Goal: Contribute content: Add original content to the website for others to see

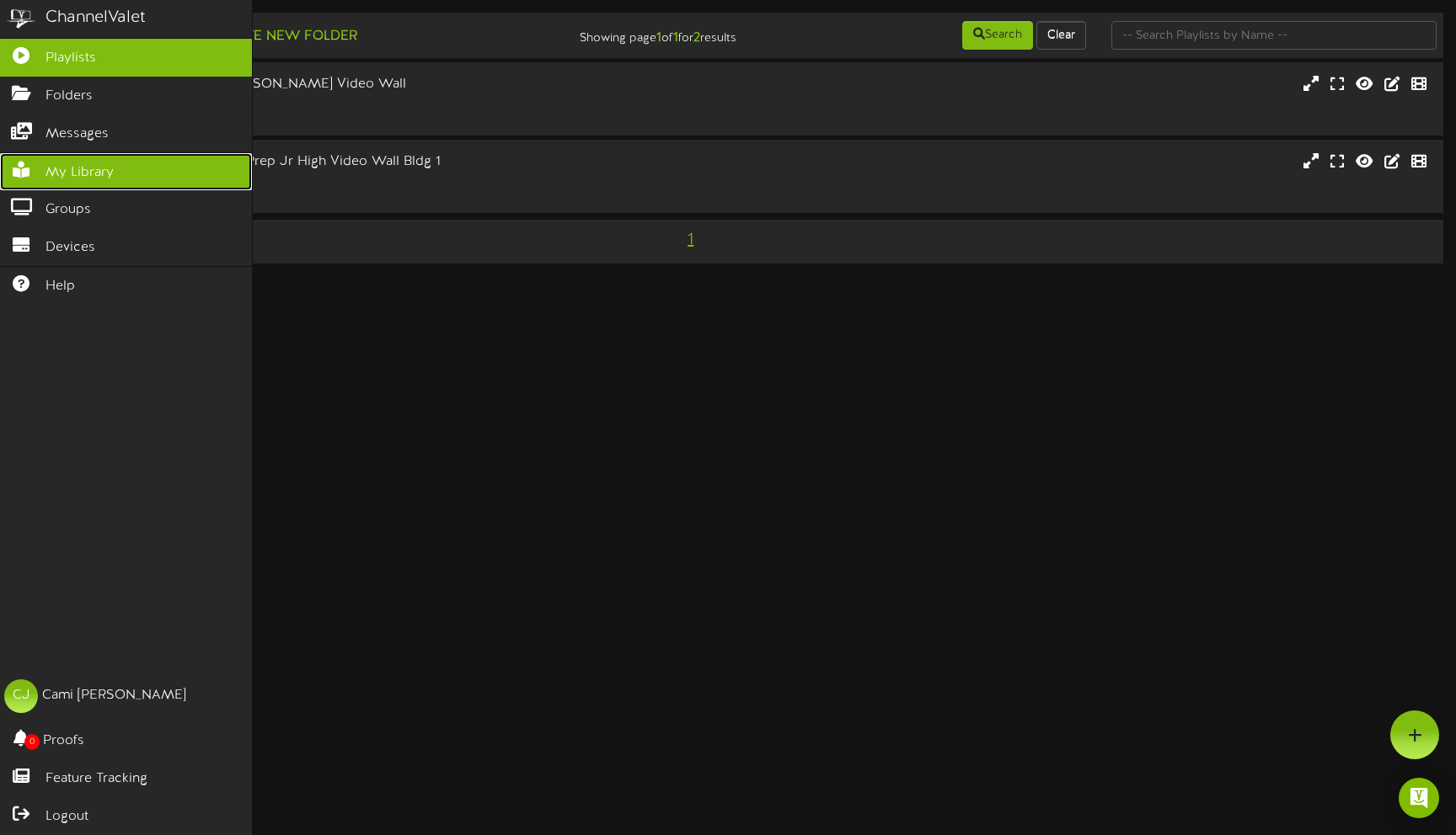
click at [74, 165] on span "My Library" at bounding box center [79, 173] width 68 height 19
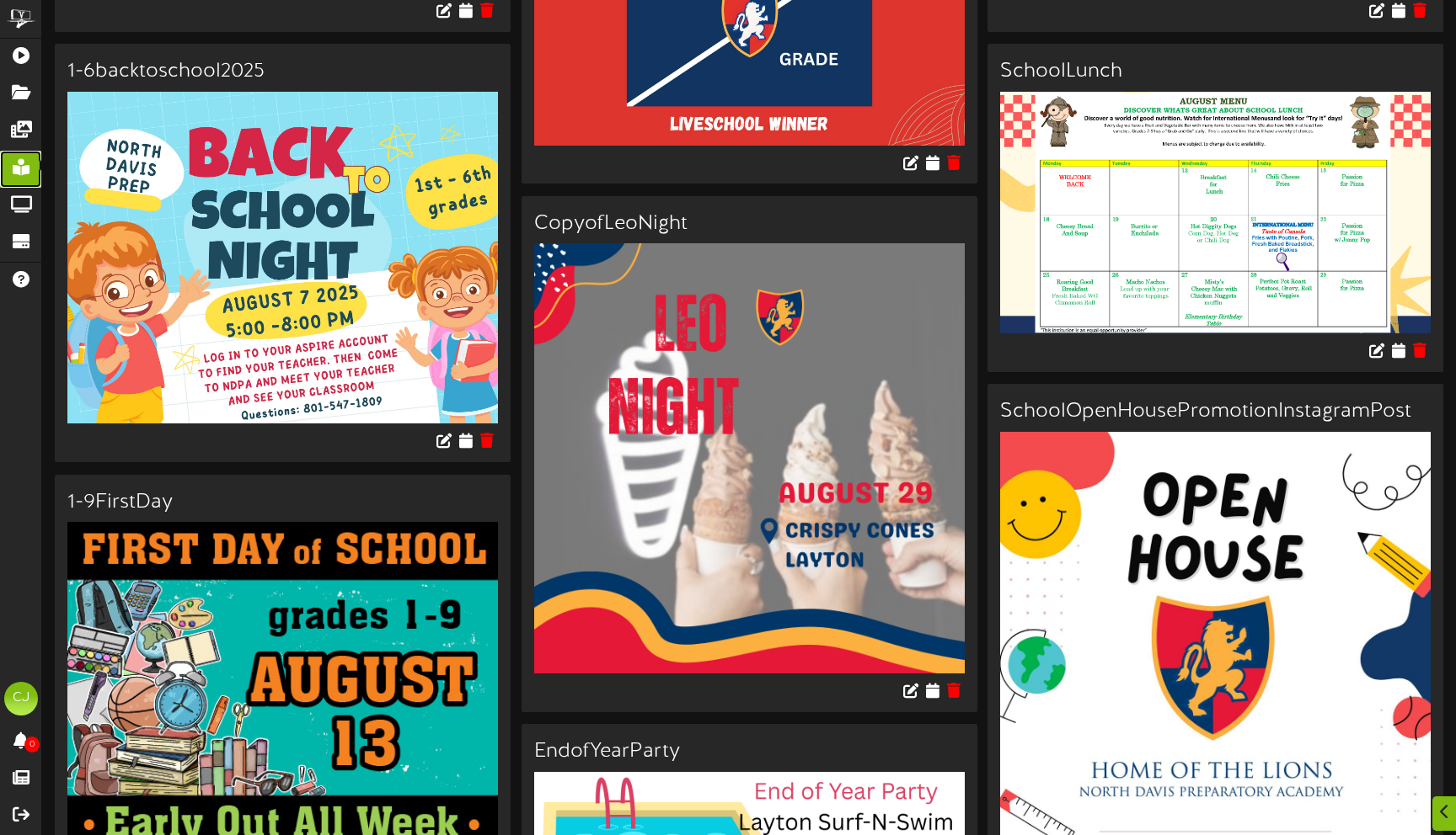
scroll to position [580, 0]
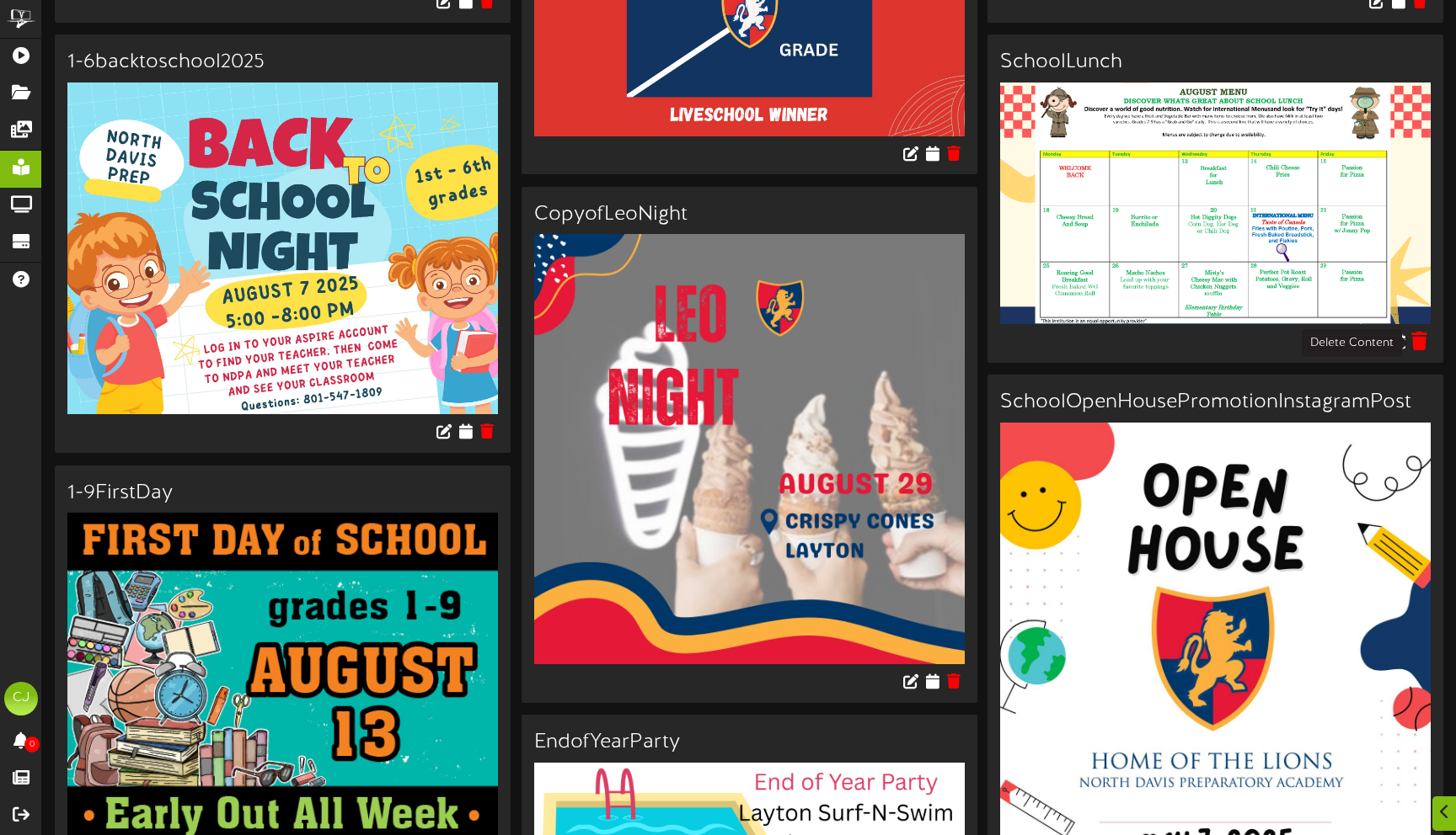
click at [1422, 340] on icon at bounding box center [1419, 341] width 16 height 19
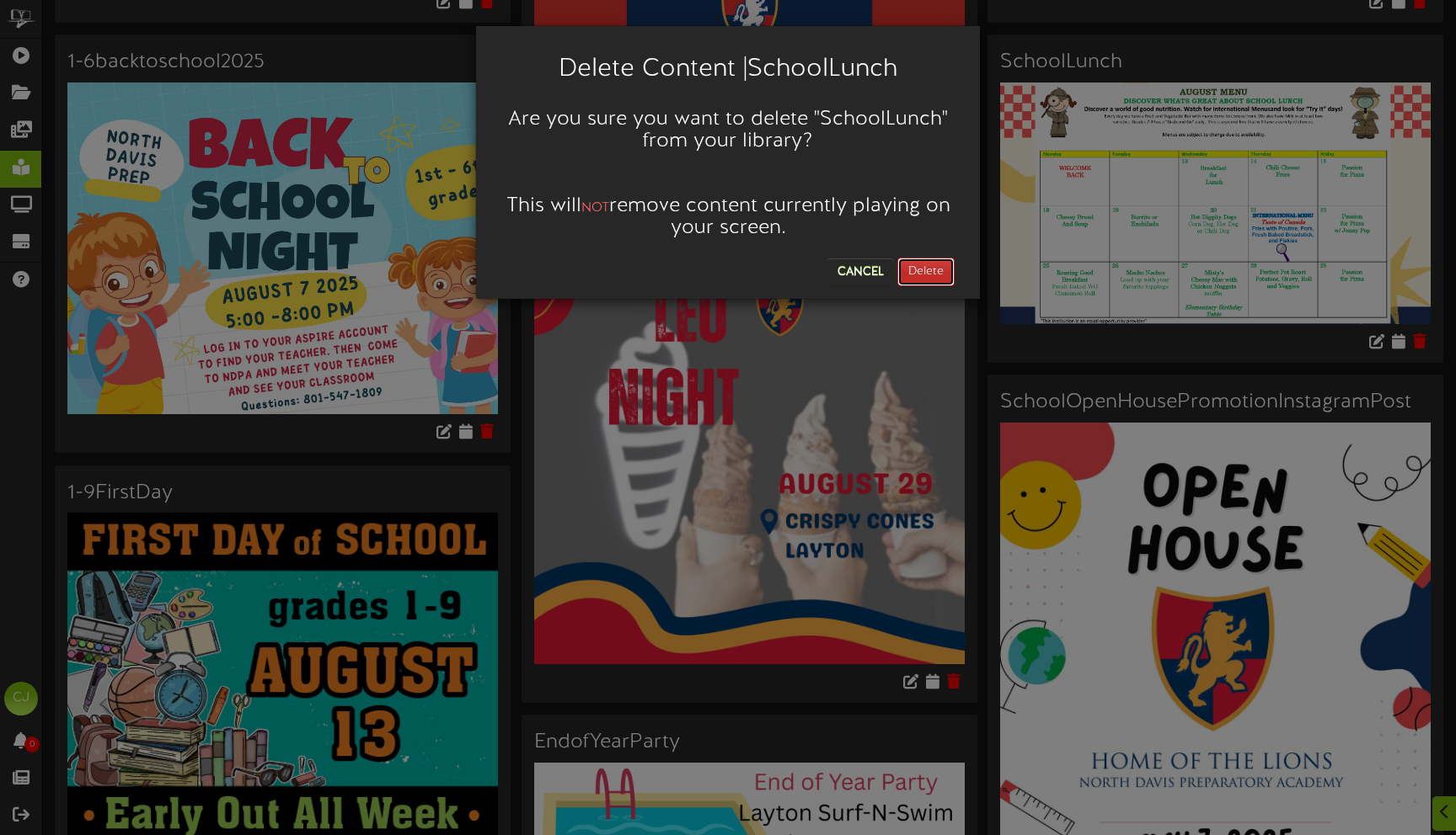
click at [931, 270] on button "Delete" at bounding box center [926, 272] width 57 height 29
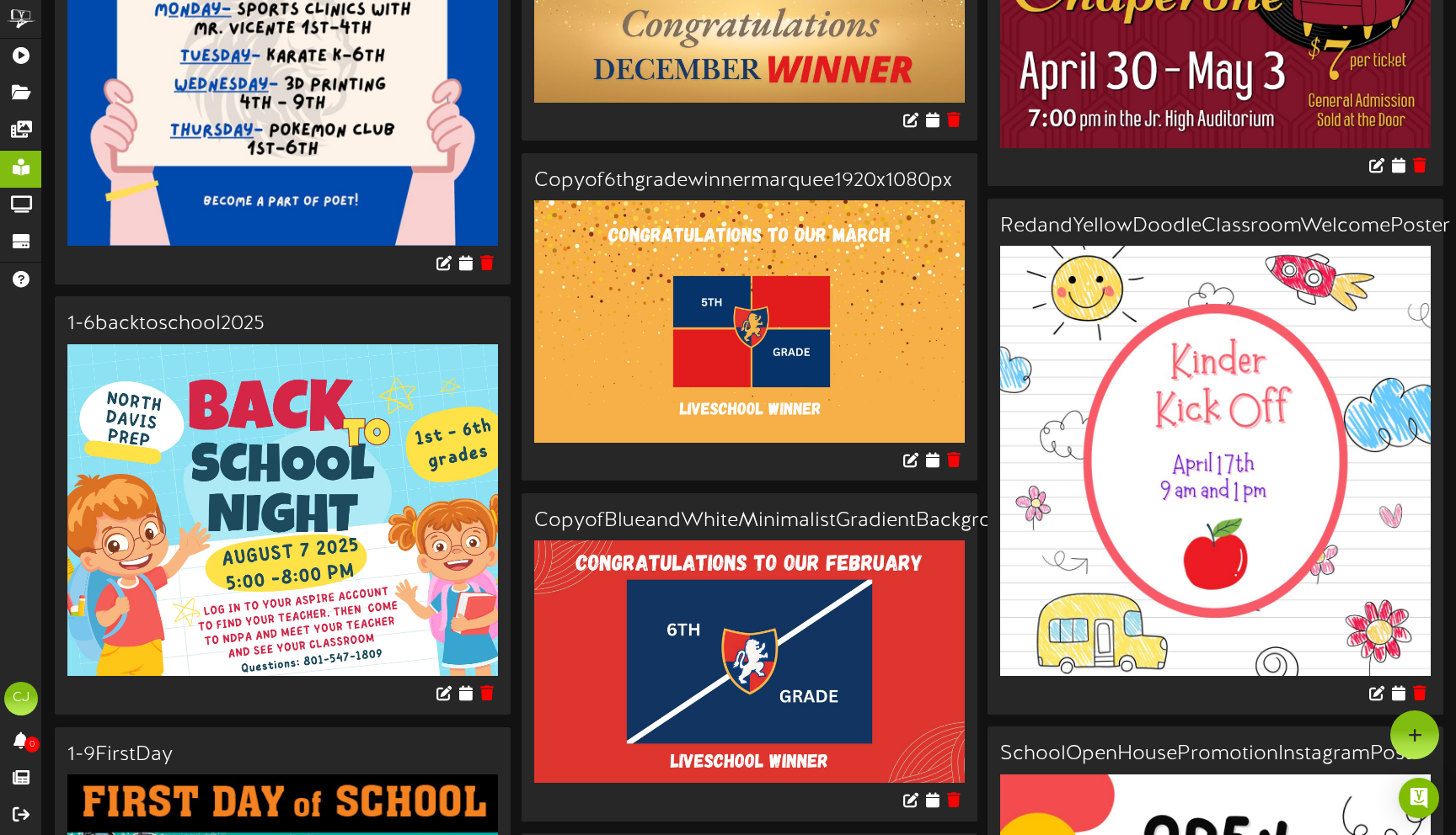
scroll to position [0, 0]
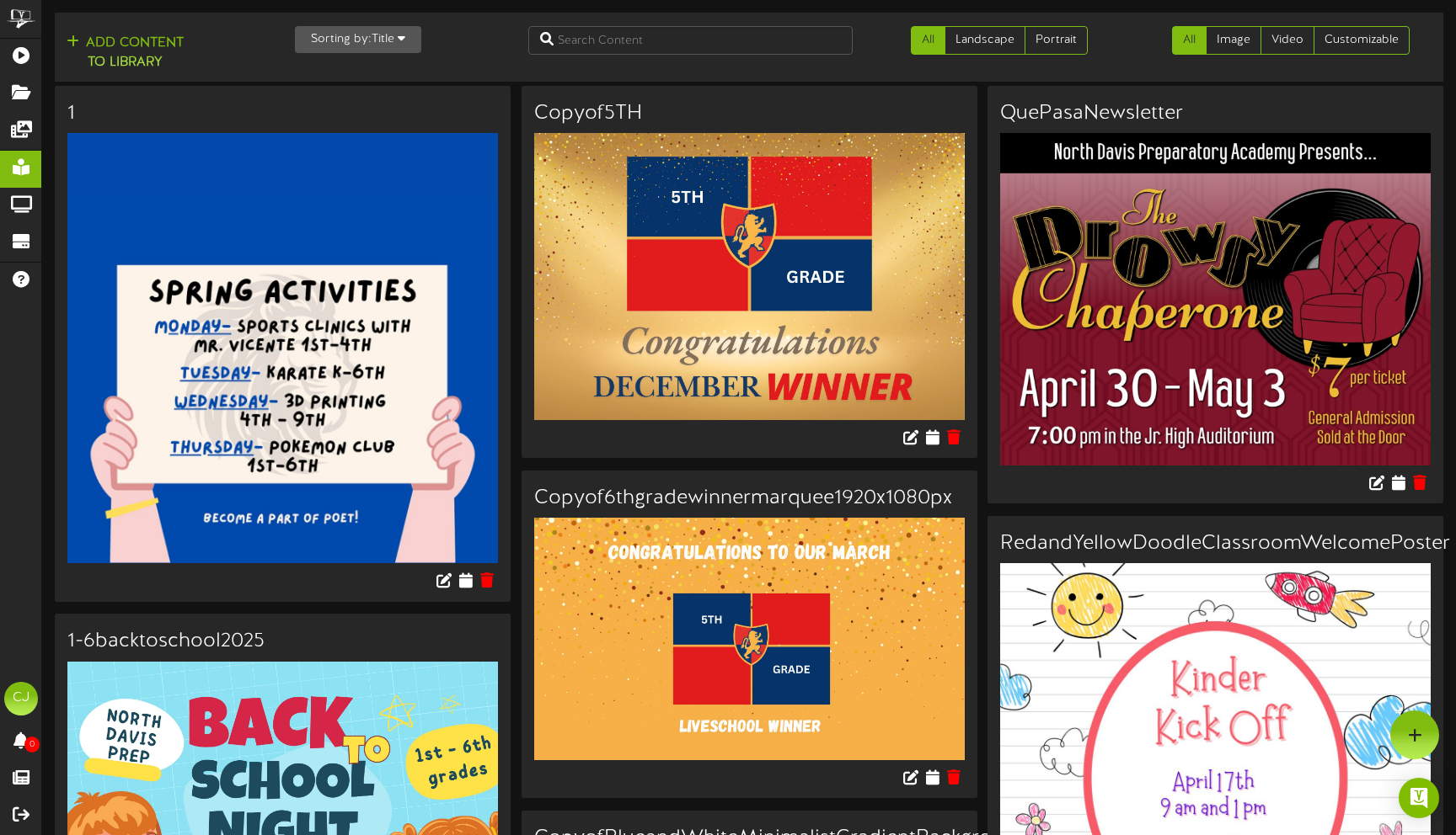
click at [1433, 754] on div at bounding box center [1215, 779] width 456 height 431
click at [1409, 725] on div at bounding box center [1415, 736] width 49 height 49
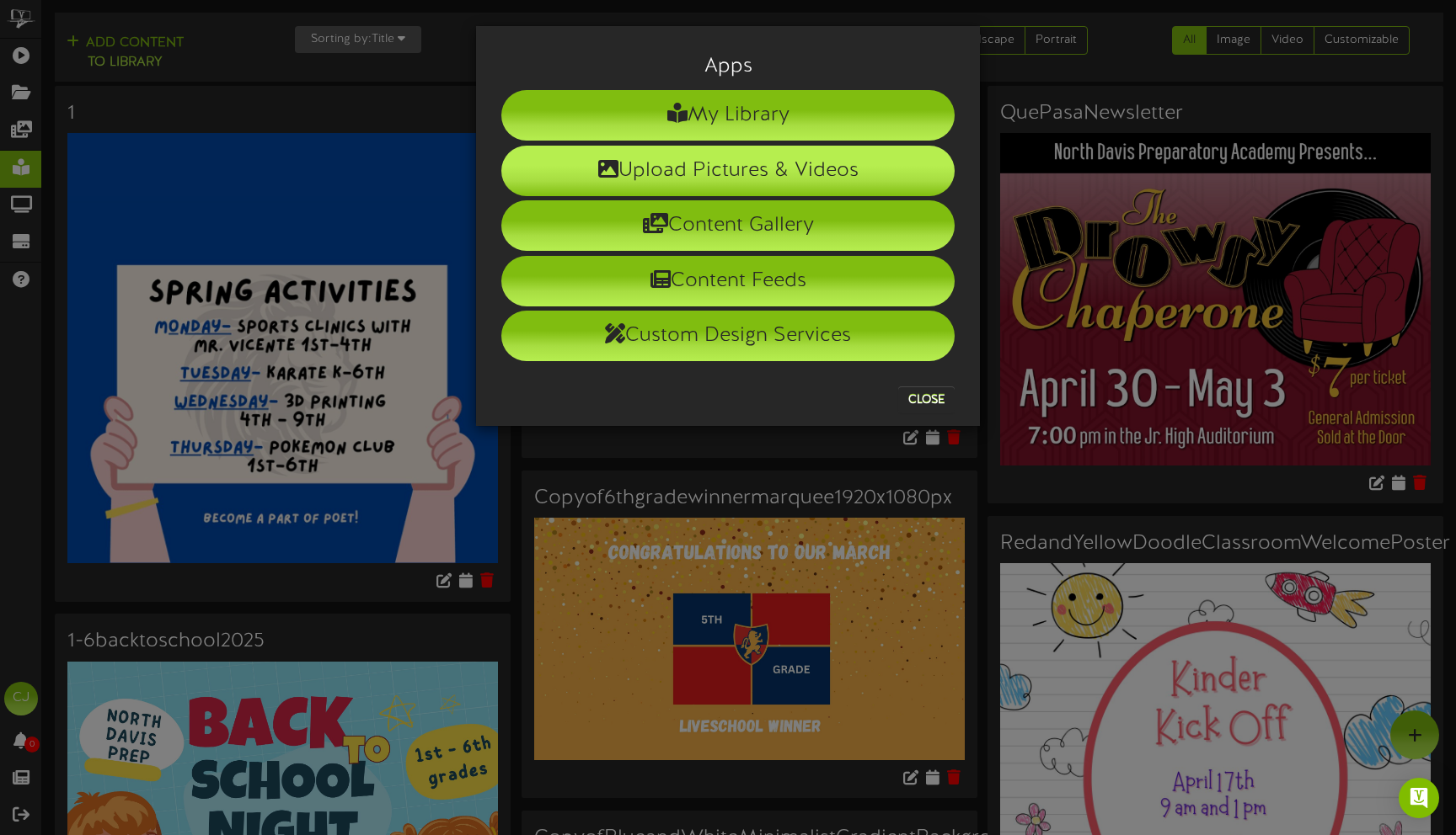
click at [690, 163] on li "Upload Pictures & Videos" at bounding box center [728, 171] width 454 height 51
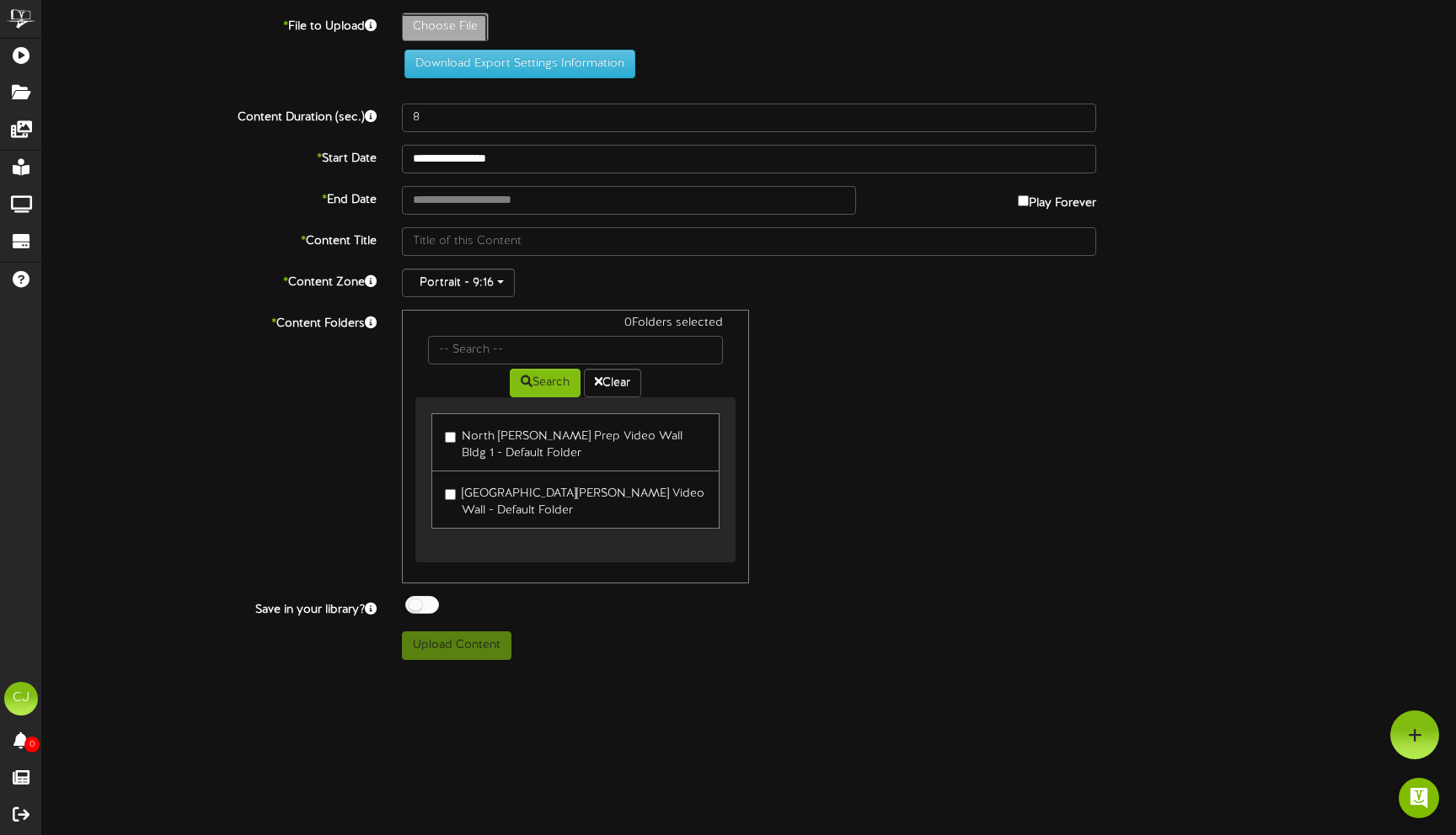
type input "**********"
type input "[DATE]"
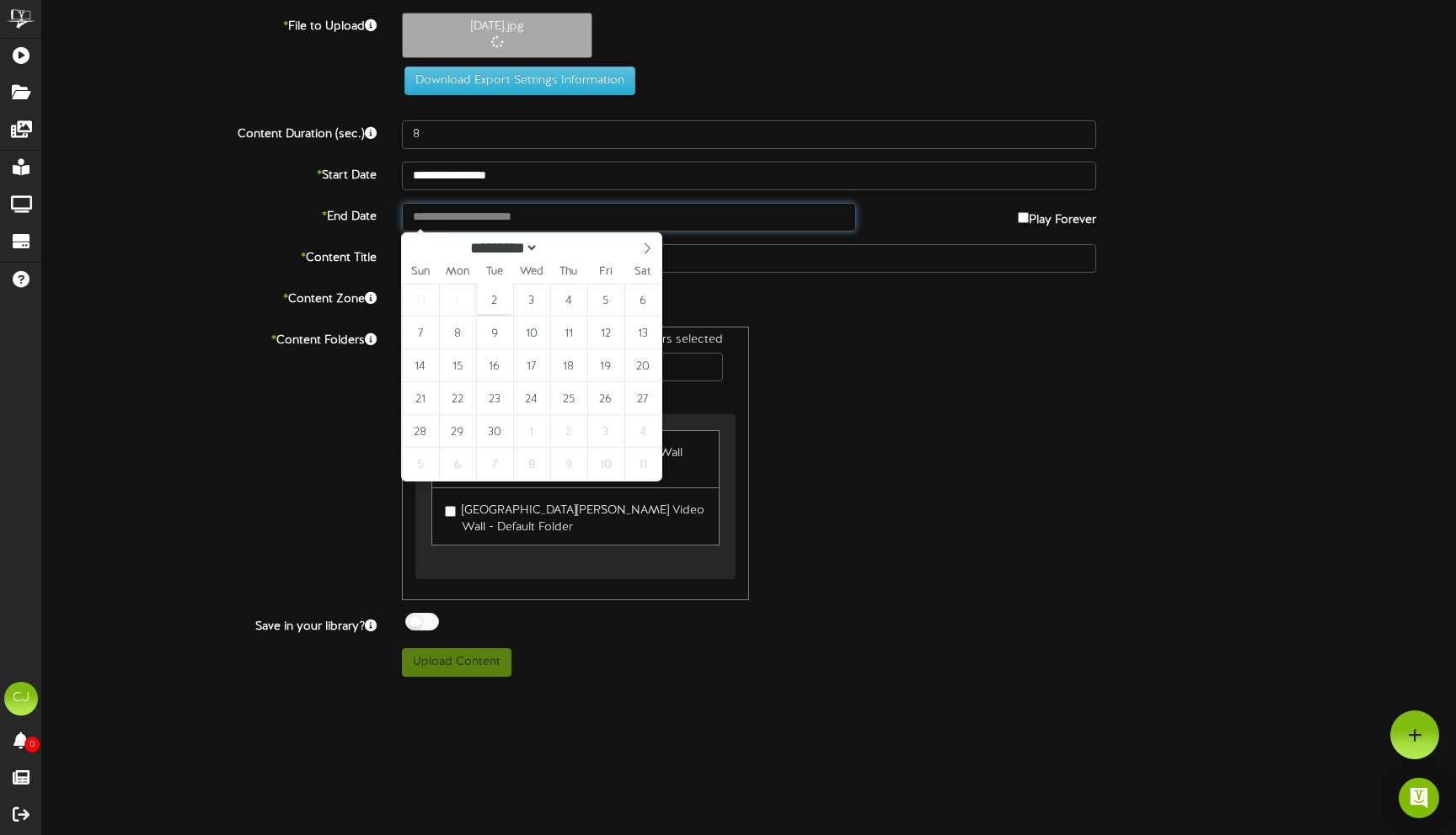
click at [496, 221] on input "text" at bounding box center [629, 217] width 454 height 29
type input "**********"
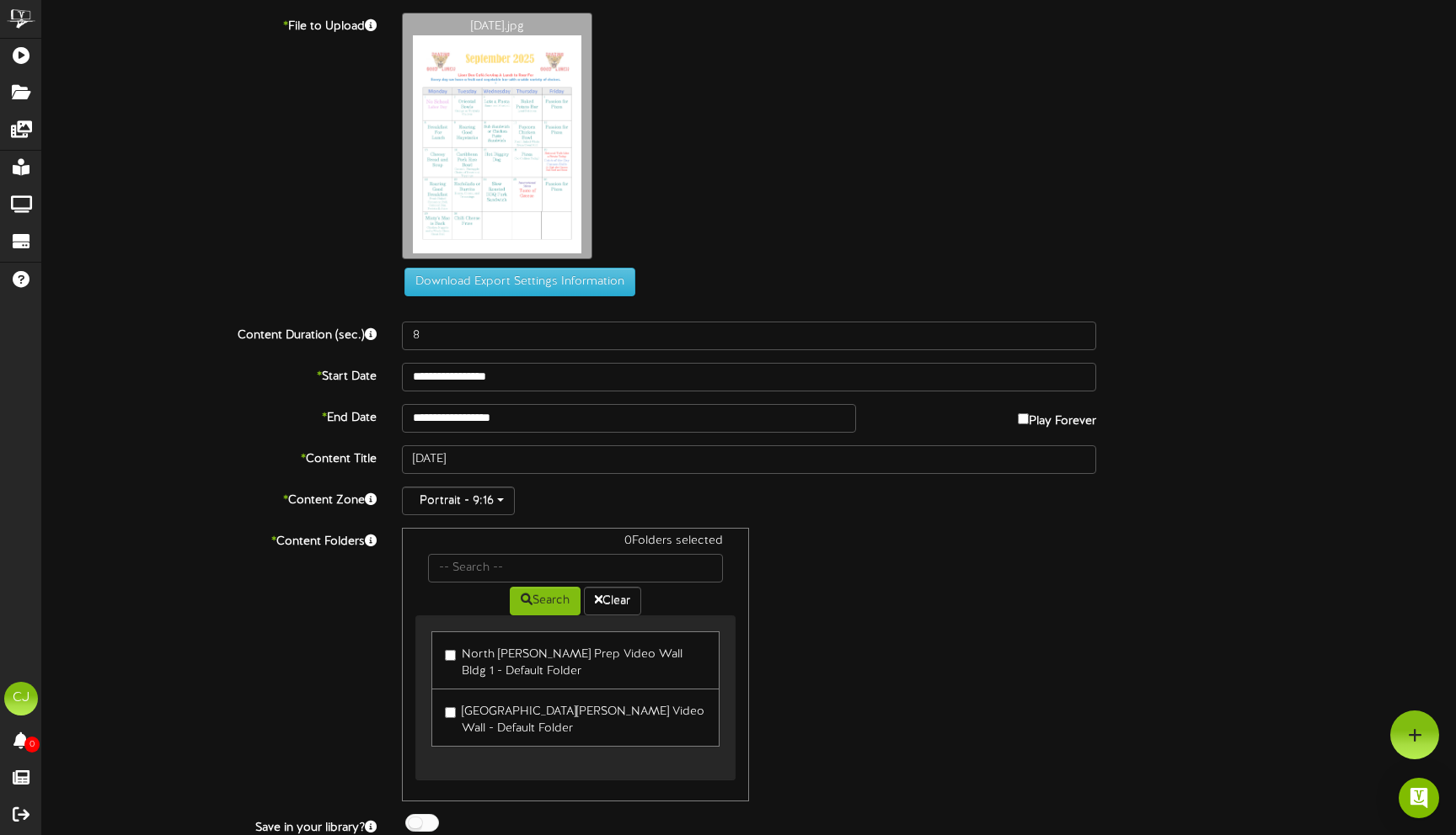
click at [456, 641] on label "North [PERSON_NAME] Prep Video Wall Bldg 1 - Default Folder" at bounding box center [576, 661] width 261 height 40
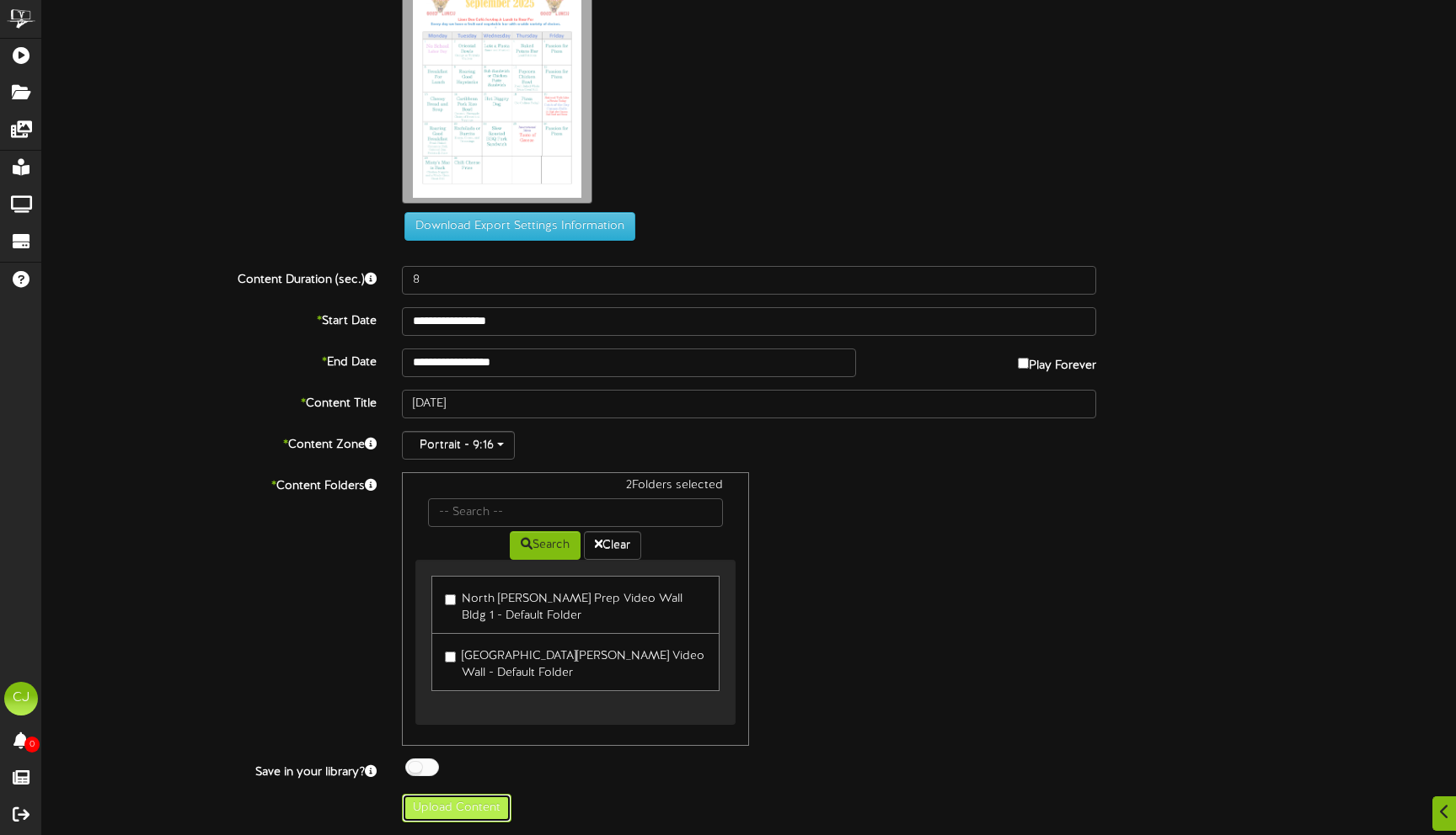
click at [439, 803] on button "Upload Content" at bounding box center [457, 809] width 110 height 29
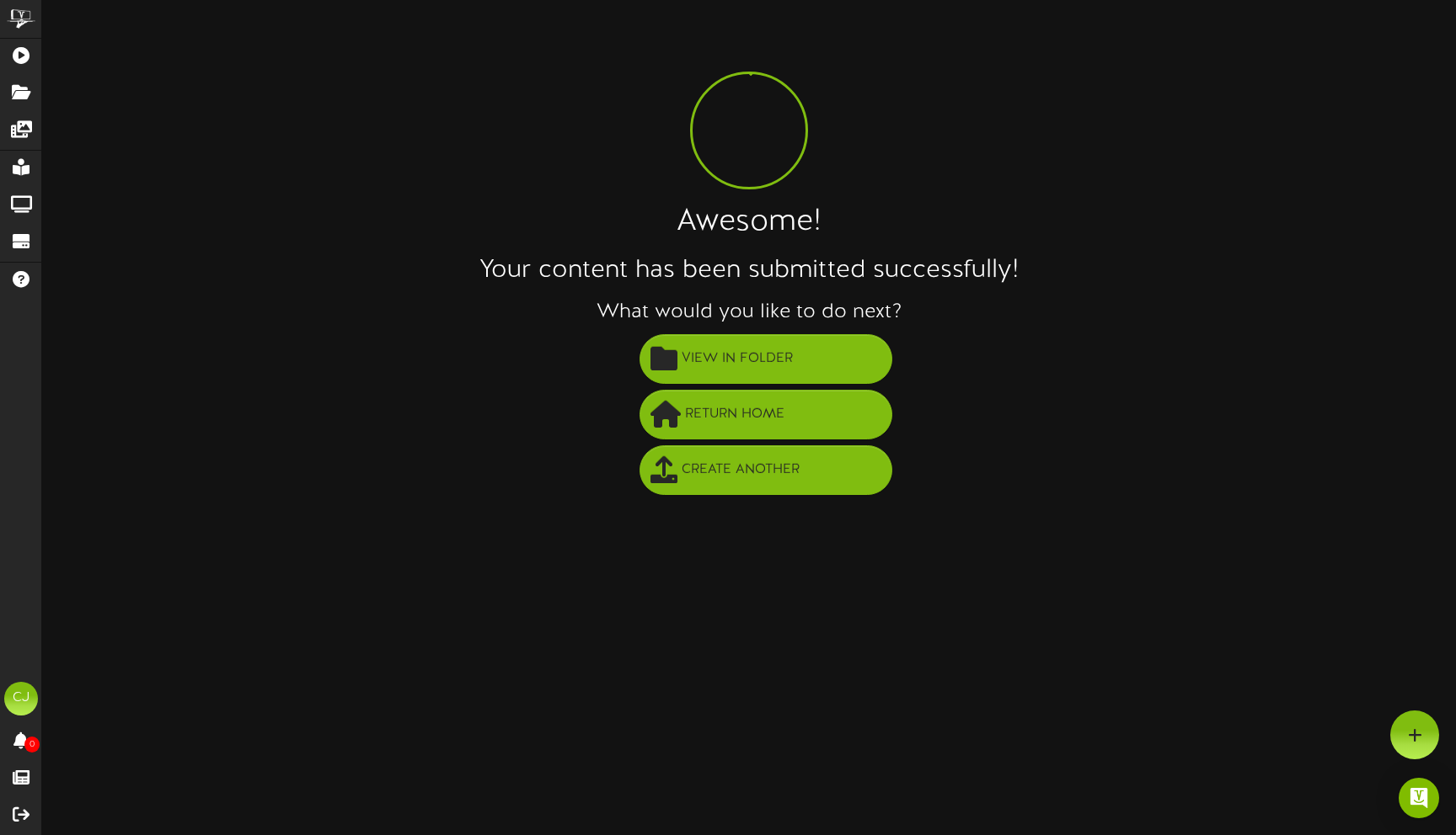
scroll to position [0, 0]
click at [717, 356] on span "View in Folder" at bounding box center [738, 359] width 120 height 28
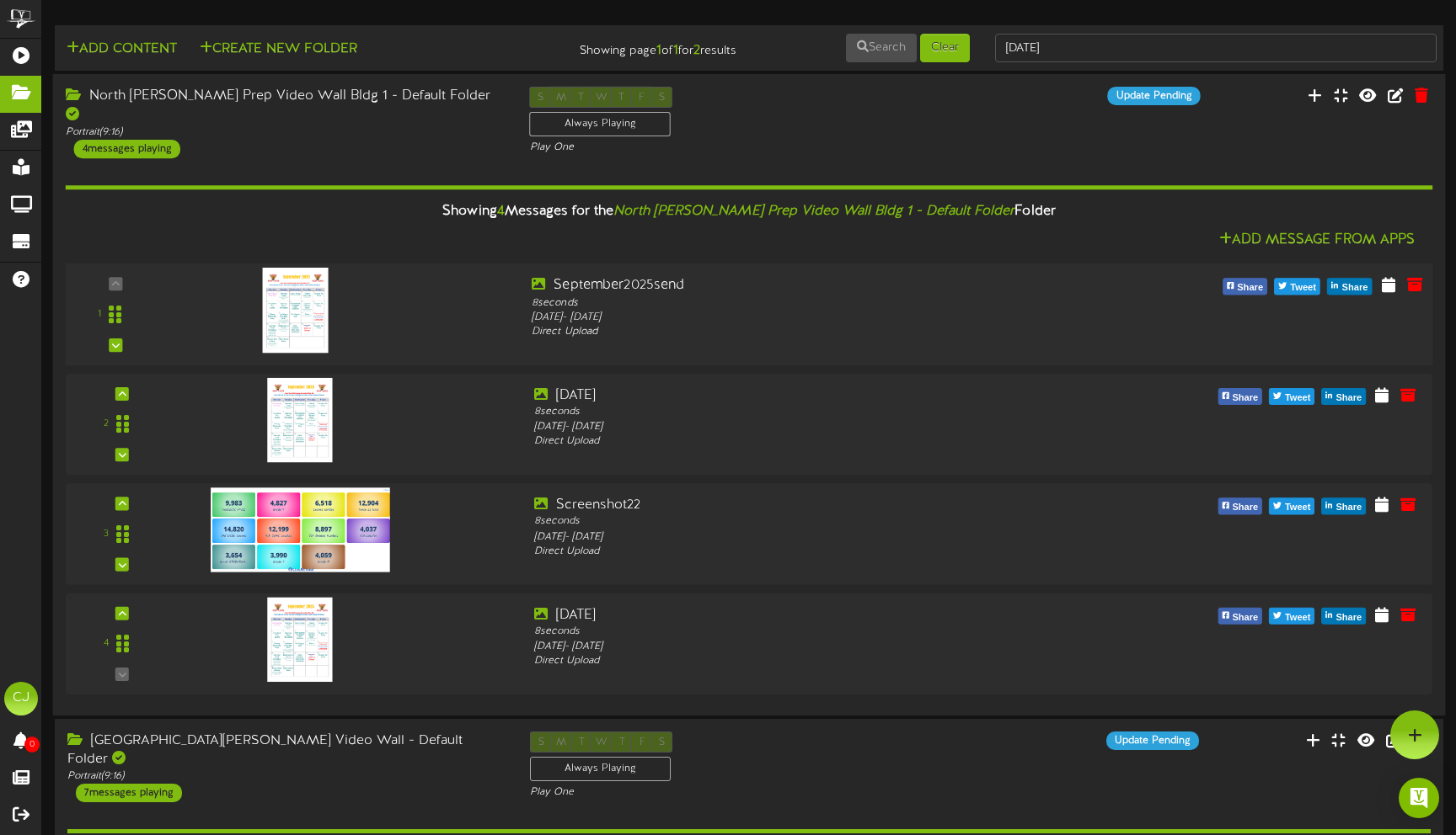
click at [306, 308] on img at bounding box center [296, 310] width 66 height 85
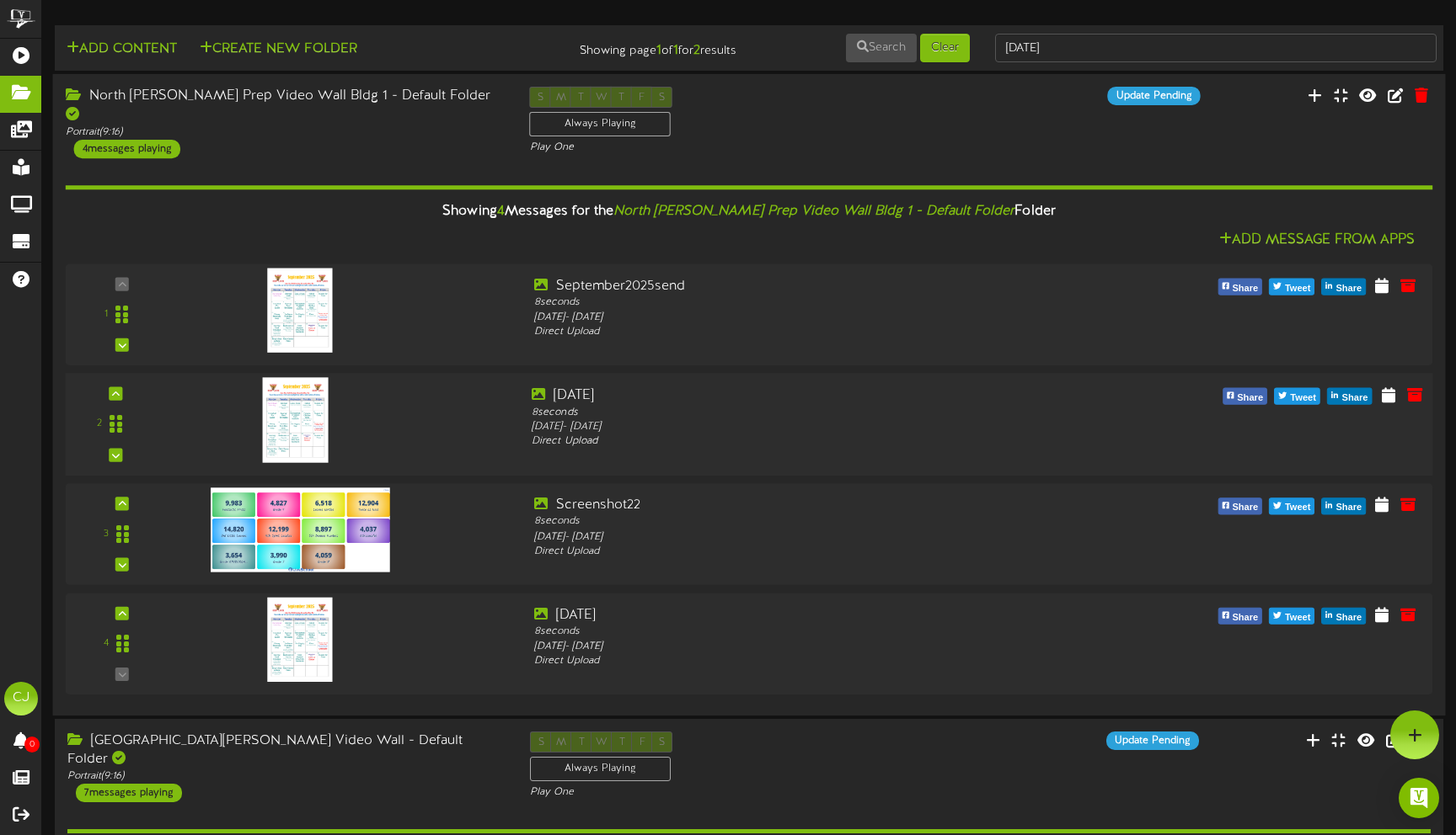
click at [286, 420] on img at bounding box center [296, 420] width 66 height 85
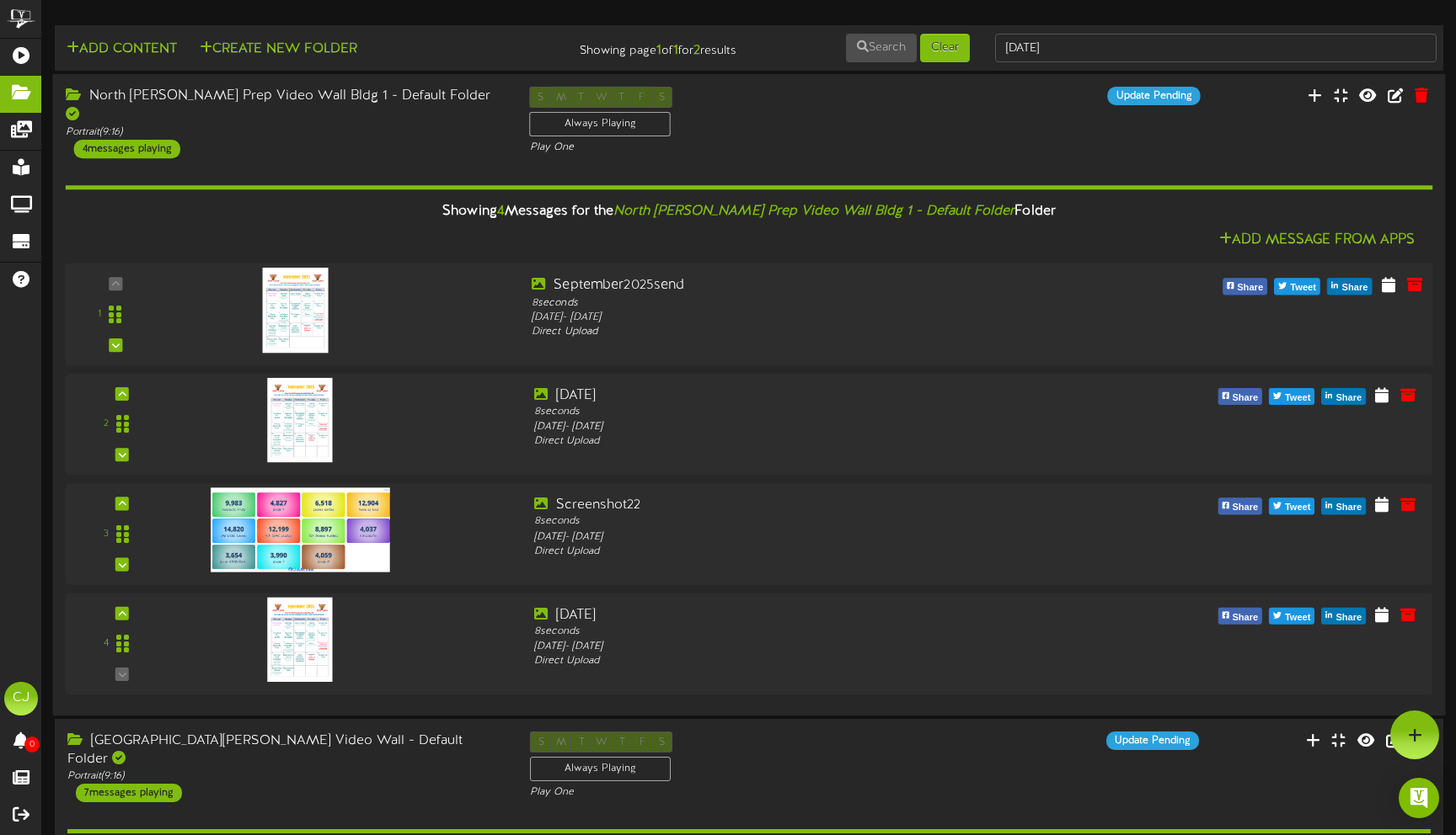
click at [290, 304] on img at bounding box center [296, 310] width 66 height 85
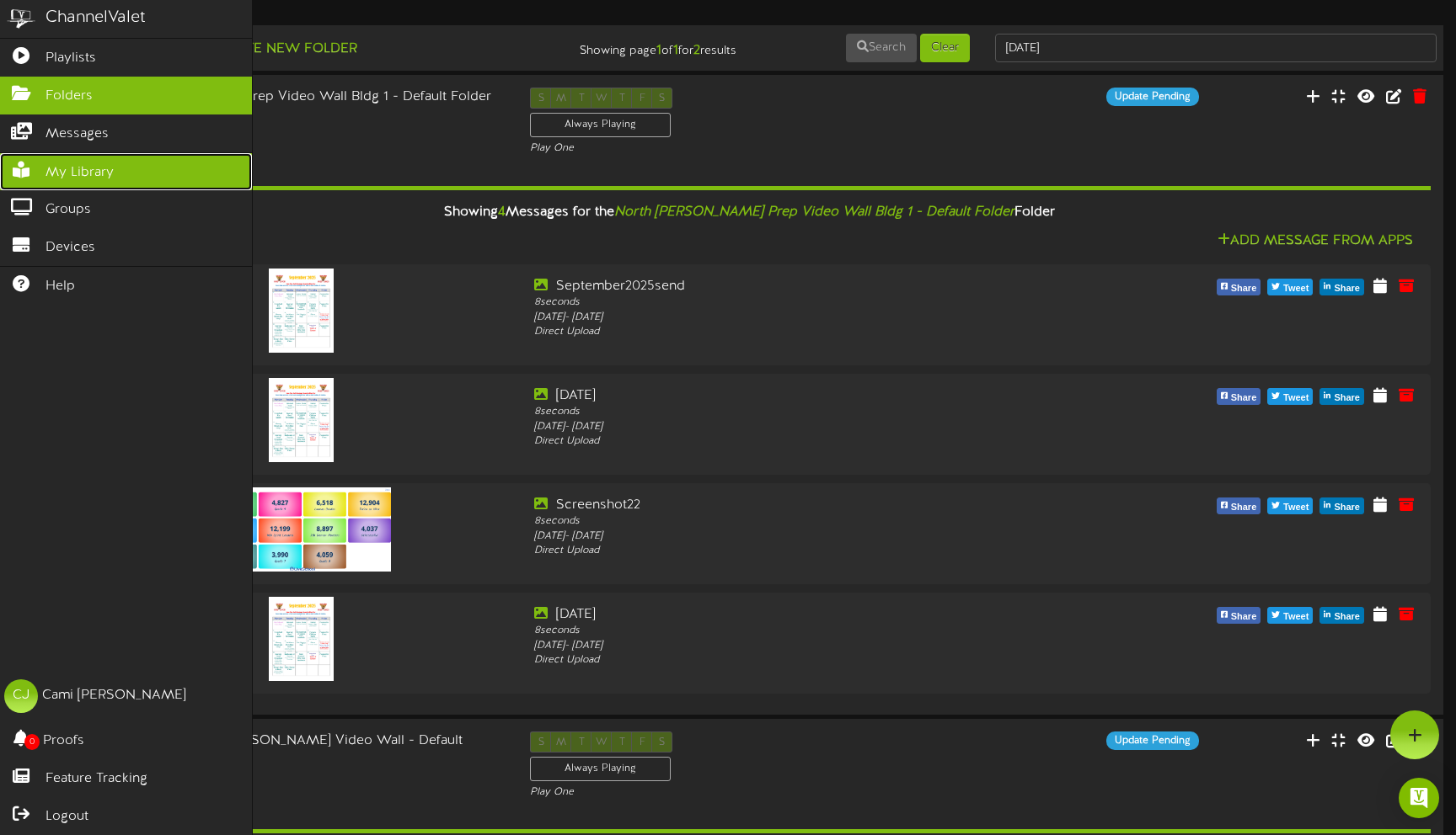
click at [74, 174] on span "My Library" at bounding box center [79, 173] width 68 height 19
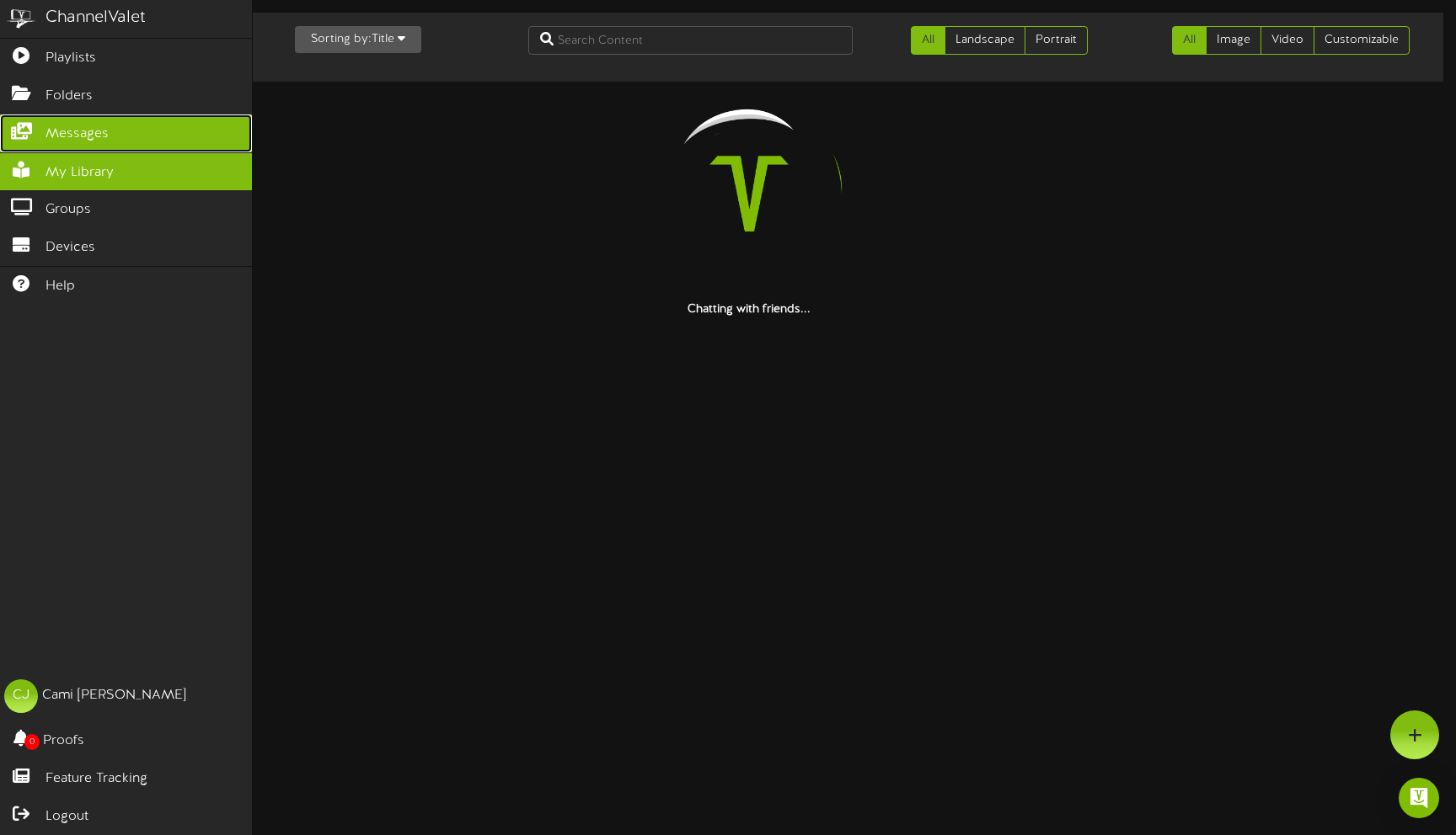
click at [91, 131] on span "Messages" at bounding box center [77, 134] width 63 height 19
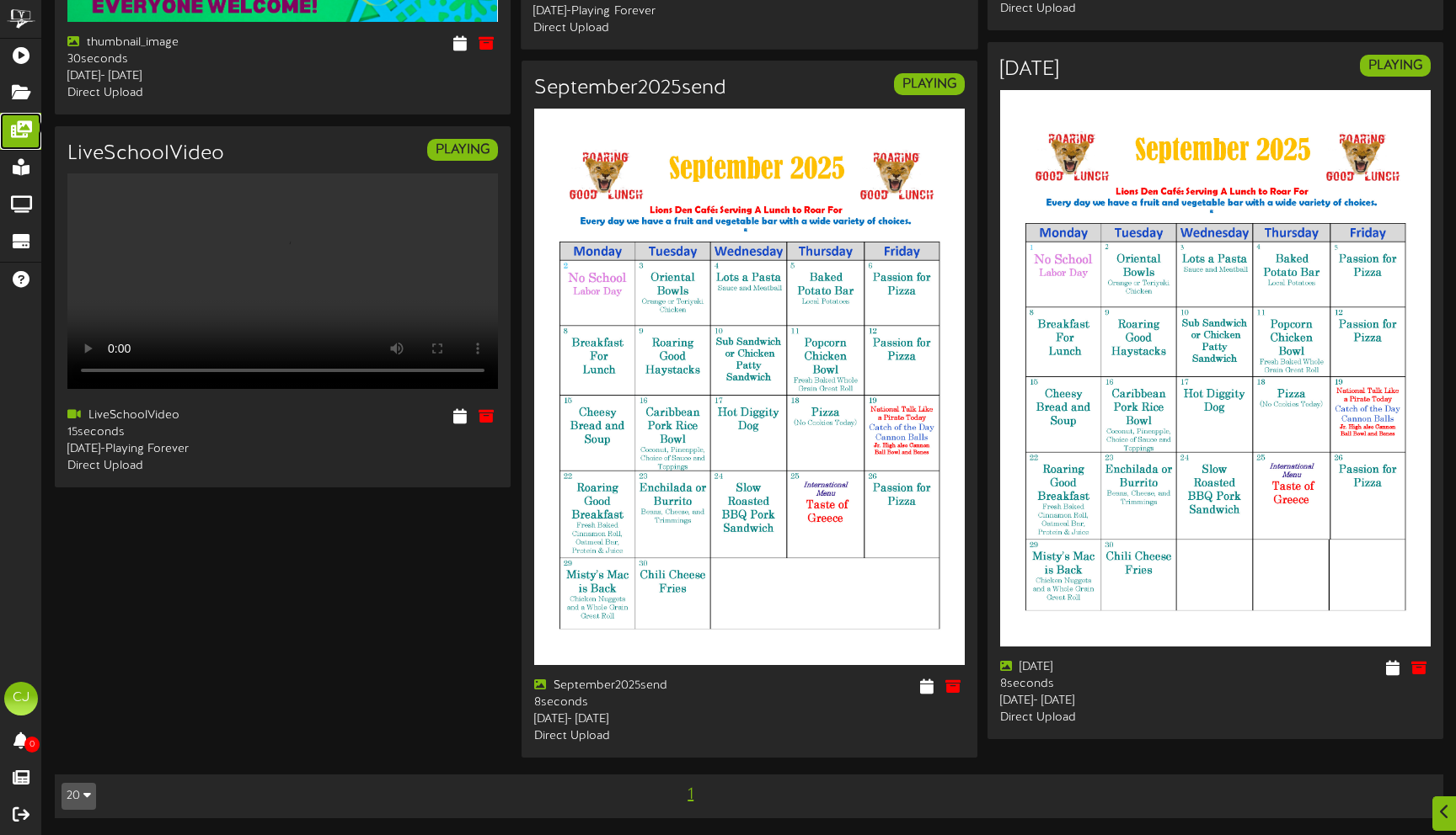
scroll to position [645, 0]
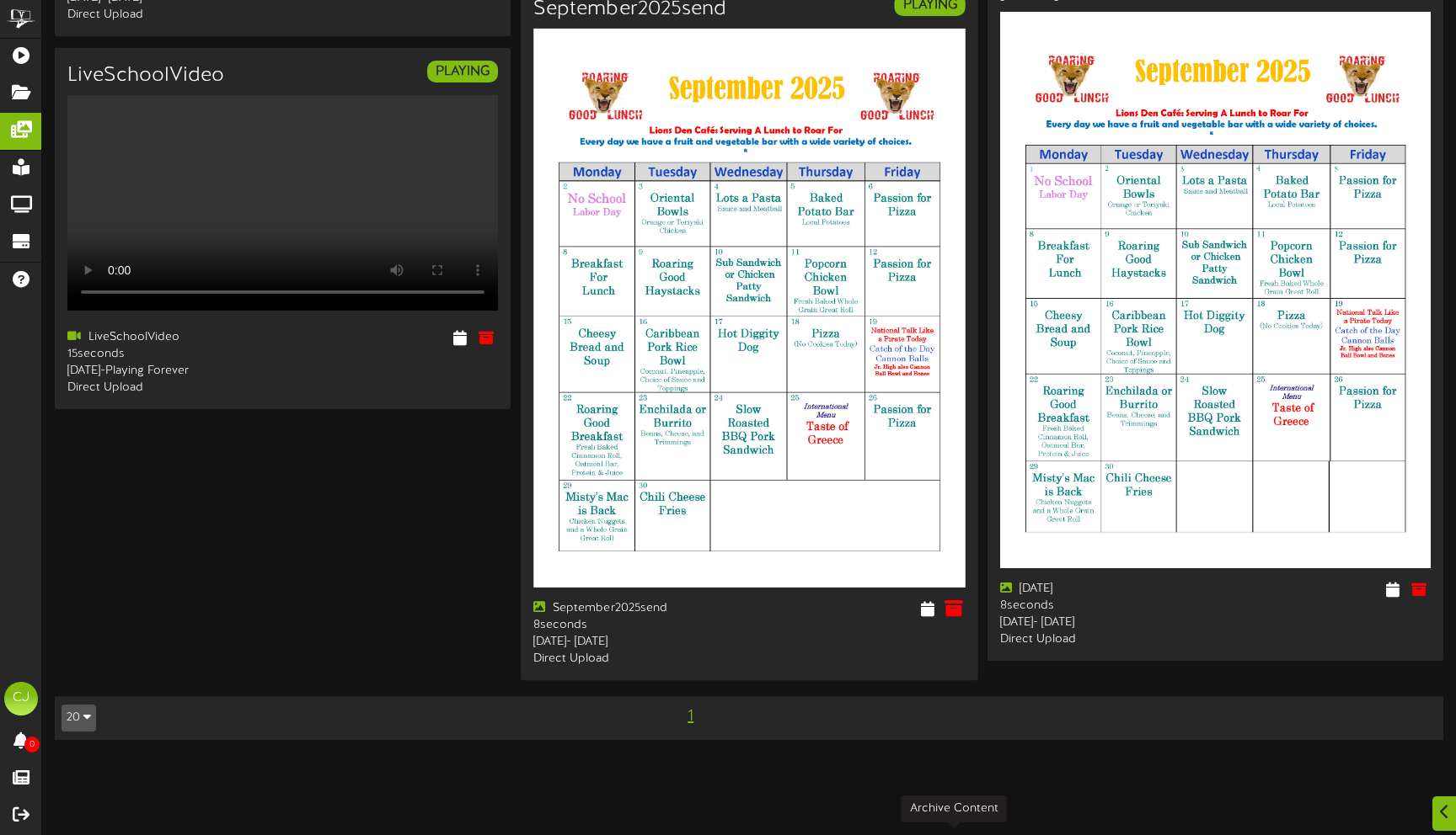
click at [952, 618] on icon at bounding box center [953, 609] width 19 height 19
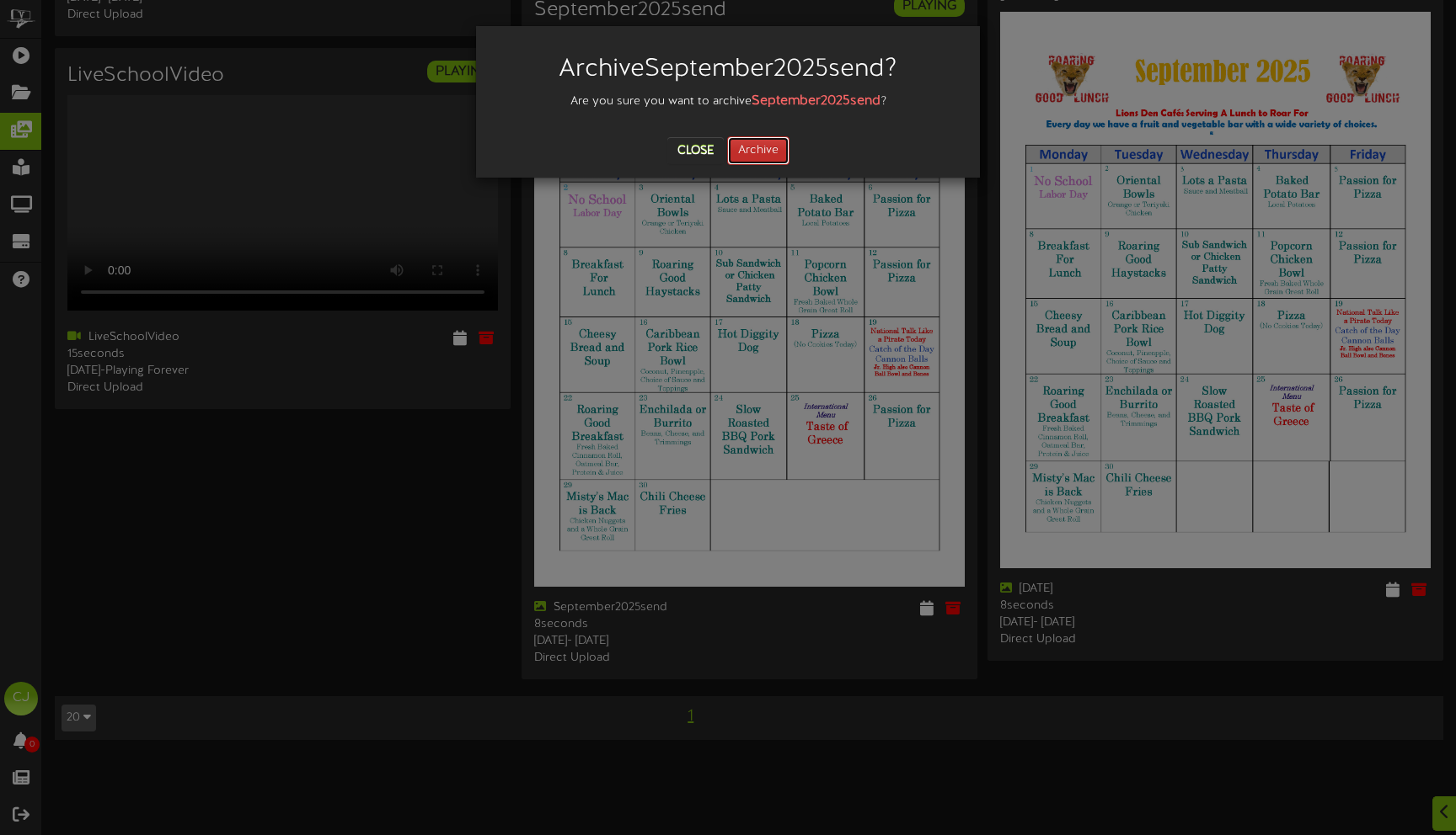
click at [761, 147] on button "Archive" at bounding box center [759, 151] width 62 height 29
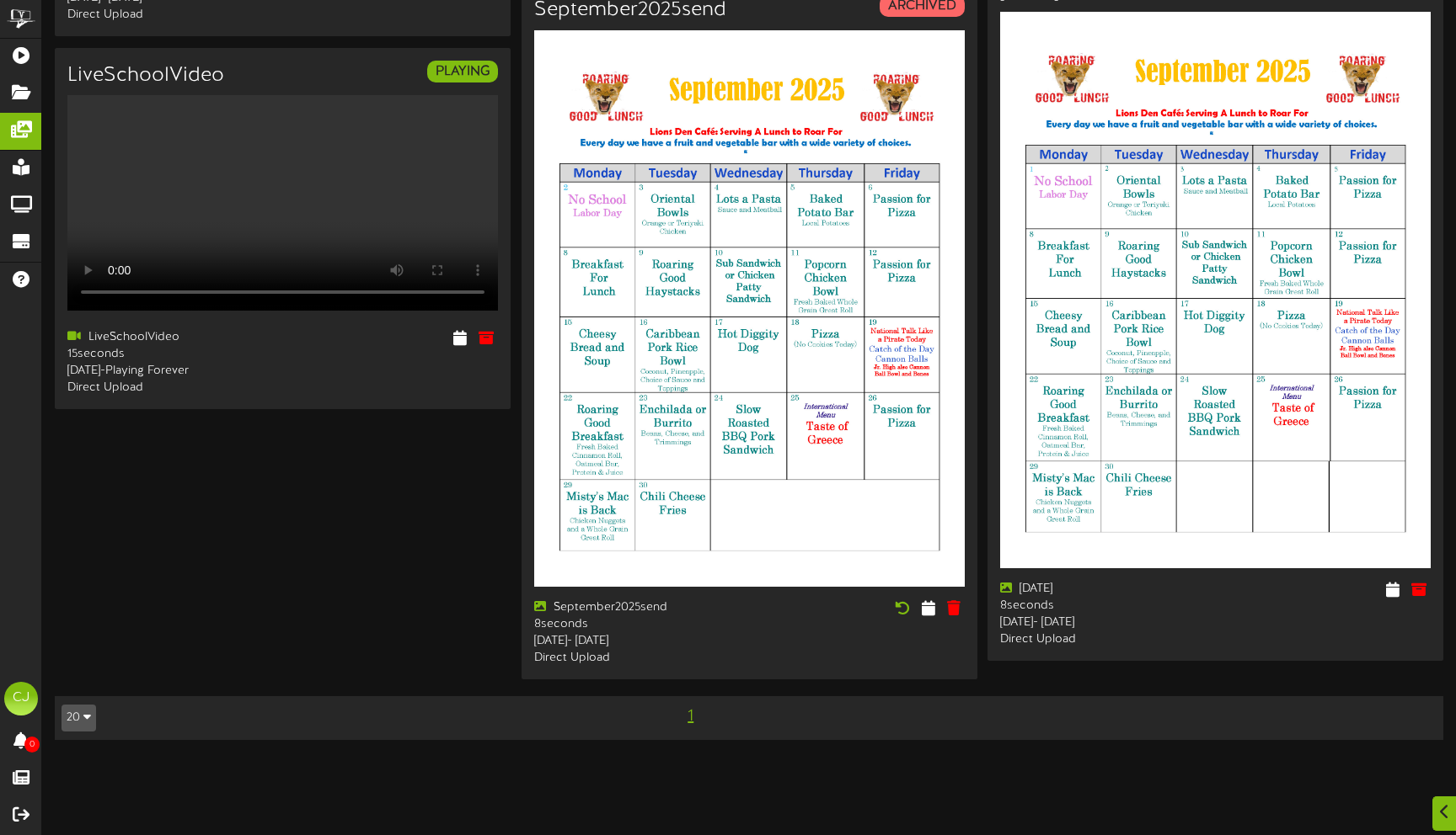
scroll to position [0, 0]
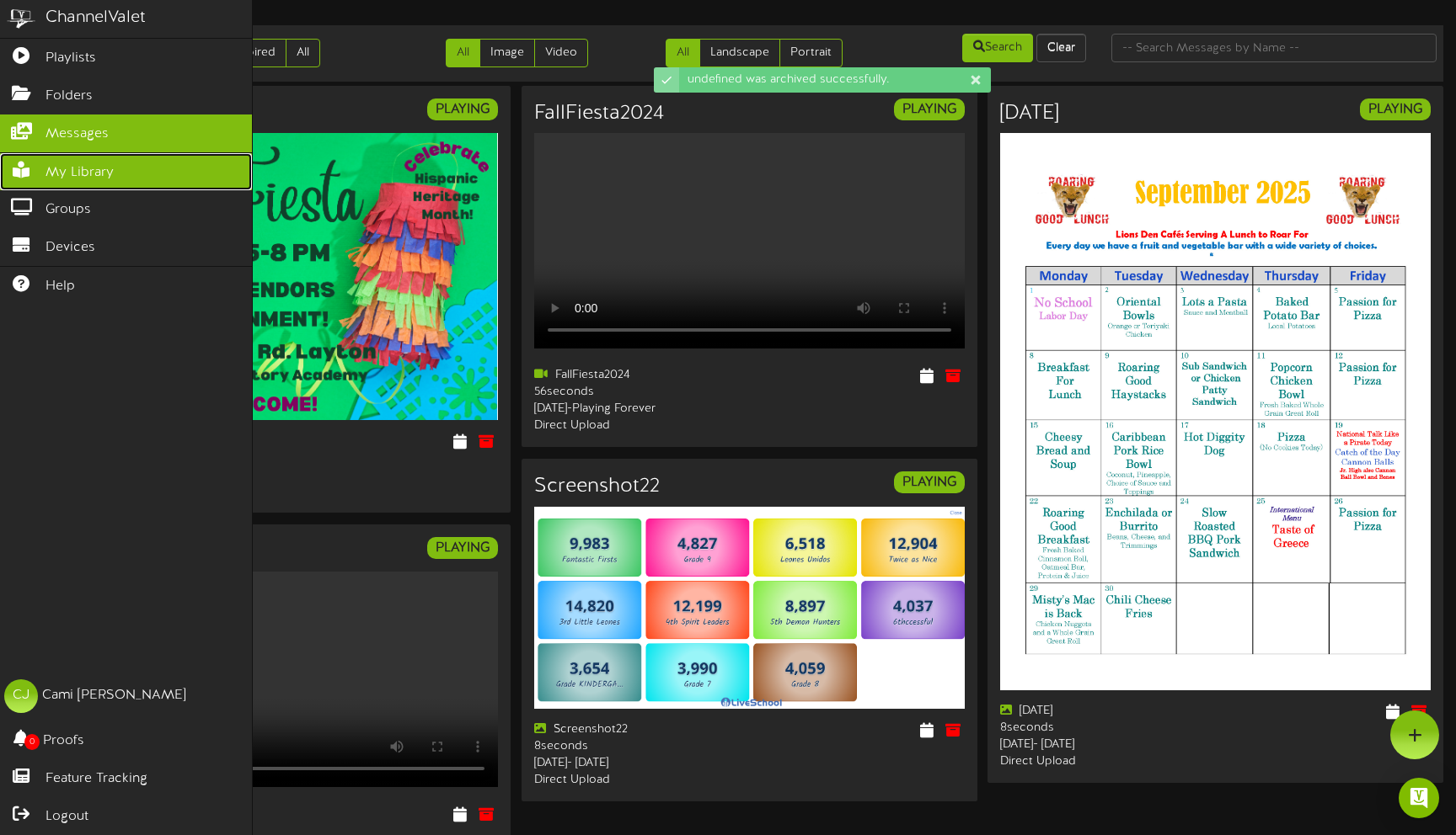
click at [28, 171] on icon at bounding box center [21, 168] width 42 height 13
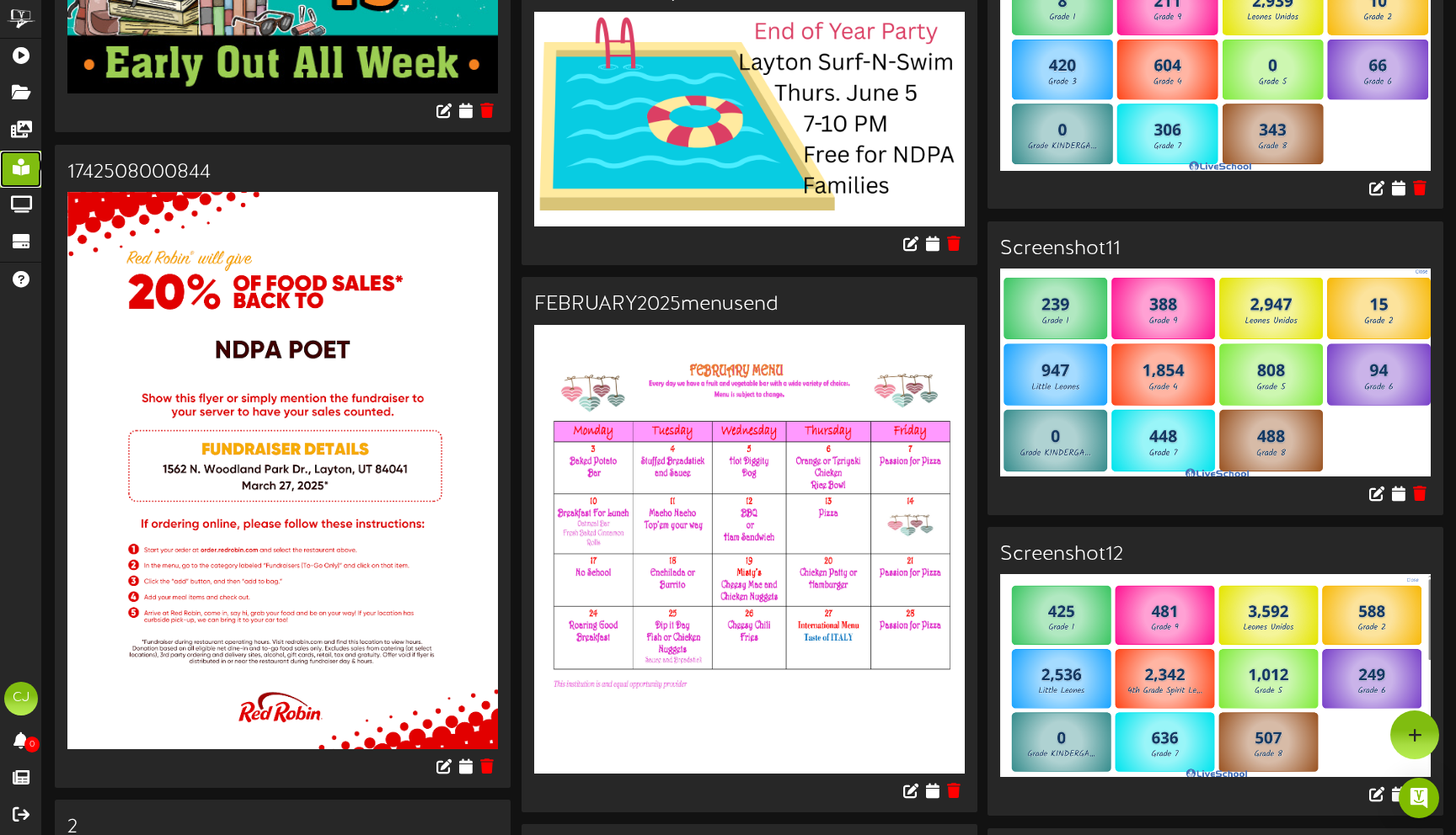
scroll to position [1324, 0]
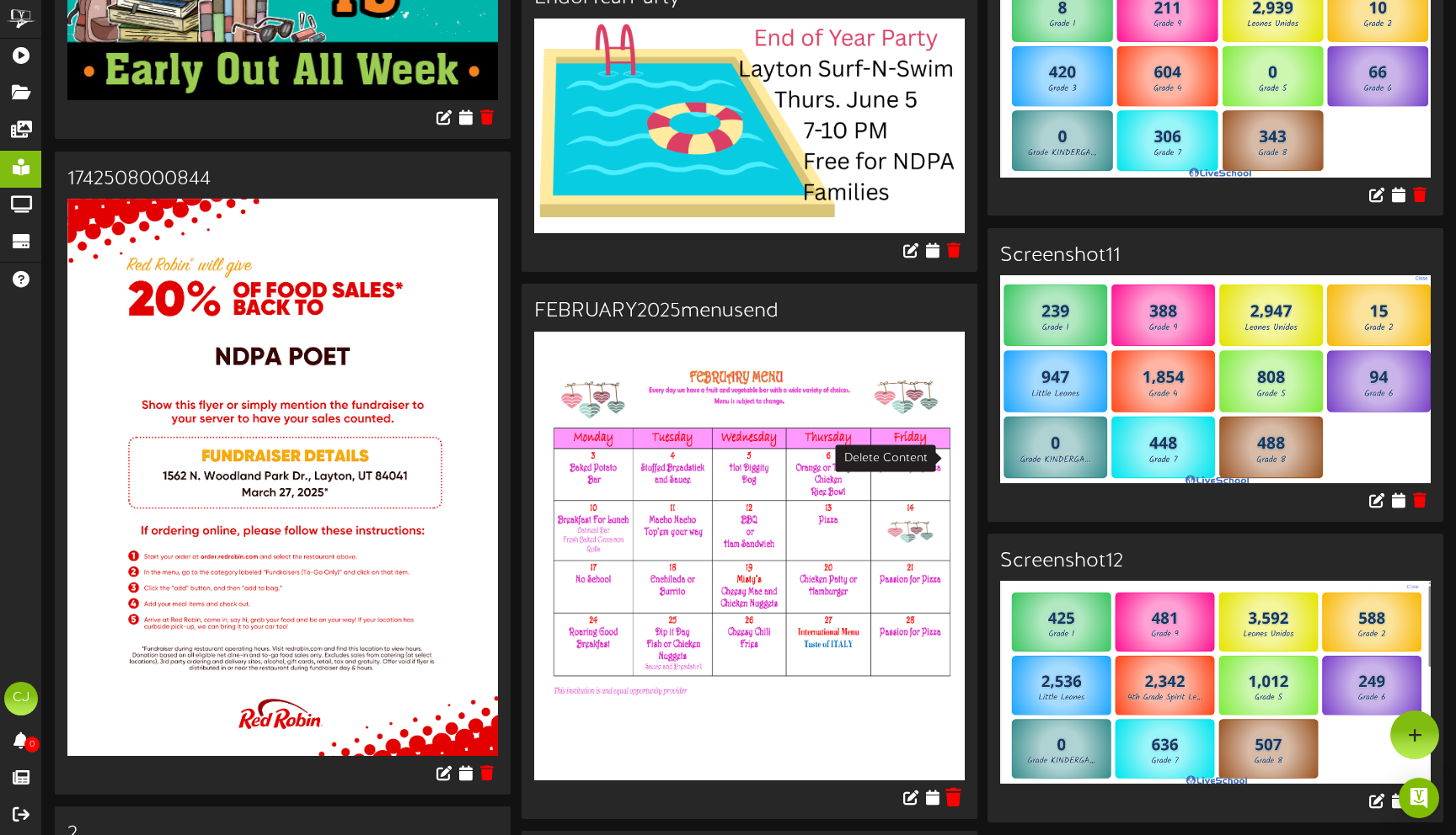
click at [956, 789] on icon at bounding box center [953, 798] width 16 height 19
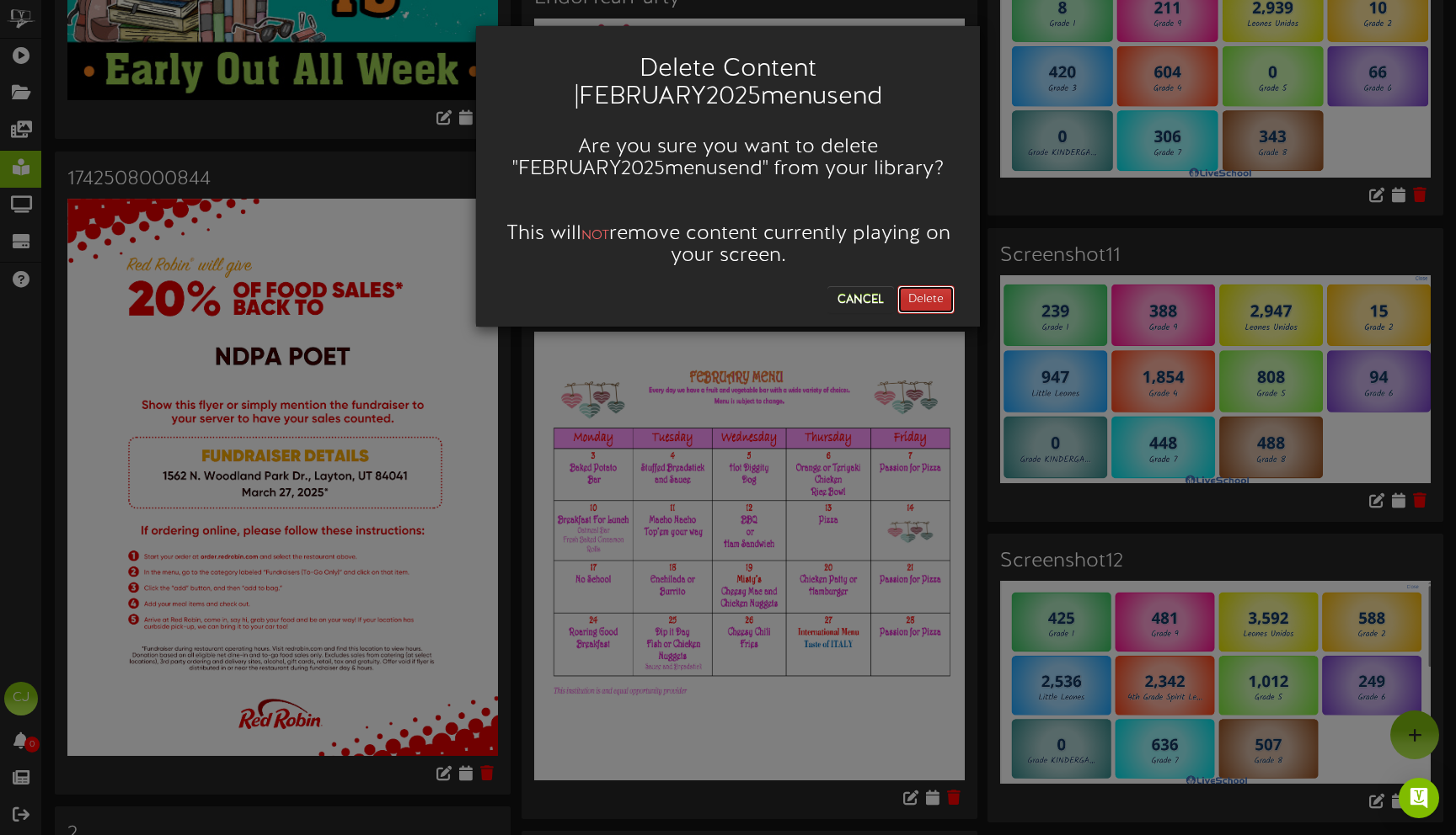
click at [921, 296] on button "Delete" at bounding box center [926, 300] width 57 height 29
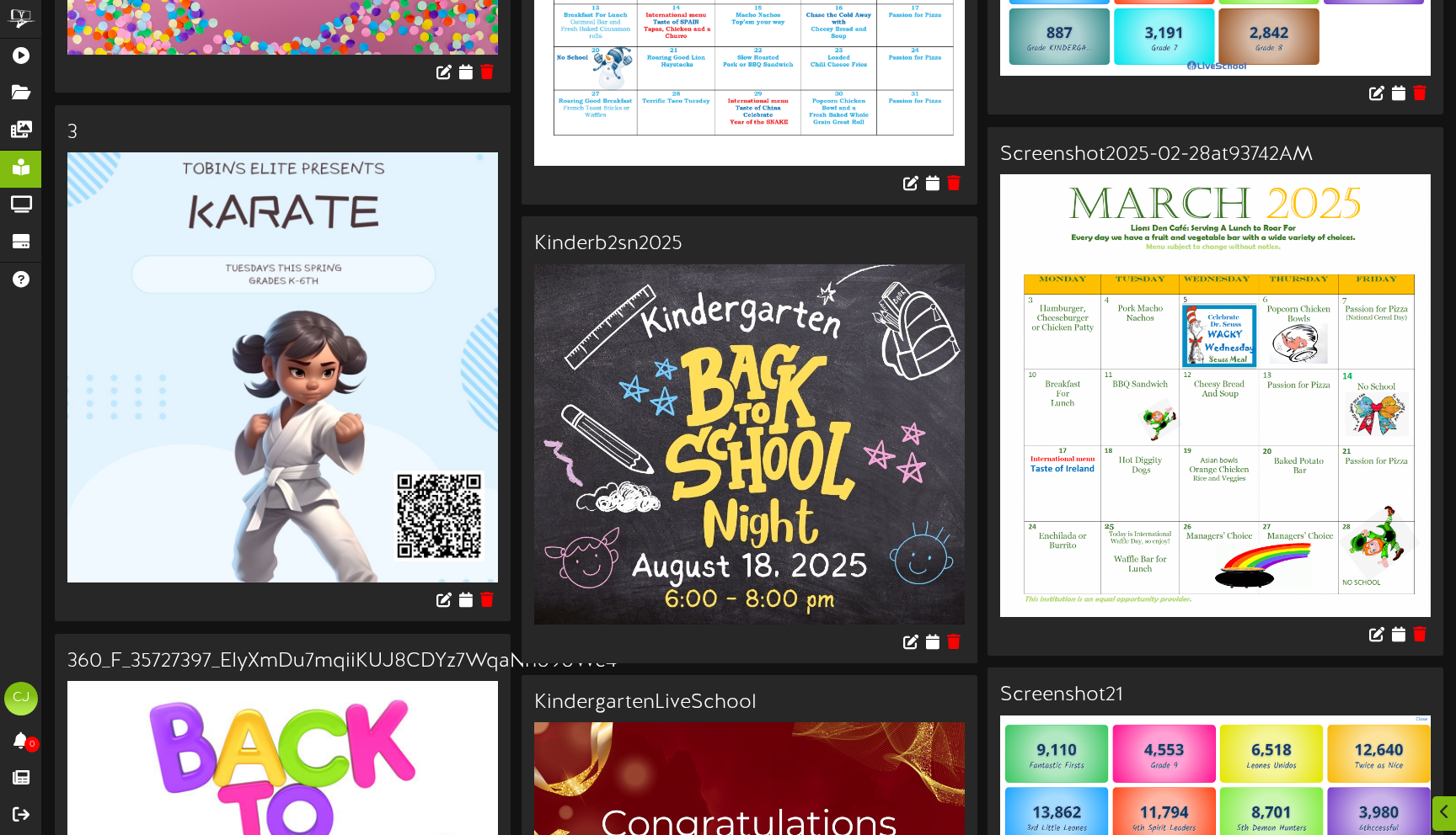
scroll to position [2989, 0]
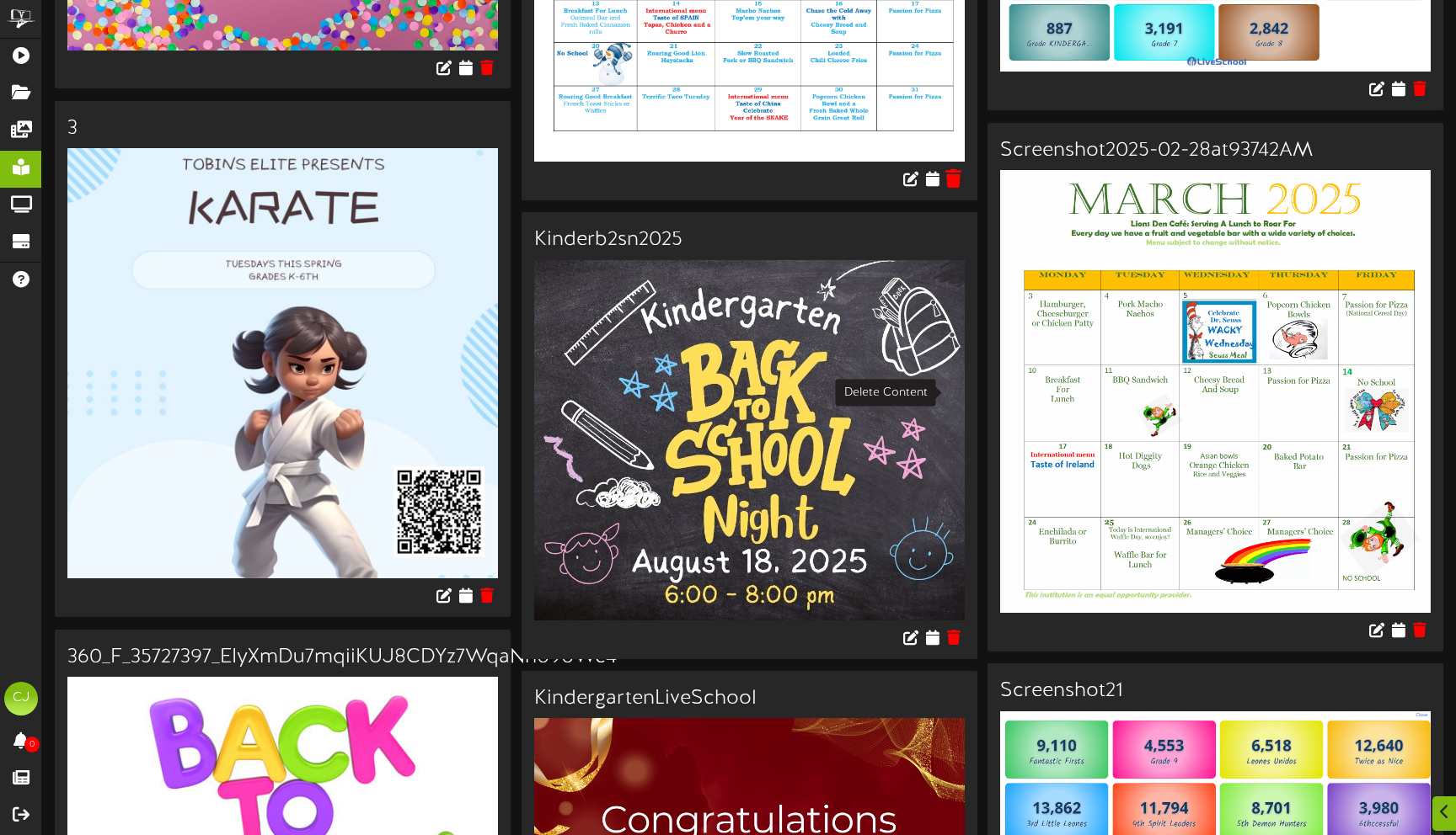
click at [957, 188] on icon at bounding box center [953, 179] width 16 height 19
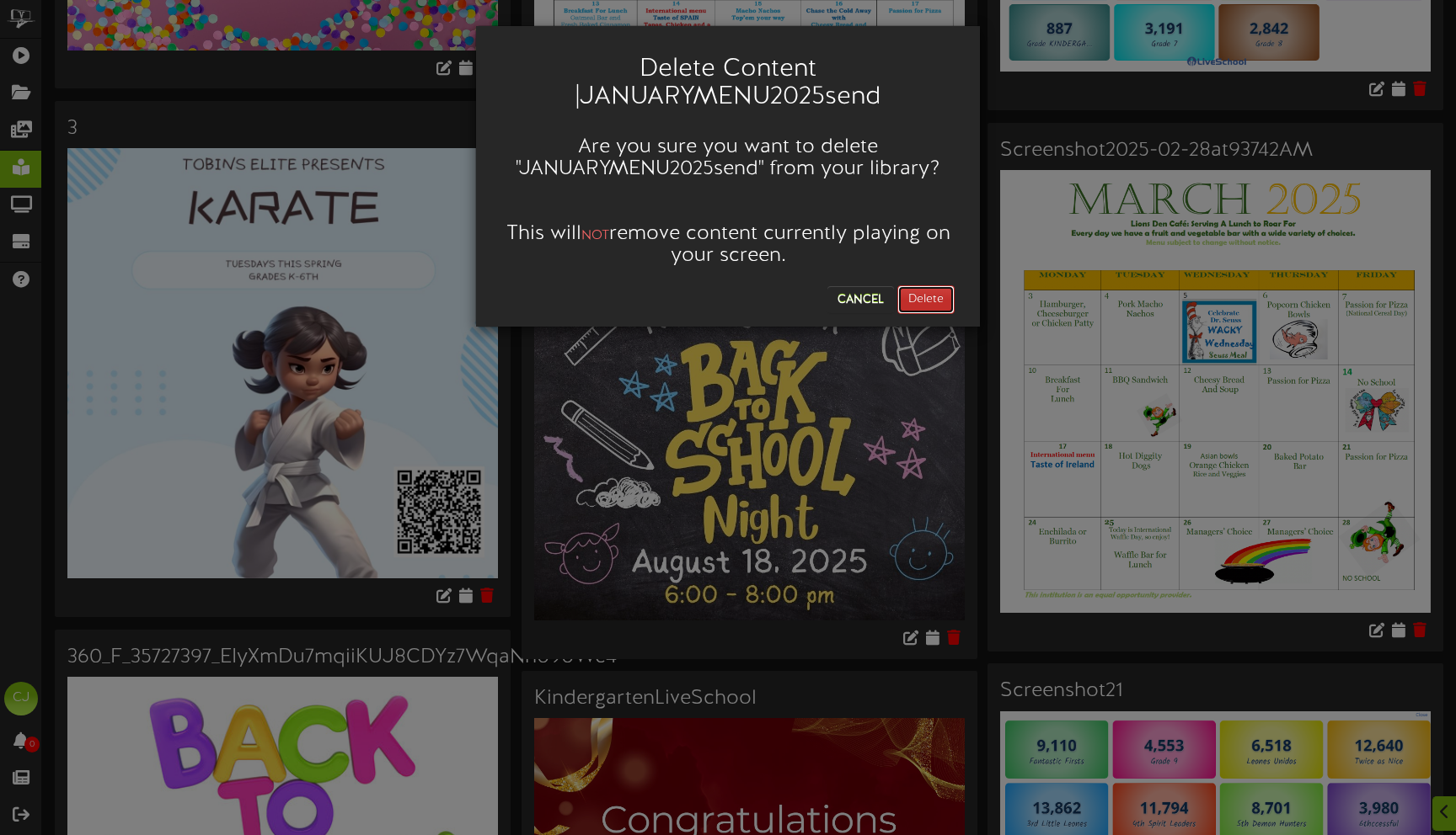
click at [946, 298] on button "Delete" at bounding box center [926, 300] width 57 height 29
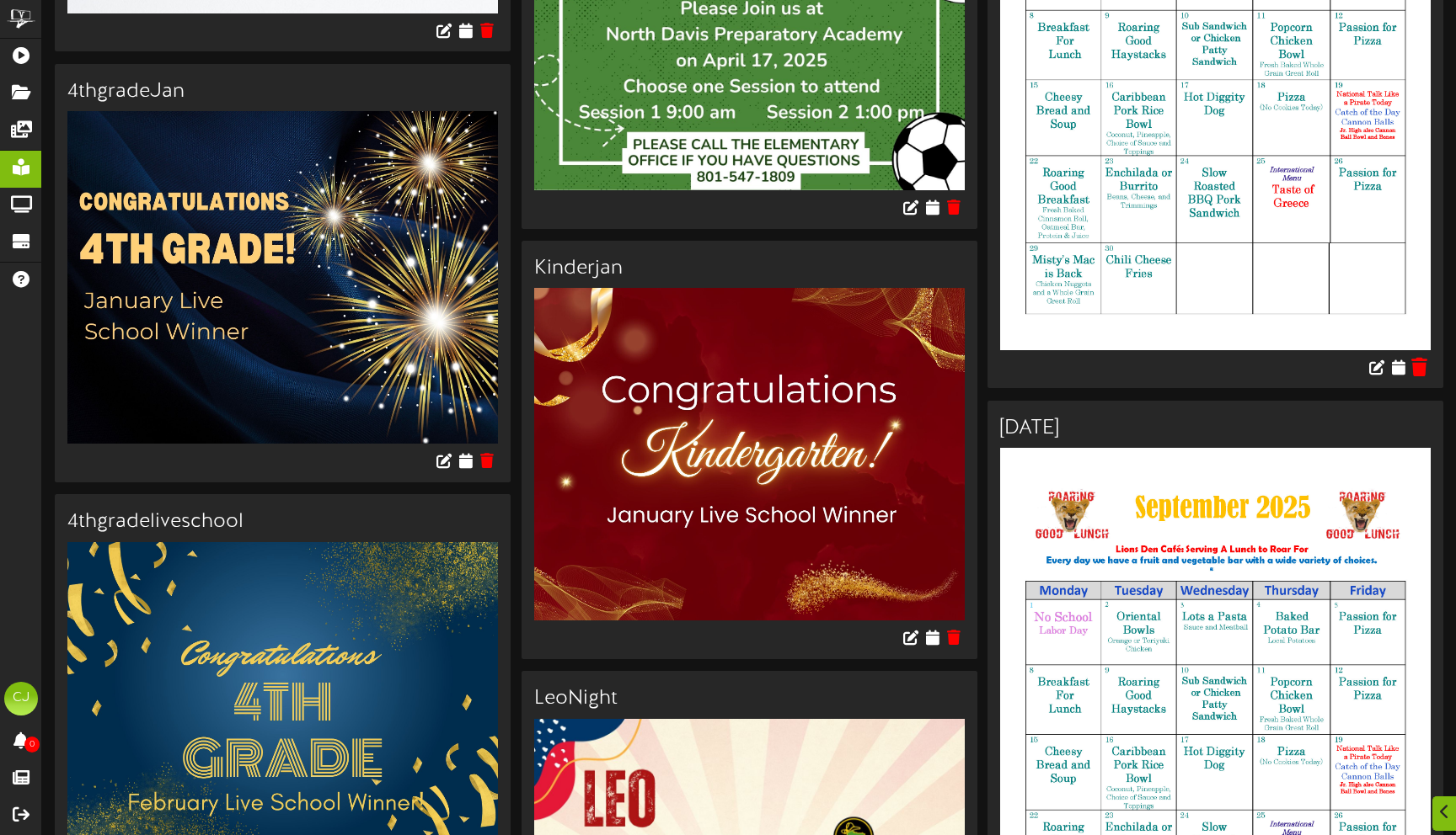
scroll to position [4544, 0]
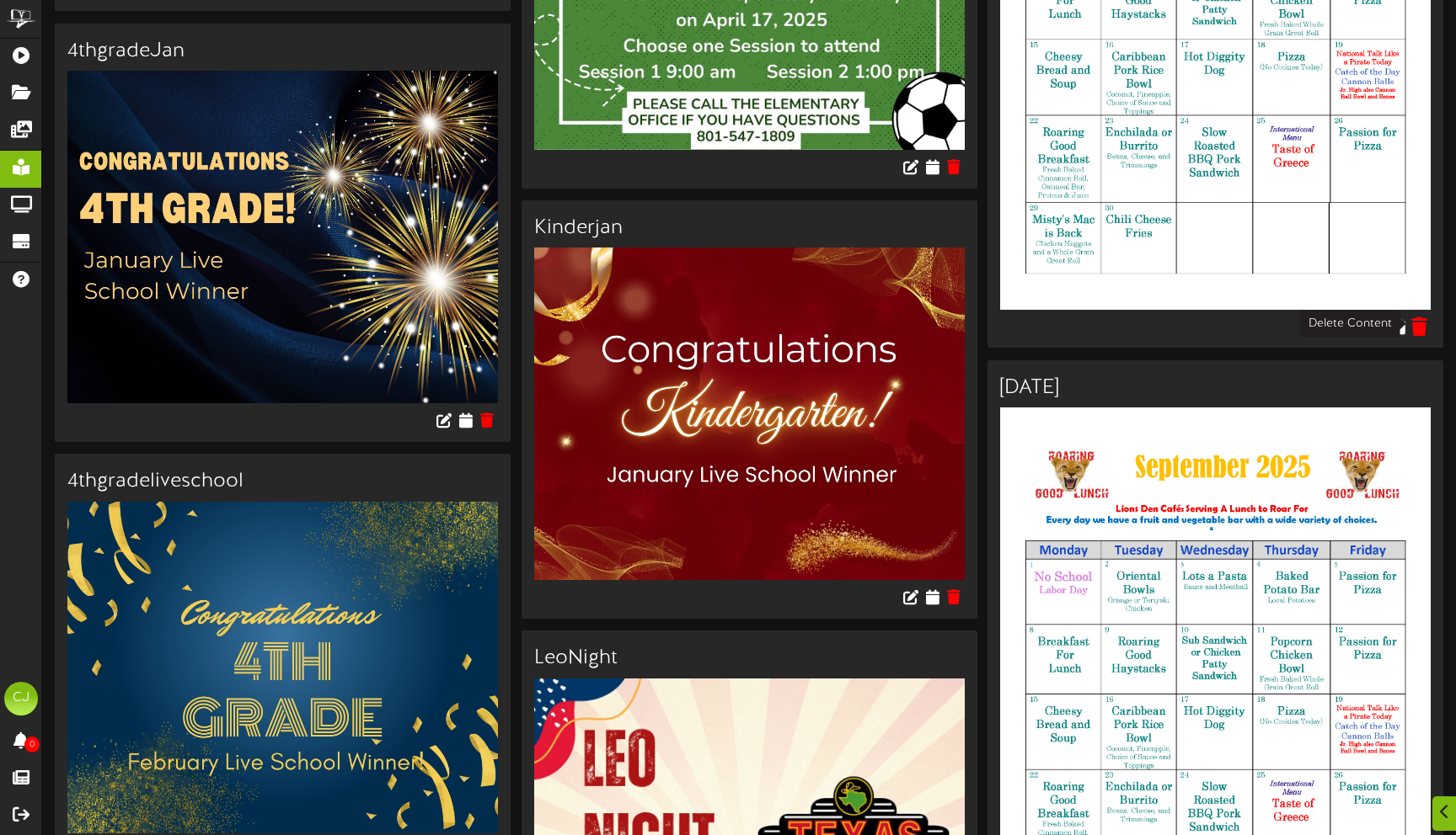
click at [1424, 318] on icon at bounding box center [1419, 326] width 16 height 19
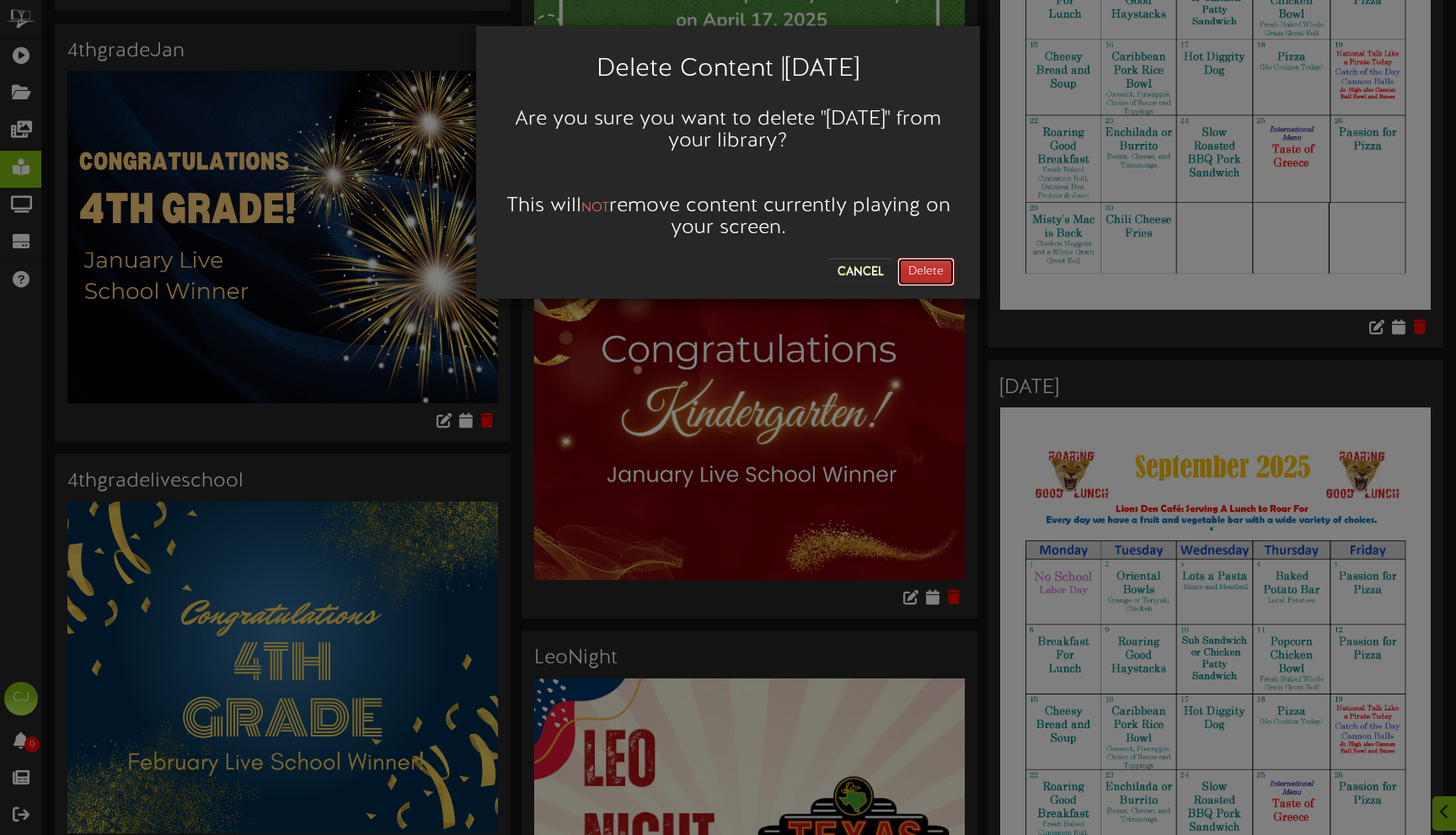
click at [923, 275] on button "Delete" at bounding box center [926, 272] width 57 height 29
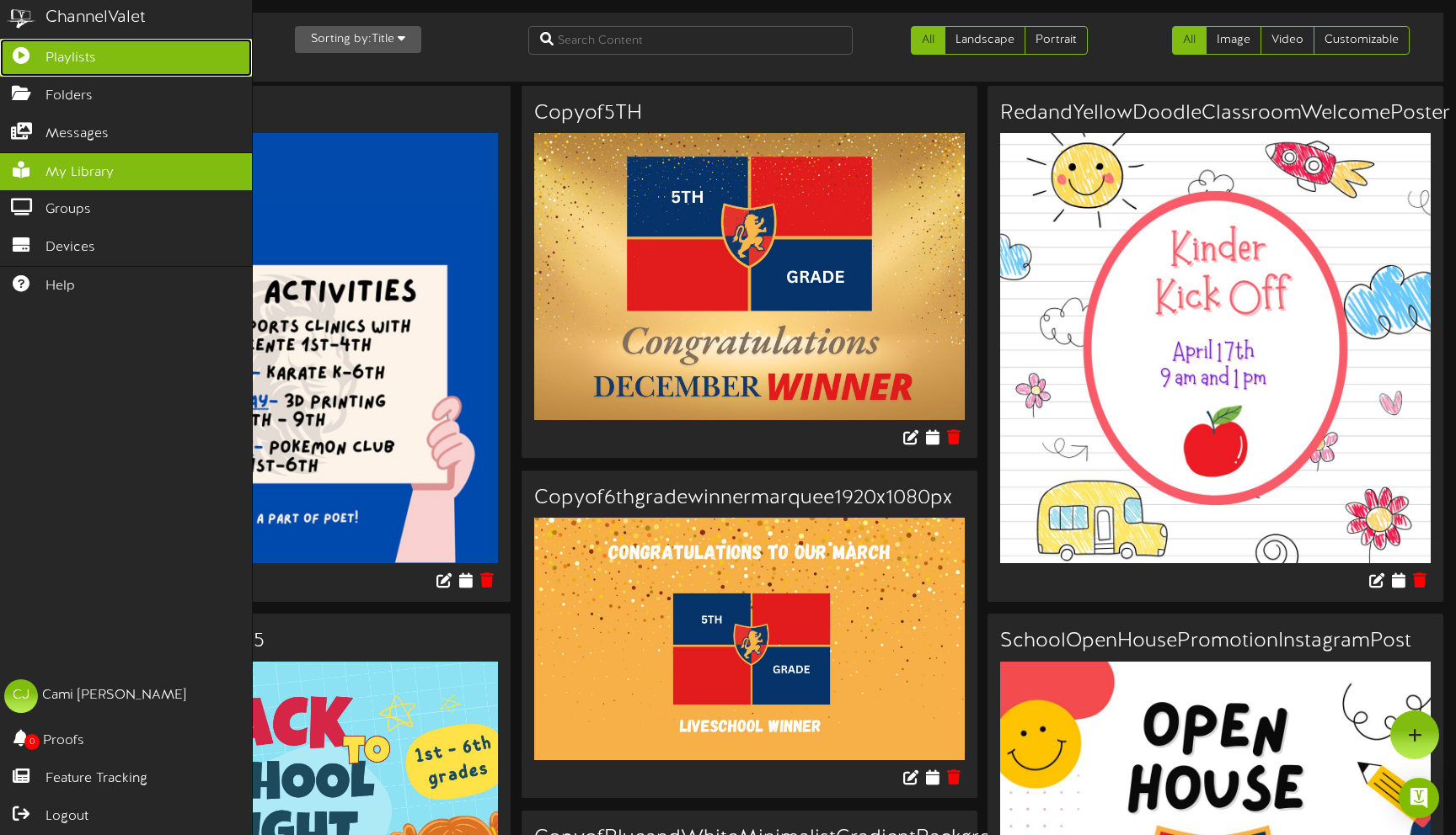
click at [41, 51] on icon at bounding box center [21, 53] width 42 height 13
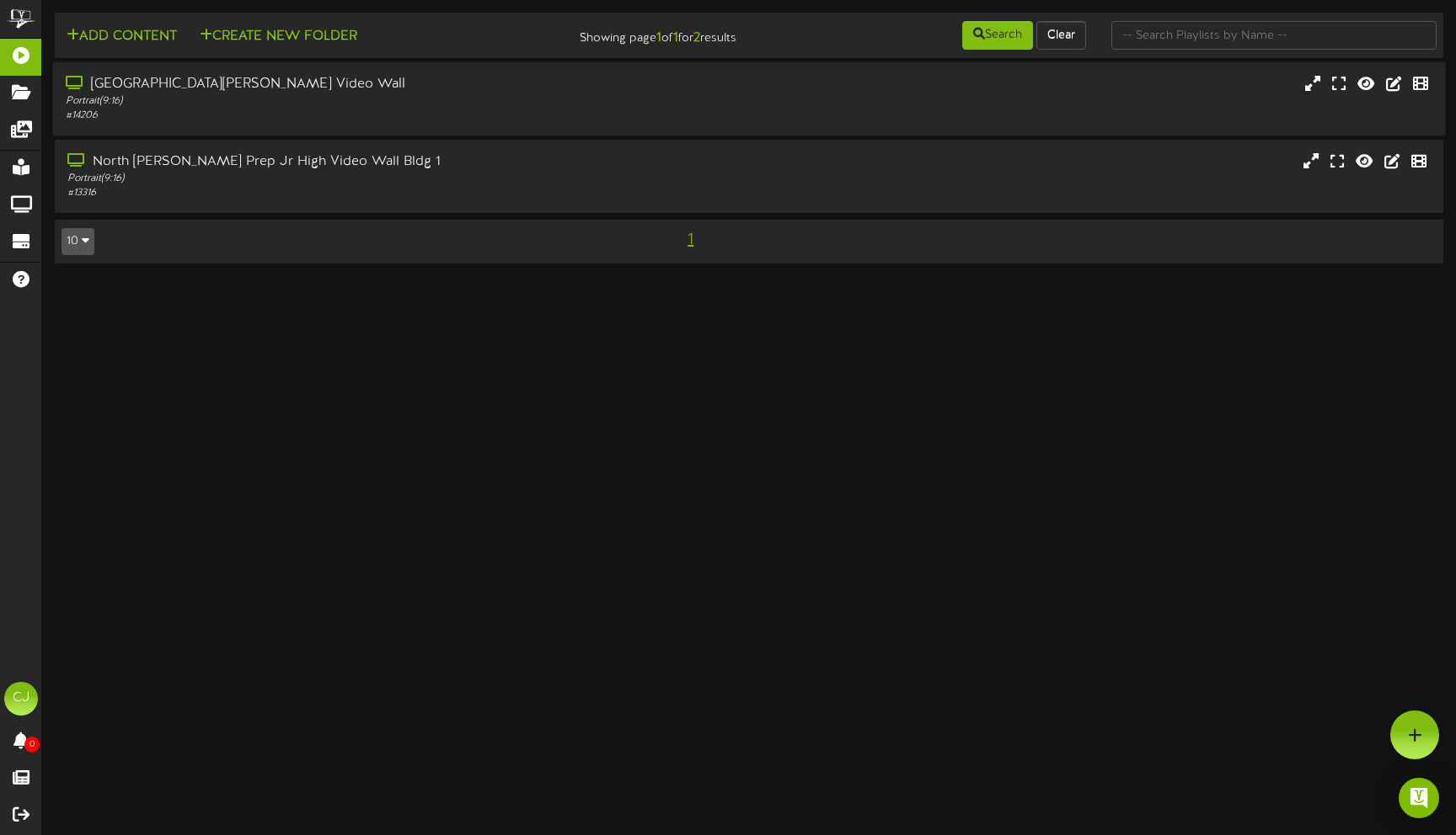
click at [314, 82] on div "[GEOGRAPHIC_DATA][PERSON_NAME] Video Wall" at bounding box center [343, 84] width 556 height 19
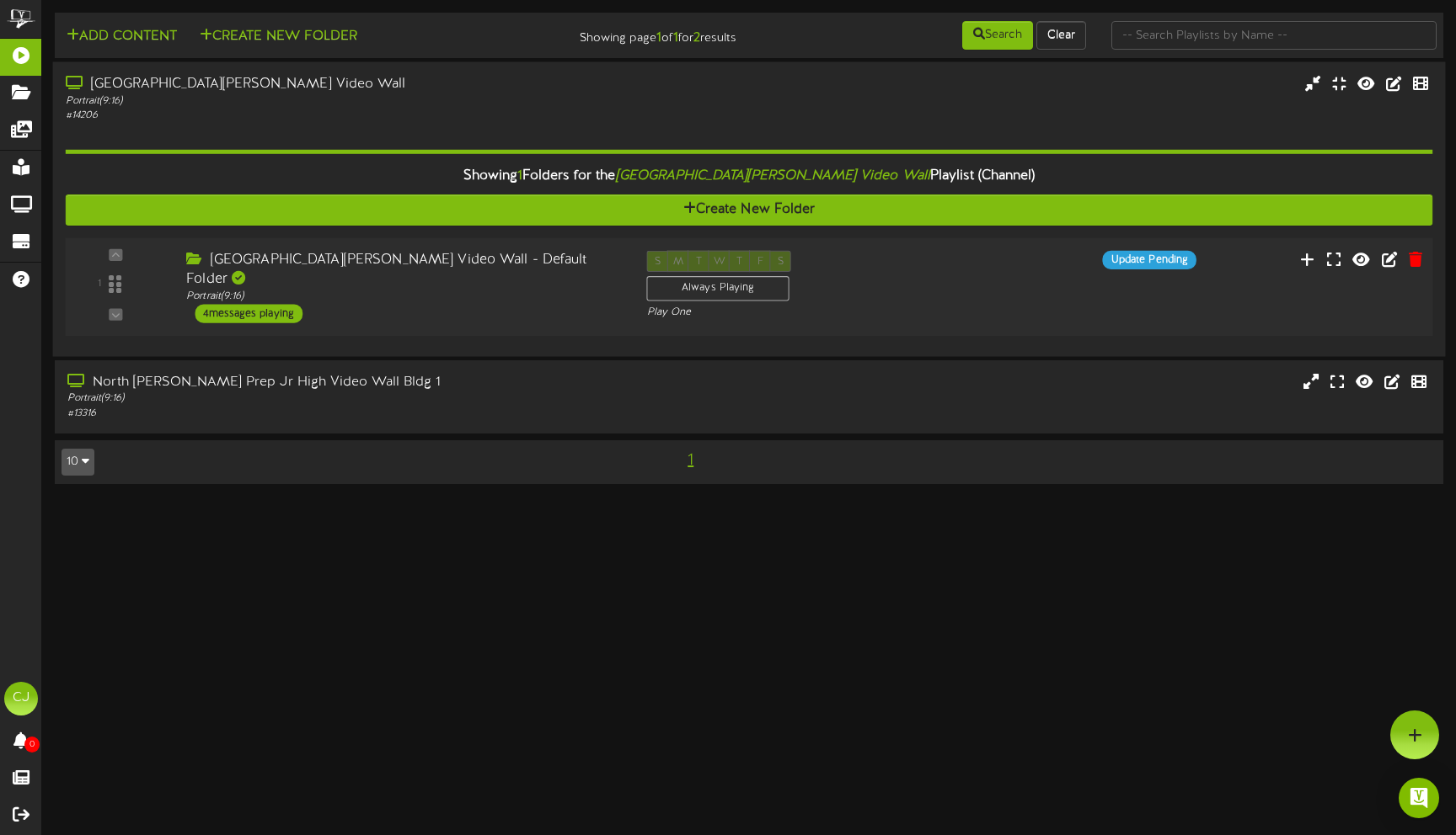
click at [270, 304] on div "4 messages playing" at bounding box center [249, 313] width 108 height 19
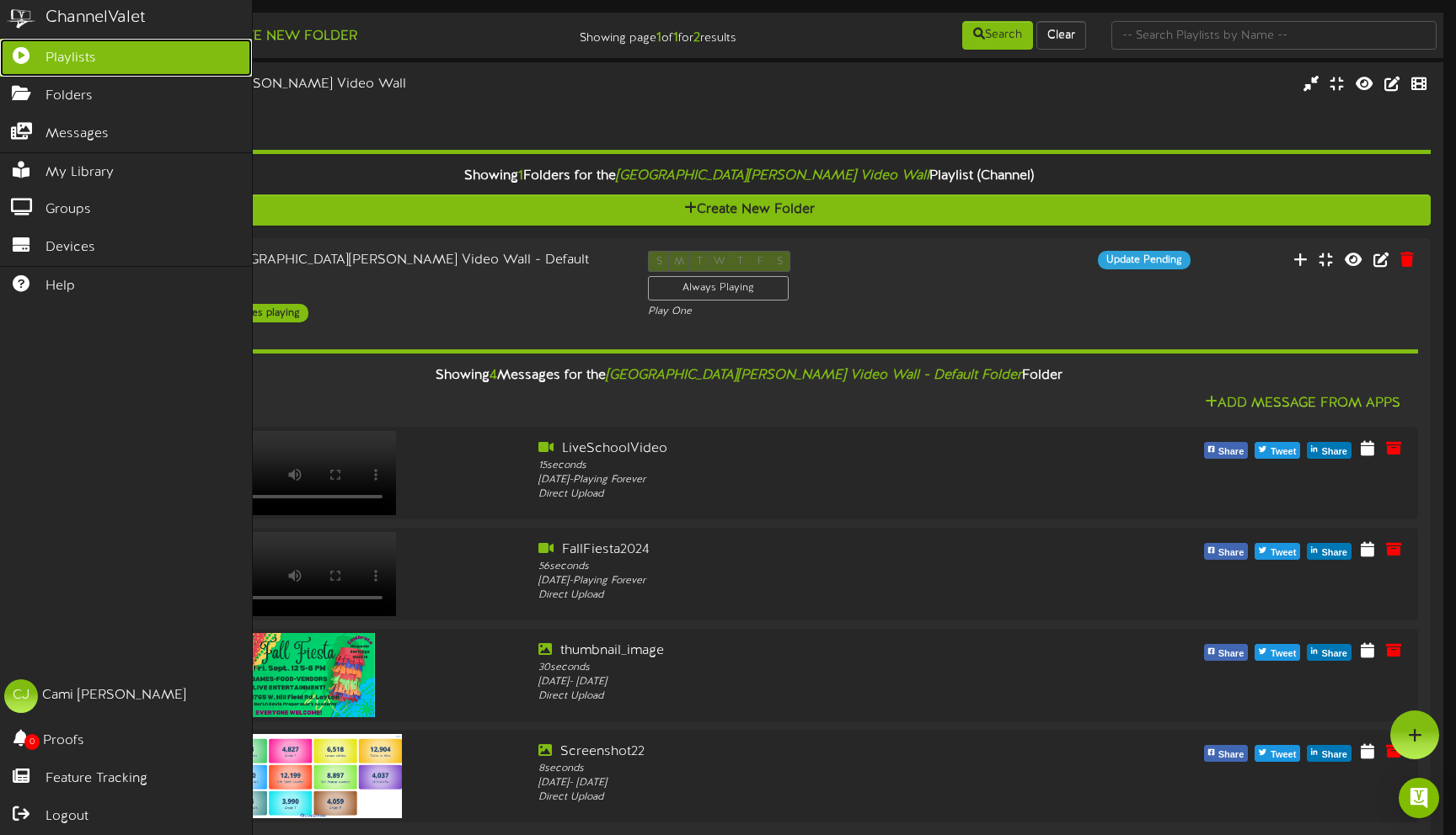
click at [50, 54] on span "Playlists" at bounding box center [71, 58] width 51 height 19
click at [26, 51] on icon at bounding box center [21, 53] width 42 height 13
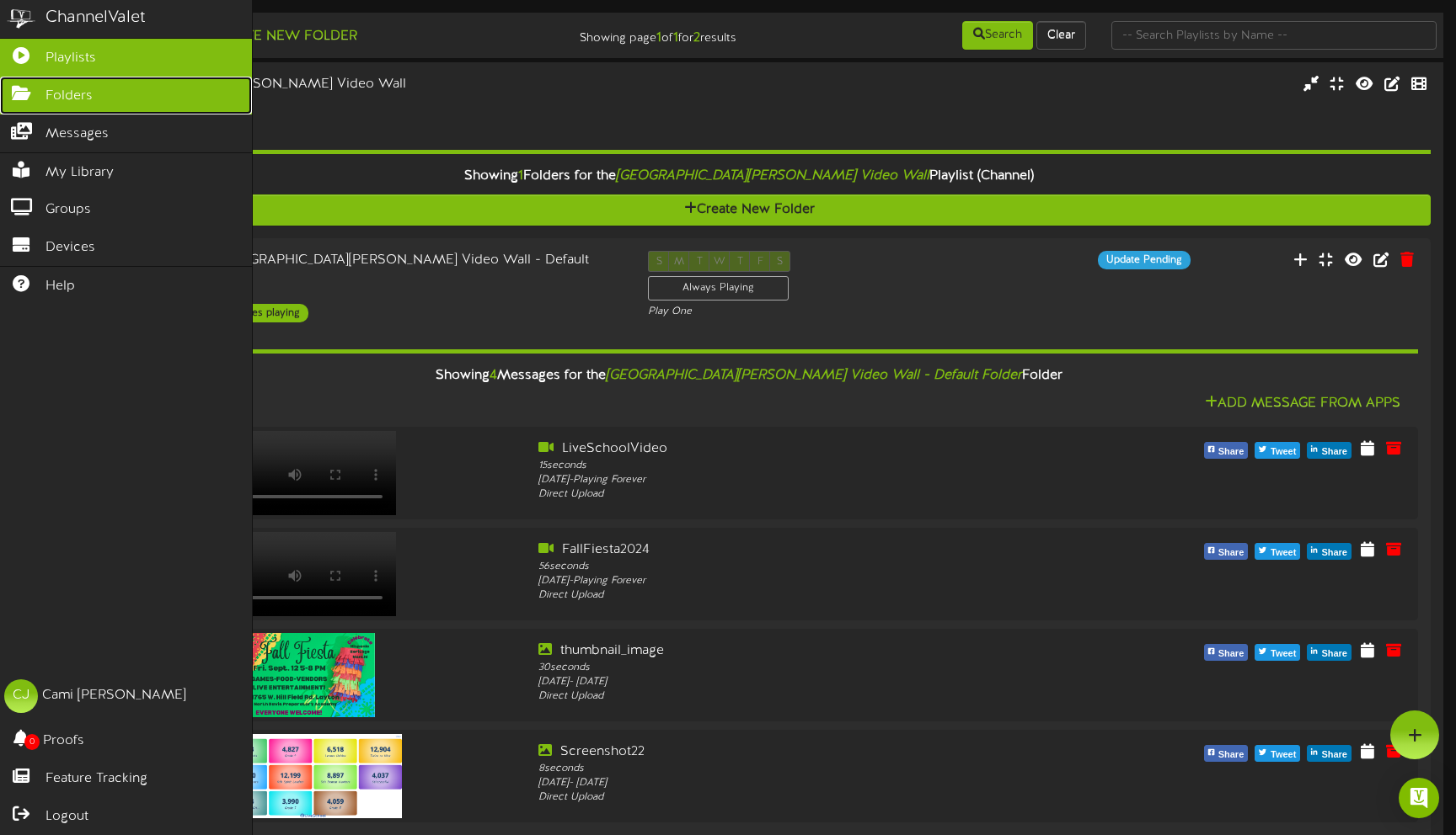
click at [28, 90] on icon at bounding box center [21, 91] width 42 height 13
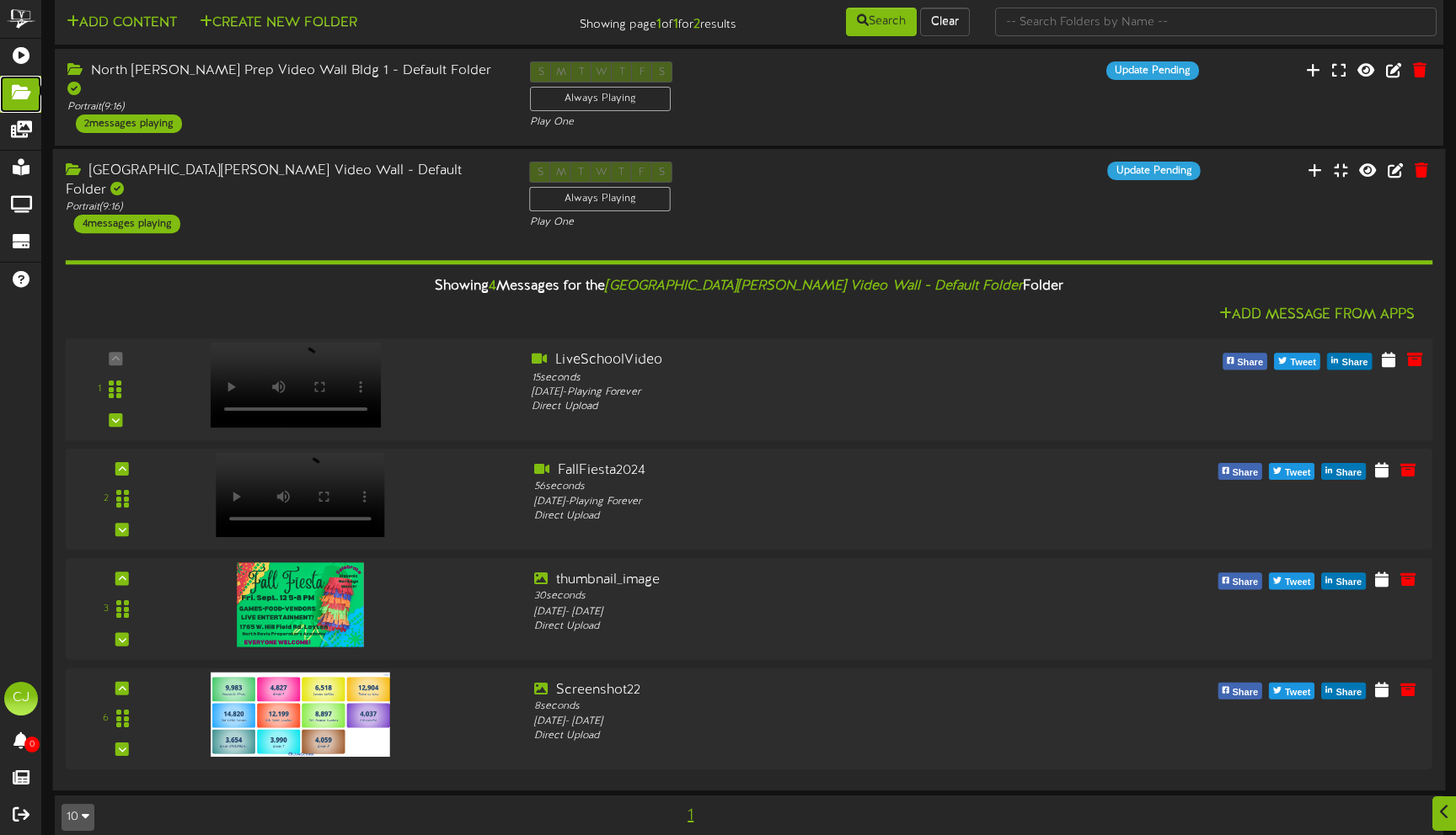
scroll to position [41, 0]
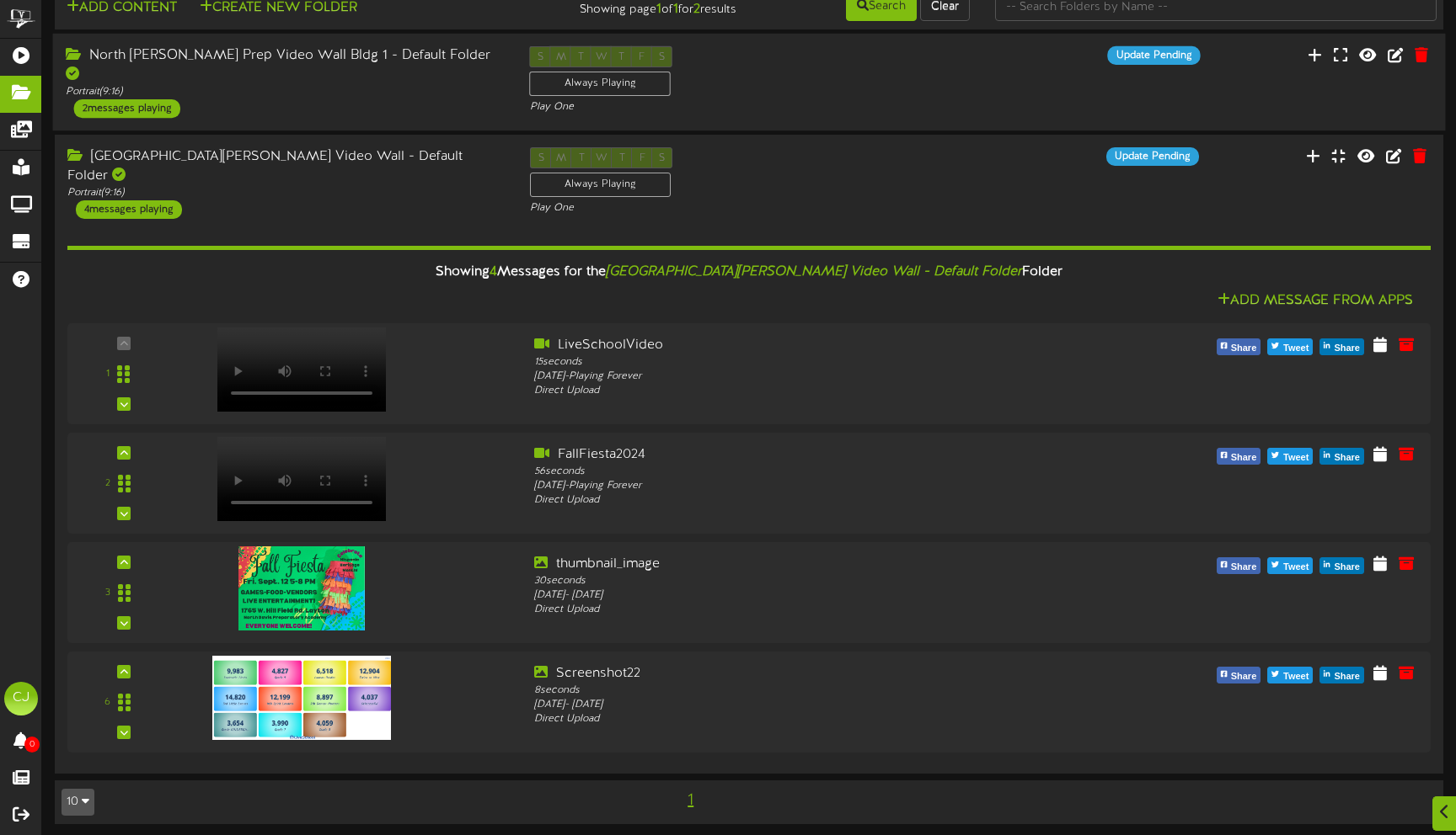
click at [300, 54] on div "North [PERSON_NAME] Prep Video Wall Bldg 1 - Default Folder" at bounding box center [285, 66] width 439 height 39
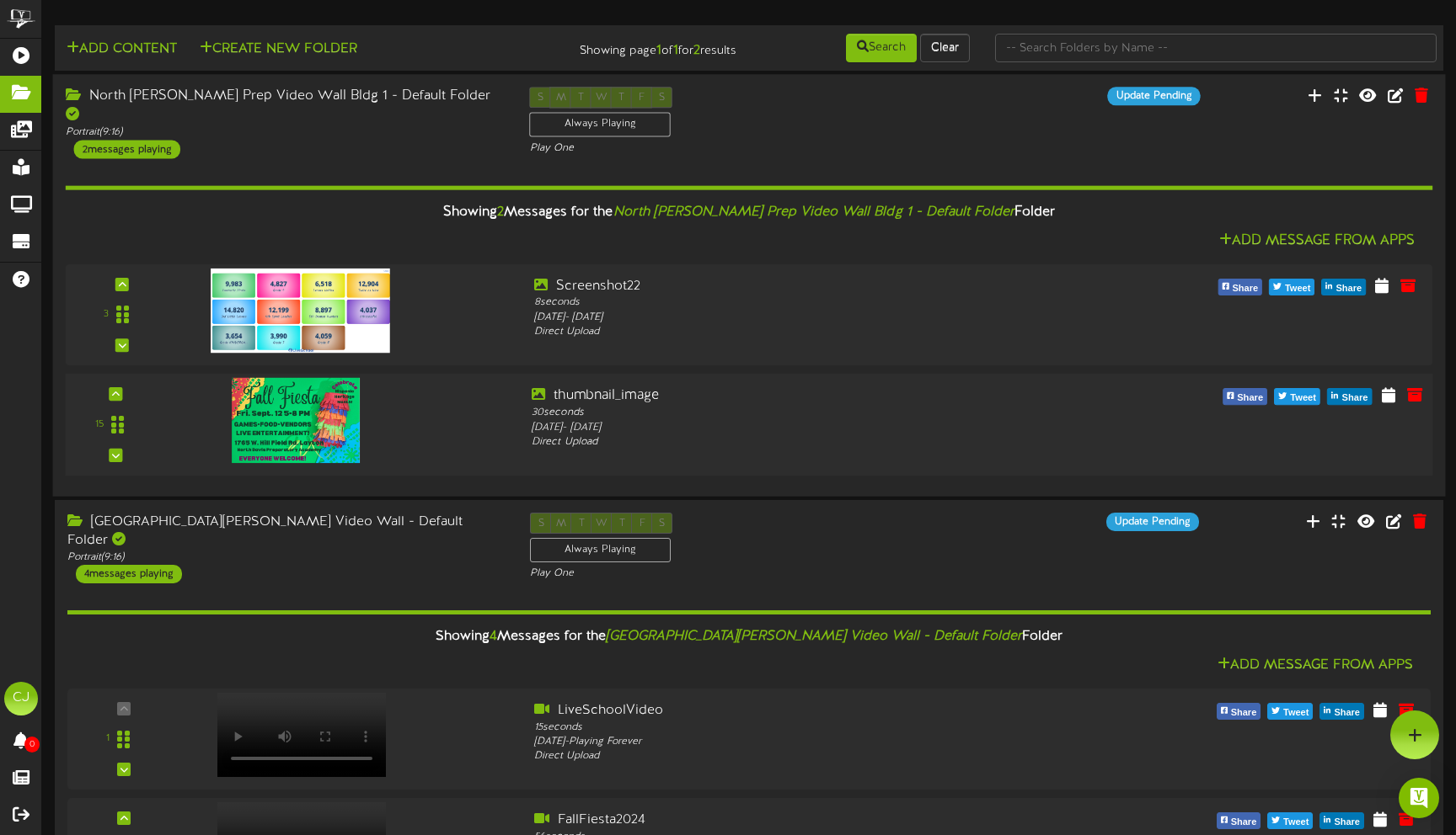
scroll to position [0, 0]
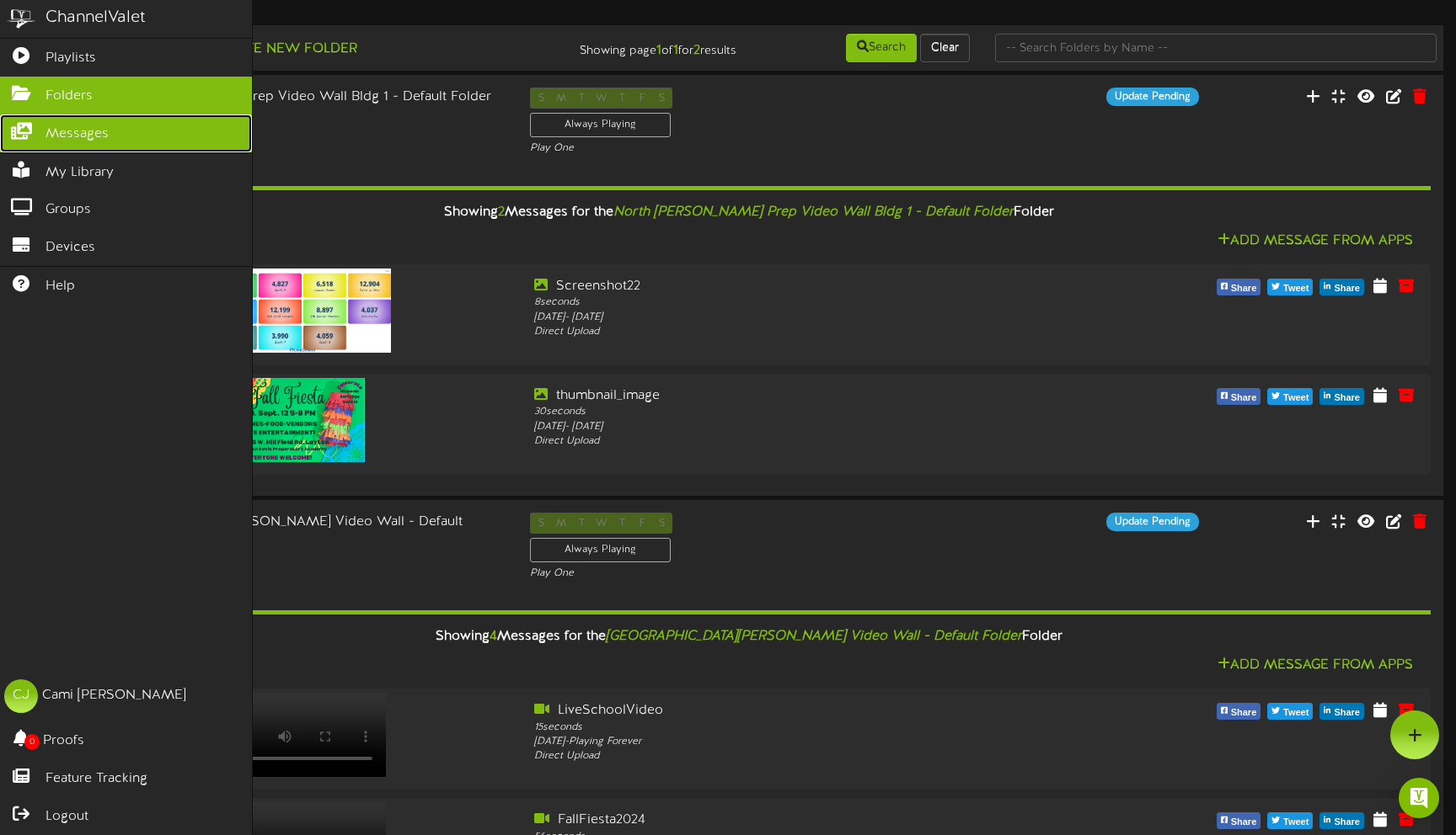
click at [22, 130] on icon at bounding box center [21, 129] width 42 height 13
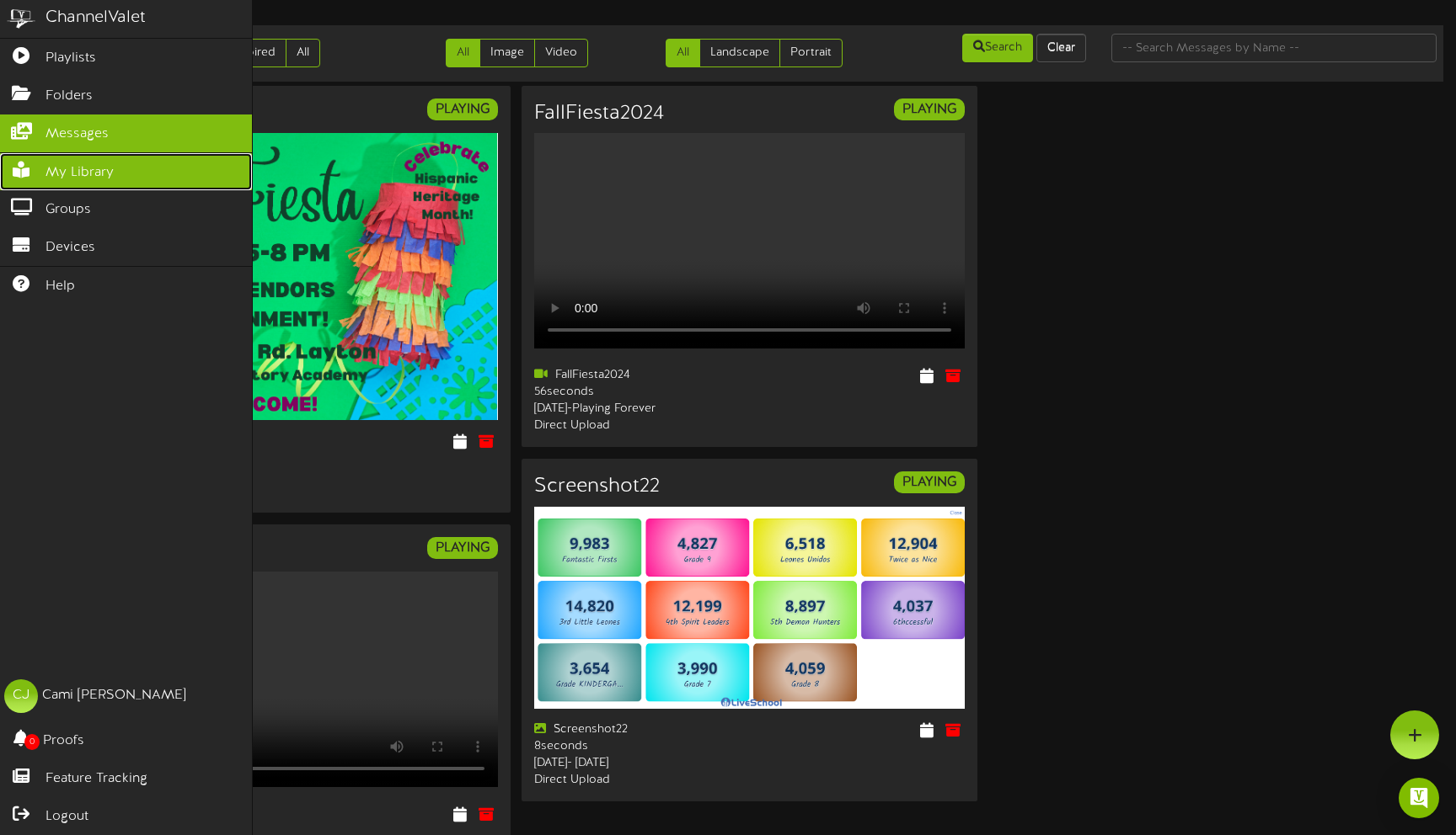
click at [65, 179] on span "My Library" at bounding box center [79, 173] width 68 height 19
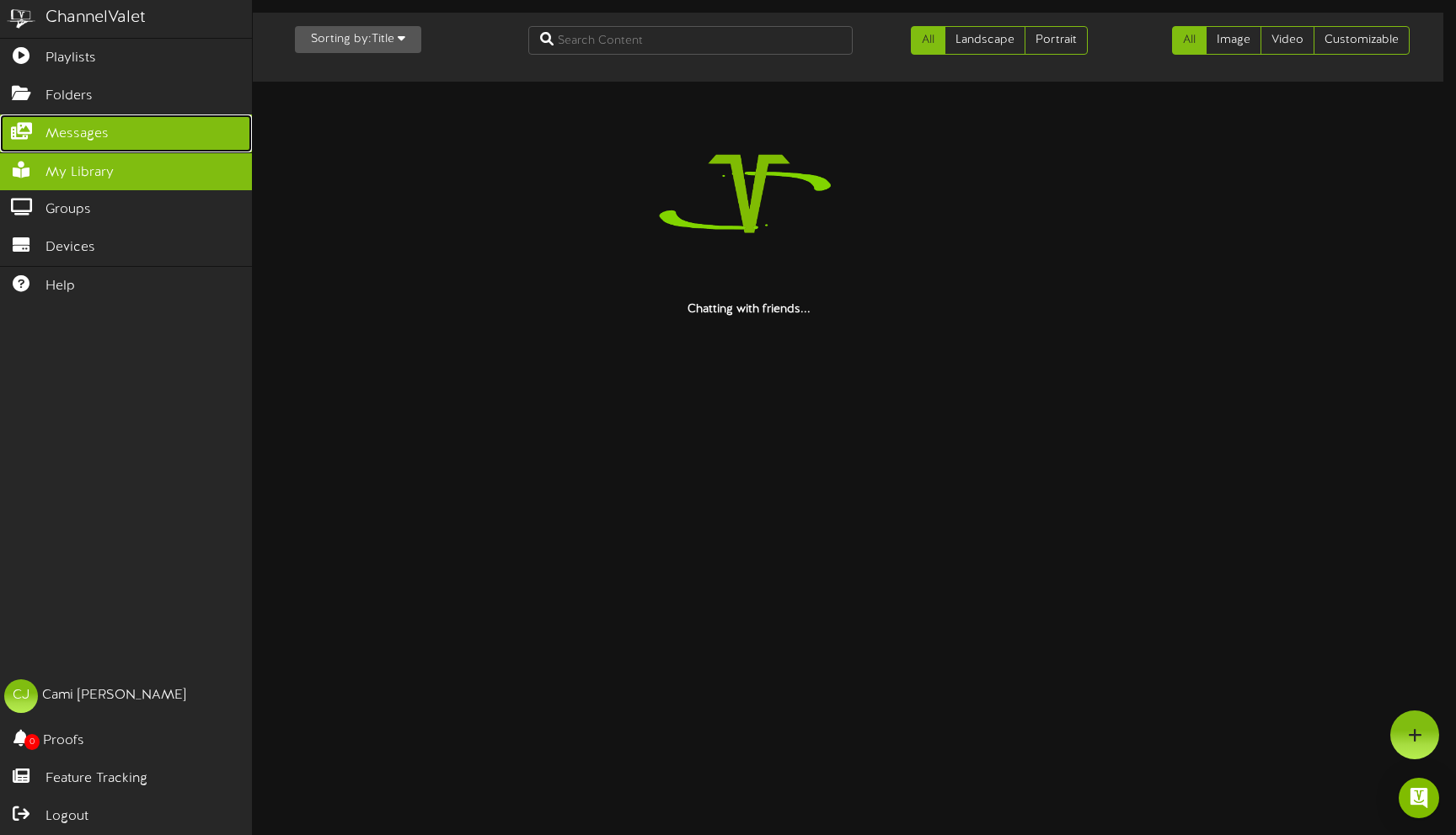
click at [61, 128] on span "Messages" at bounding box center [77, 134] width 63 height 19
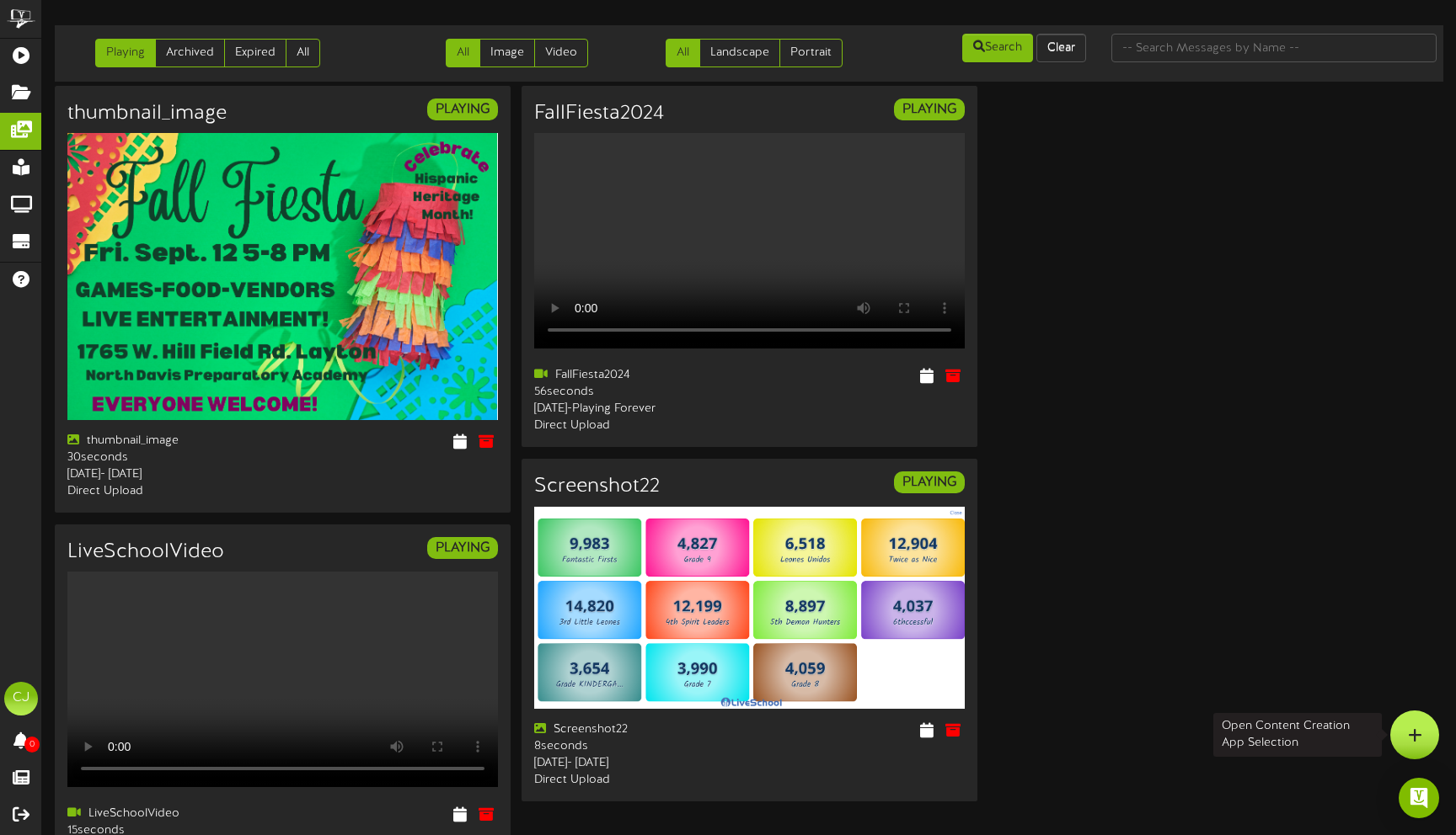
click at [1414, 731] on icon at bounding box center [1415, 736] width 14 height 15
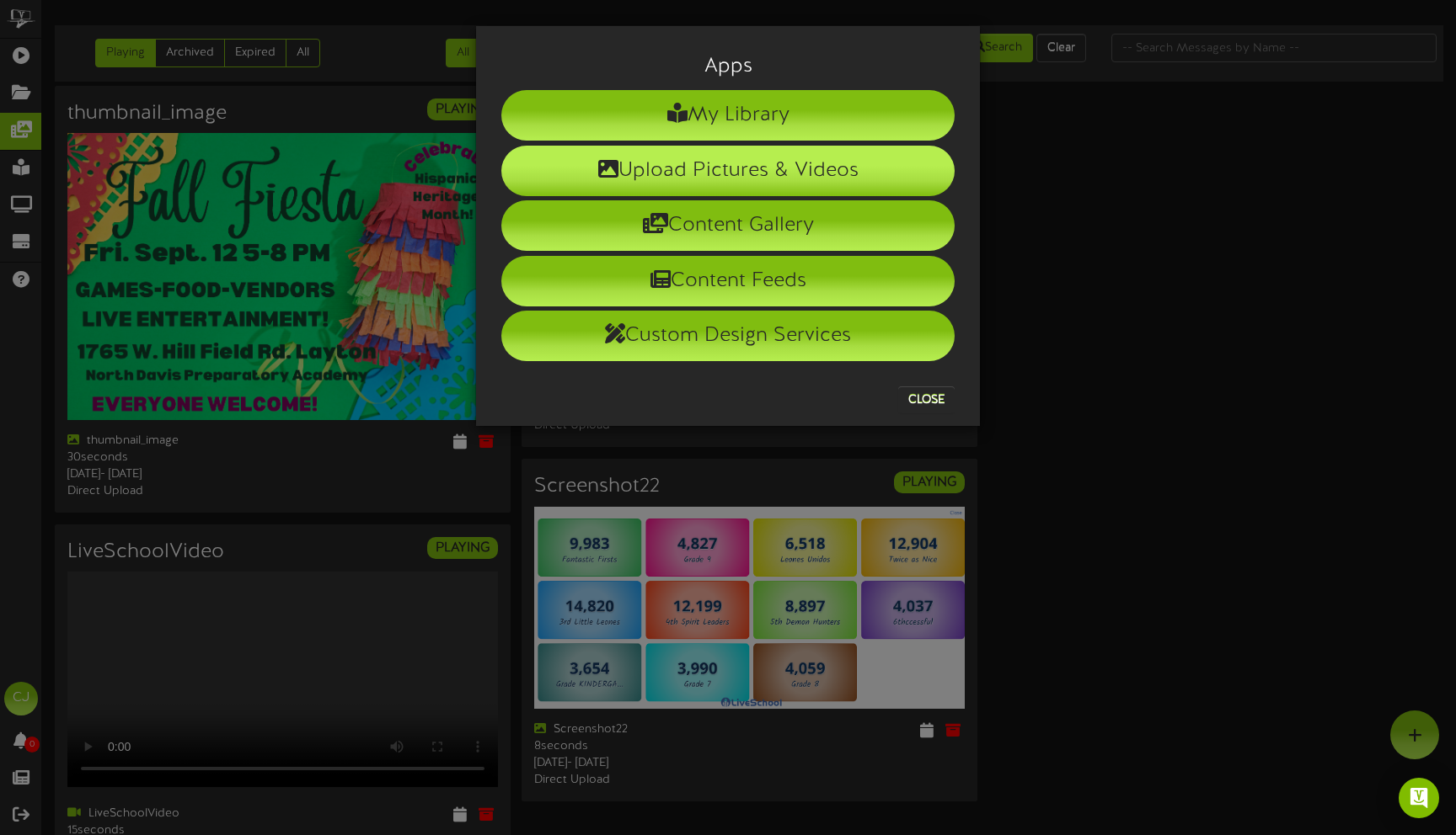
click at [759, 157] on li "Upload Pictures & Videos" at bounding box center [728, 171] width 454 height 51
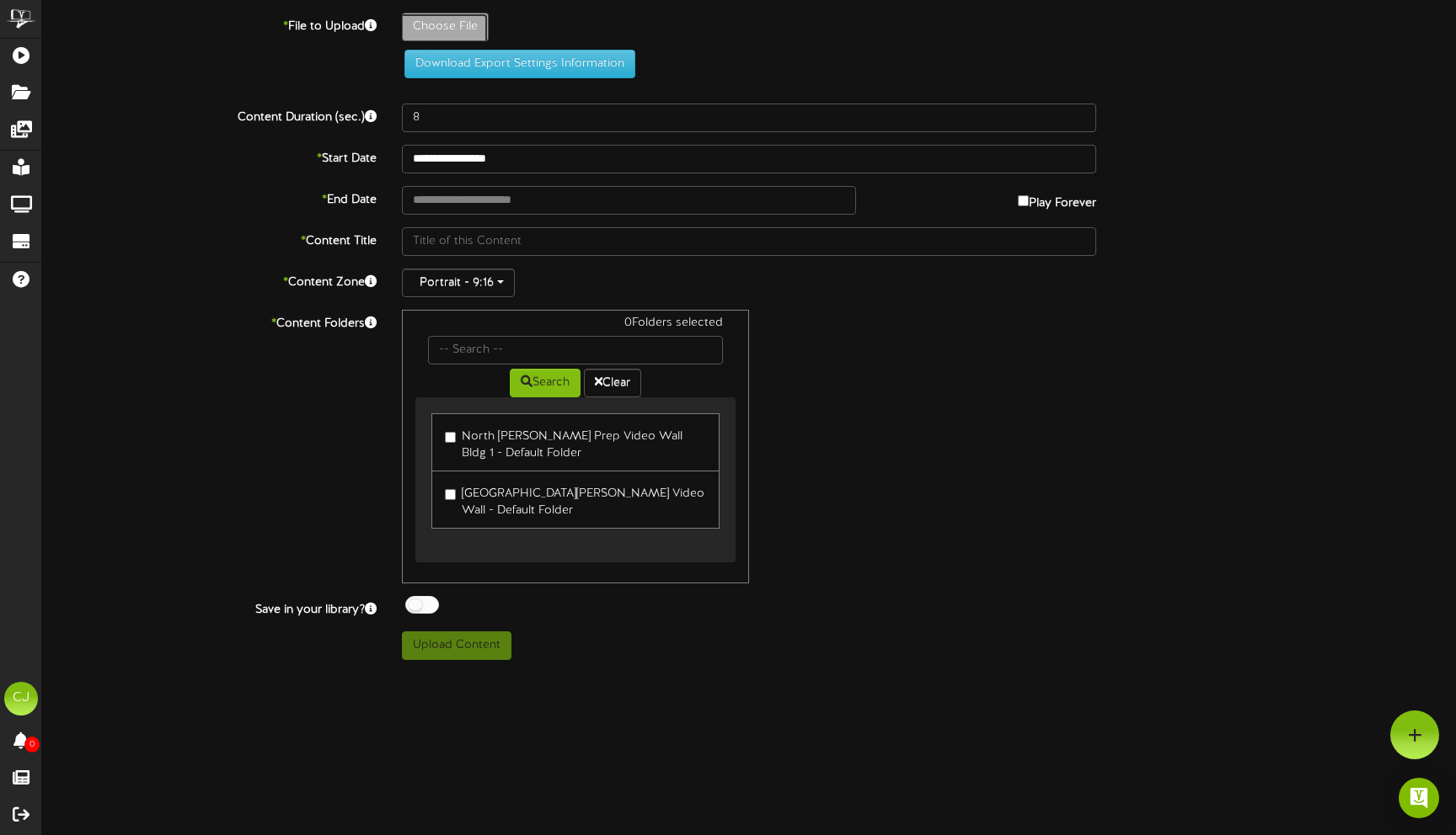
type input "**********"
type input "September"
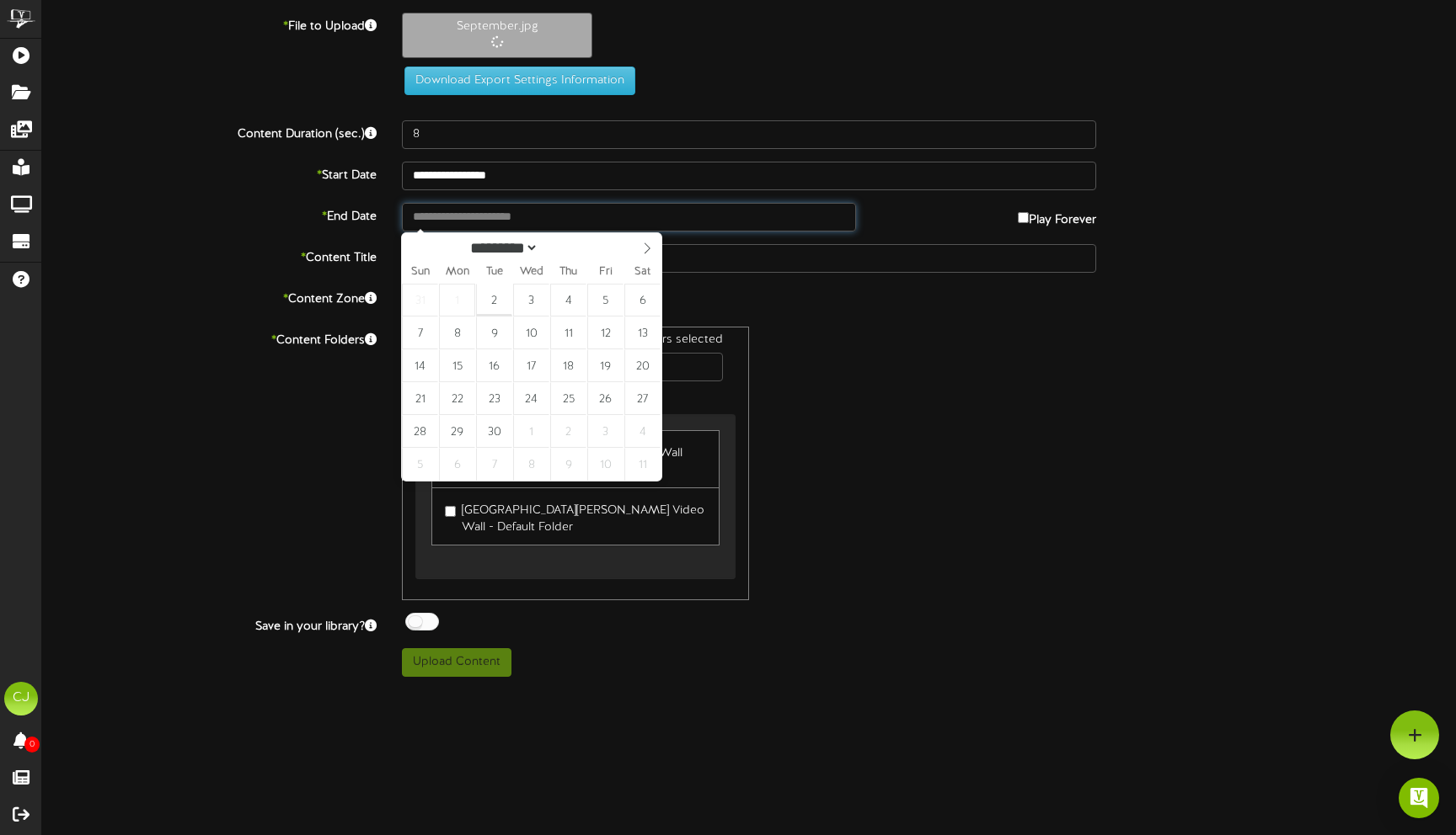
click at [458, 217] on input "text" at bounding box center [629, 217] width 454 height 29
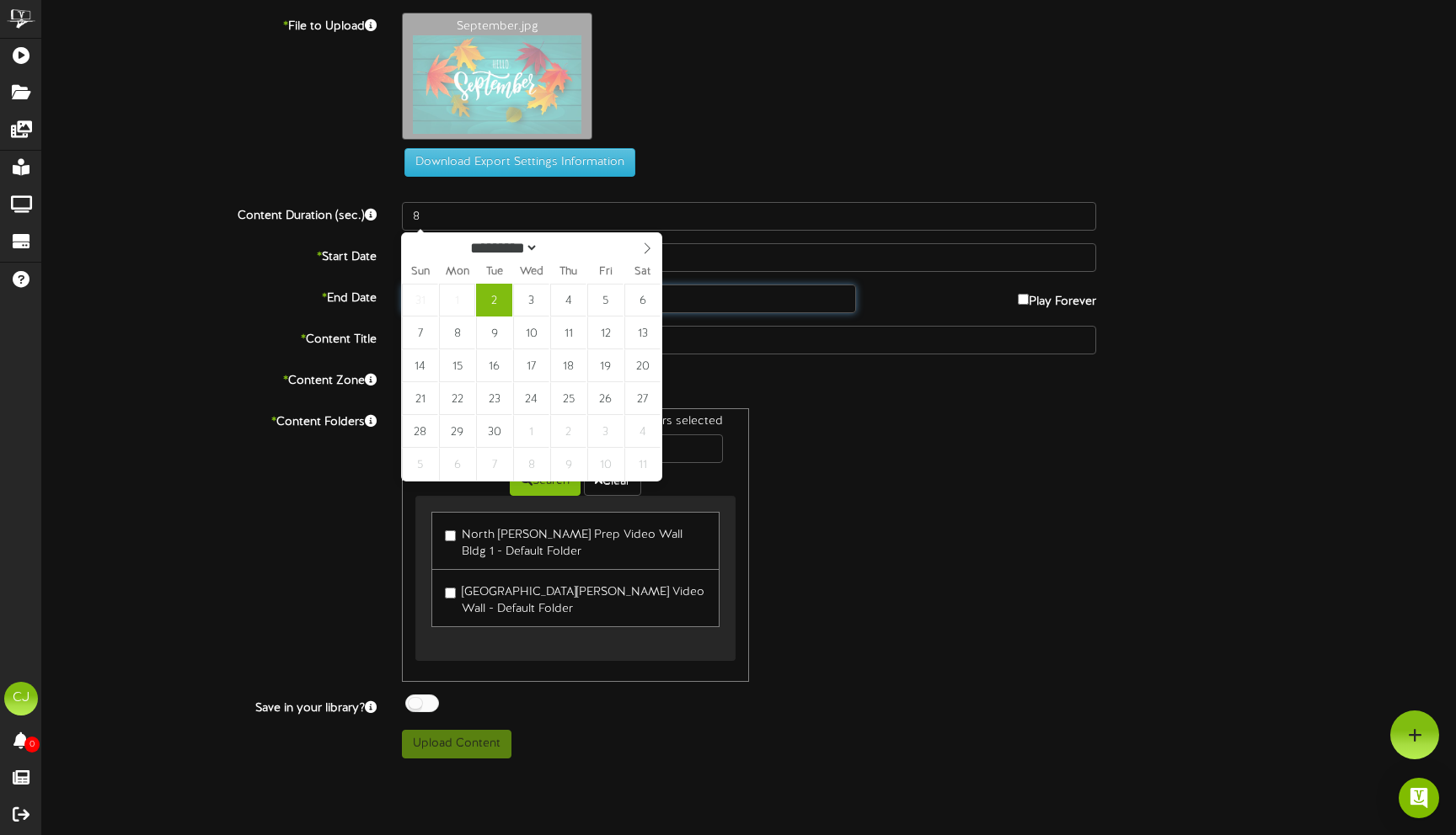
type input "**********"
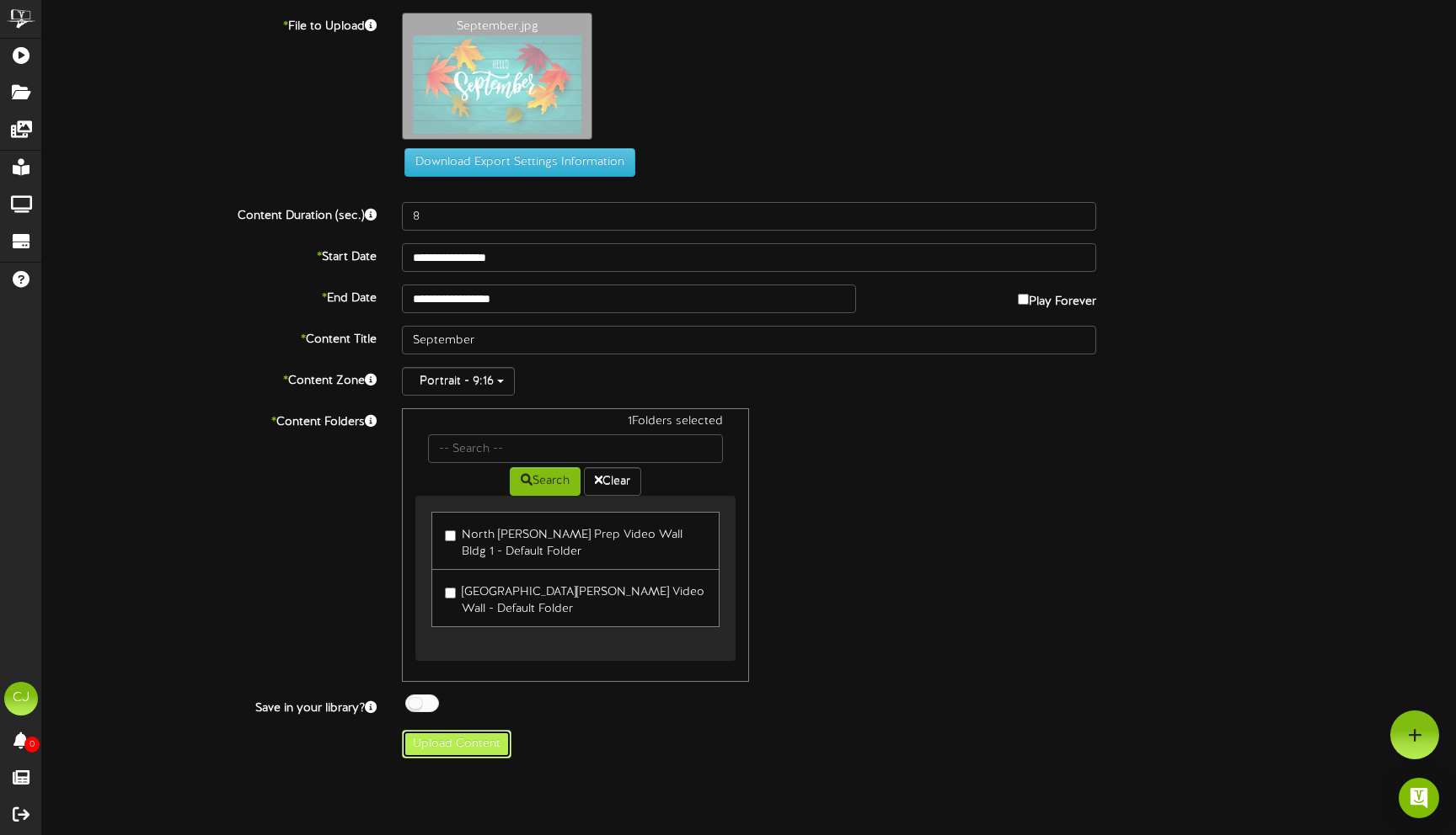
click at [445, 747] on button "Upload Content" at bounding box center [457, 745] width 110 height 29
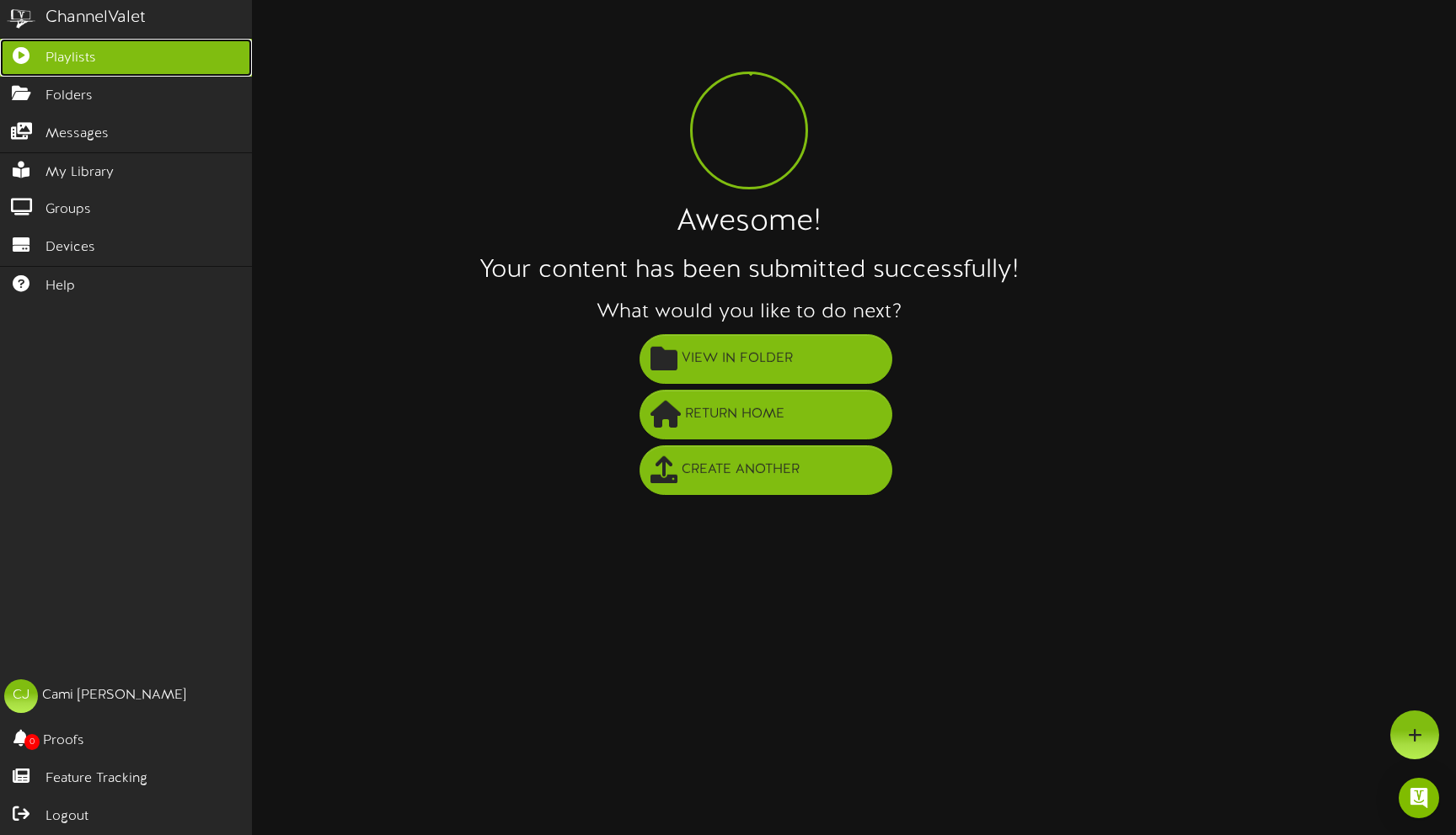
click at [56, 52] on span "Playlists" at bounding box center [71, 58] width 51 height 19
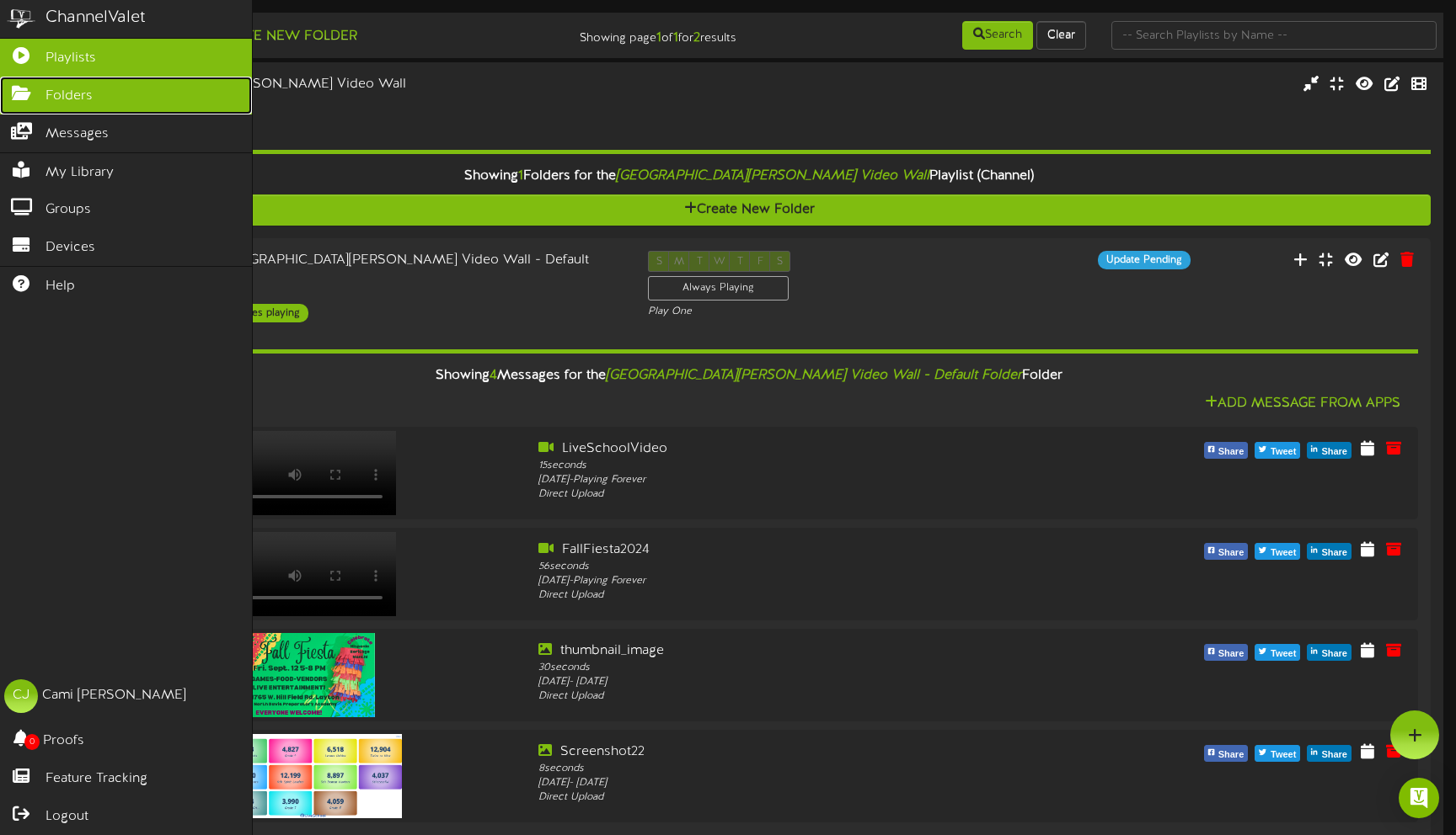
click at [17, 96] on icon at bounding box center [21, 91] width 42 height 13
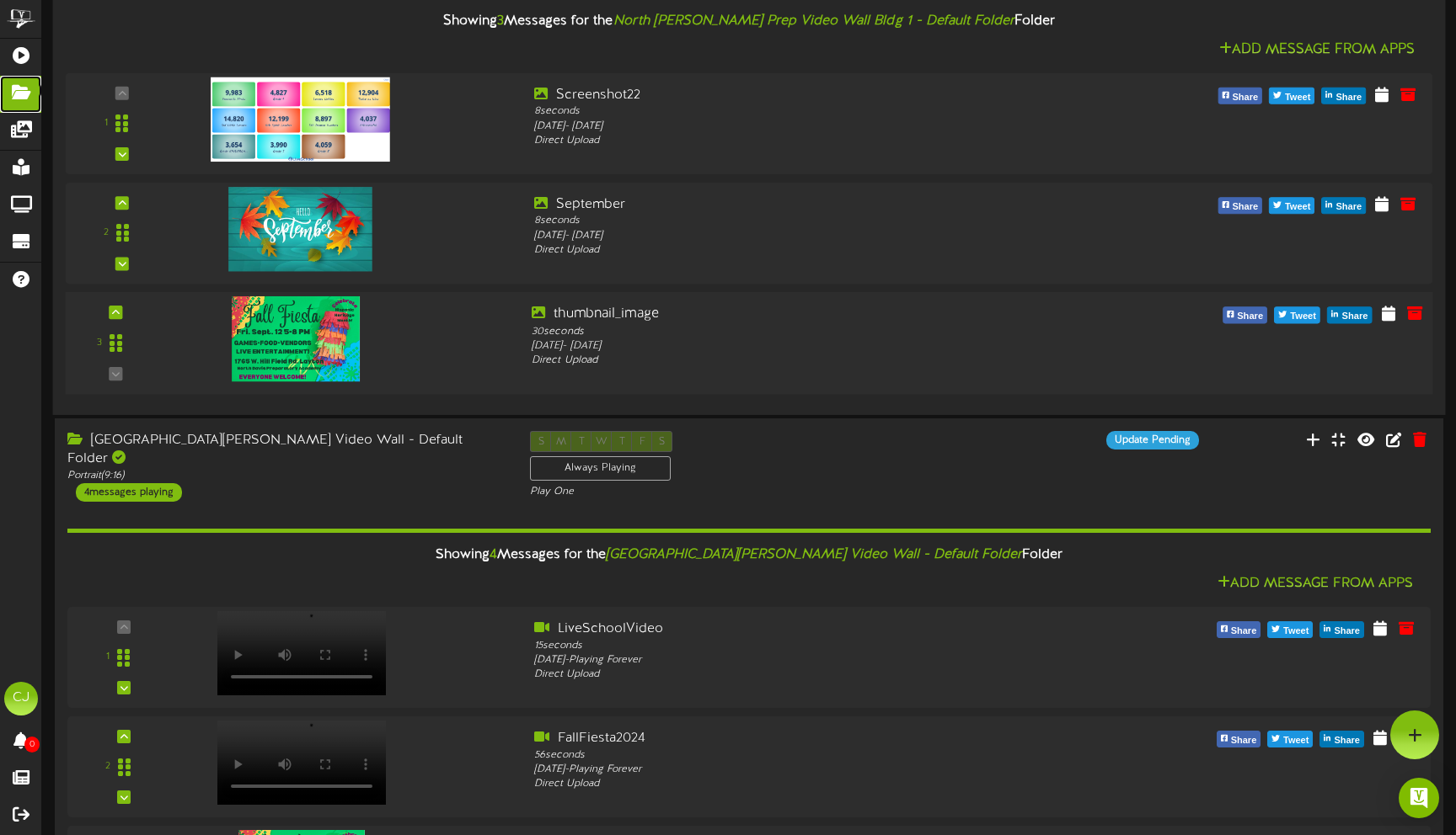
scroll to position [193, 0]
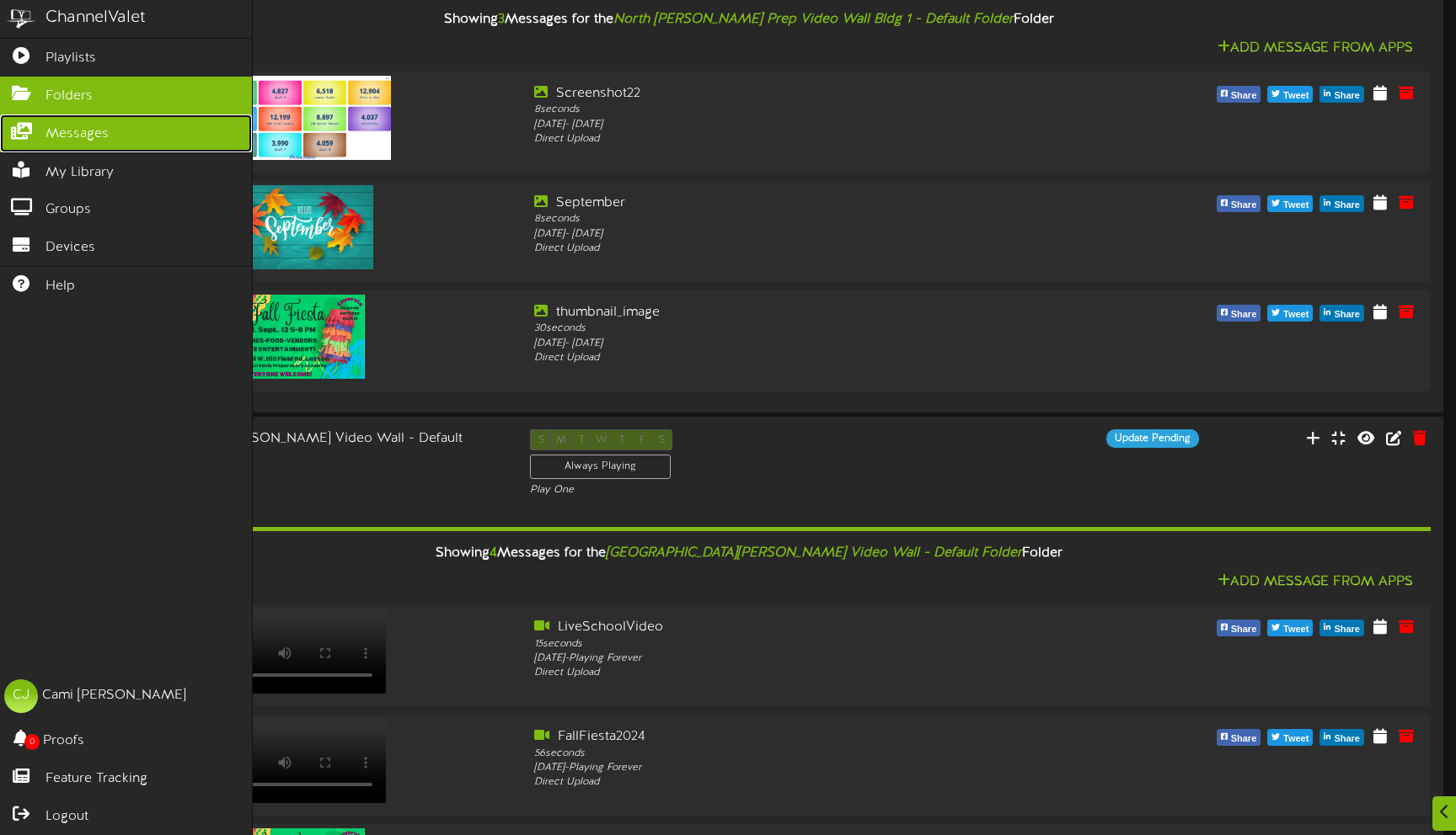
click at [68, 130] on span "Messages" at bounding box center [77, 134] width 63 height 19
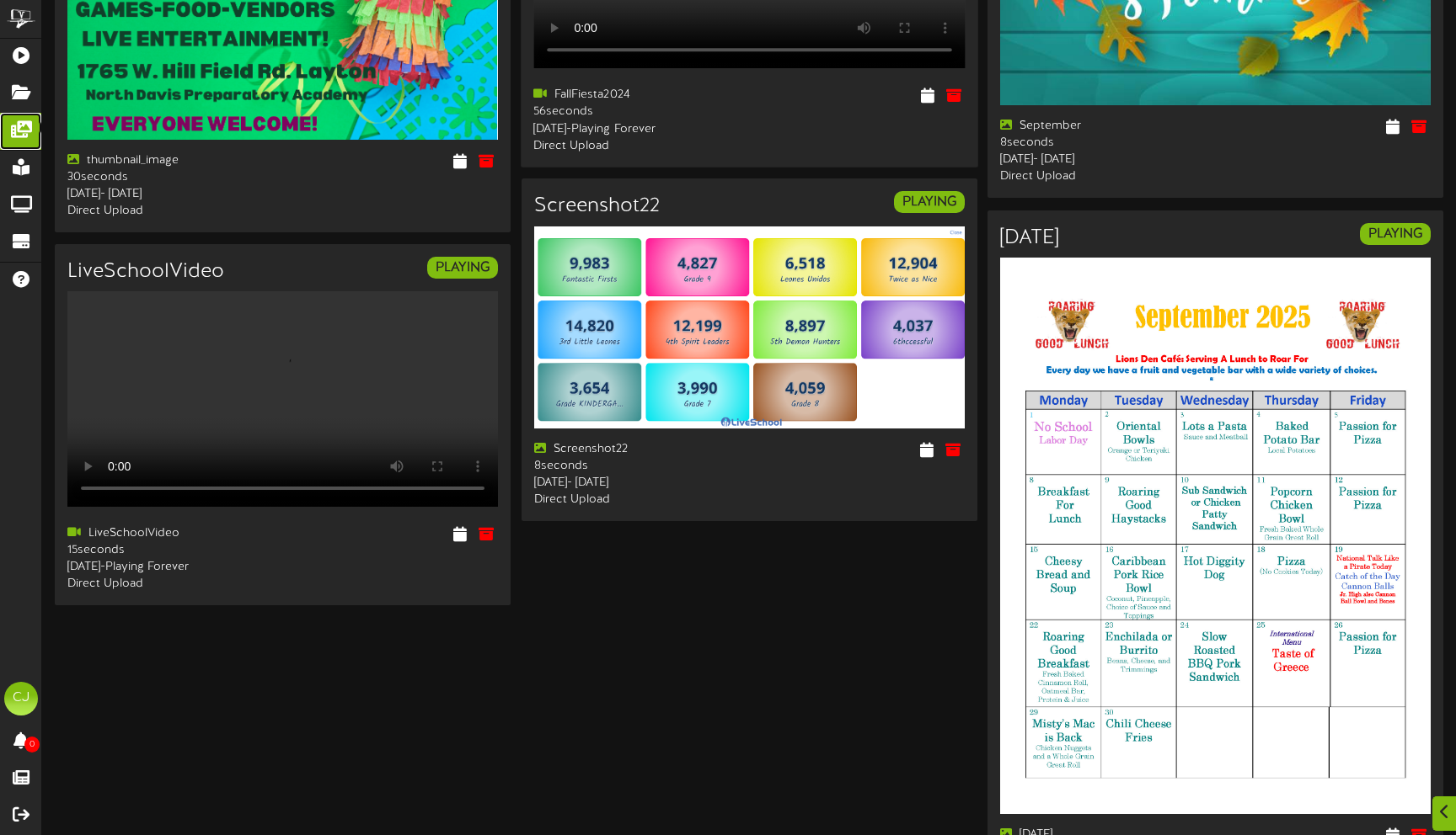
scroll to position [334, 0]
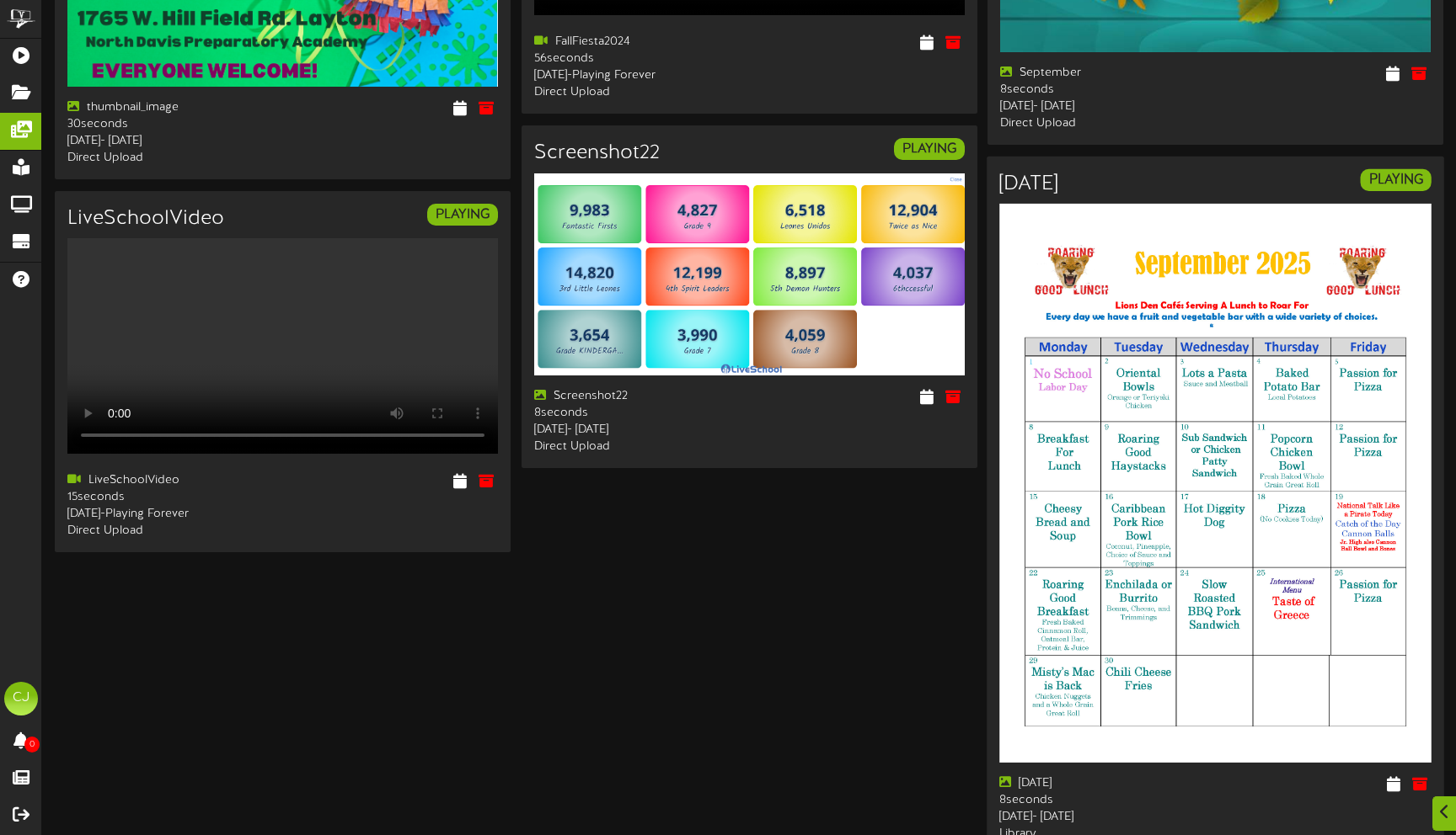
click at [1361, 465] on img at bounding box center [1215, 483] width 433 height 559
click at [1396, 793] on icon at bounding box center [1393, 784] width 16 height 19
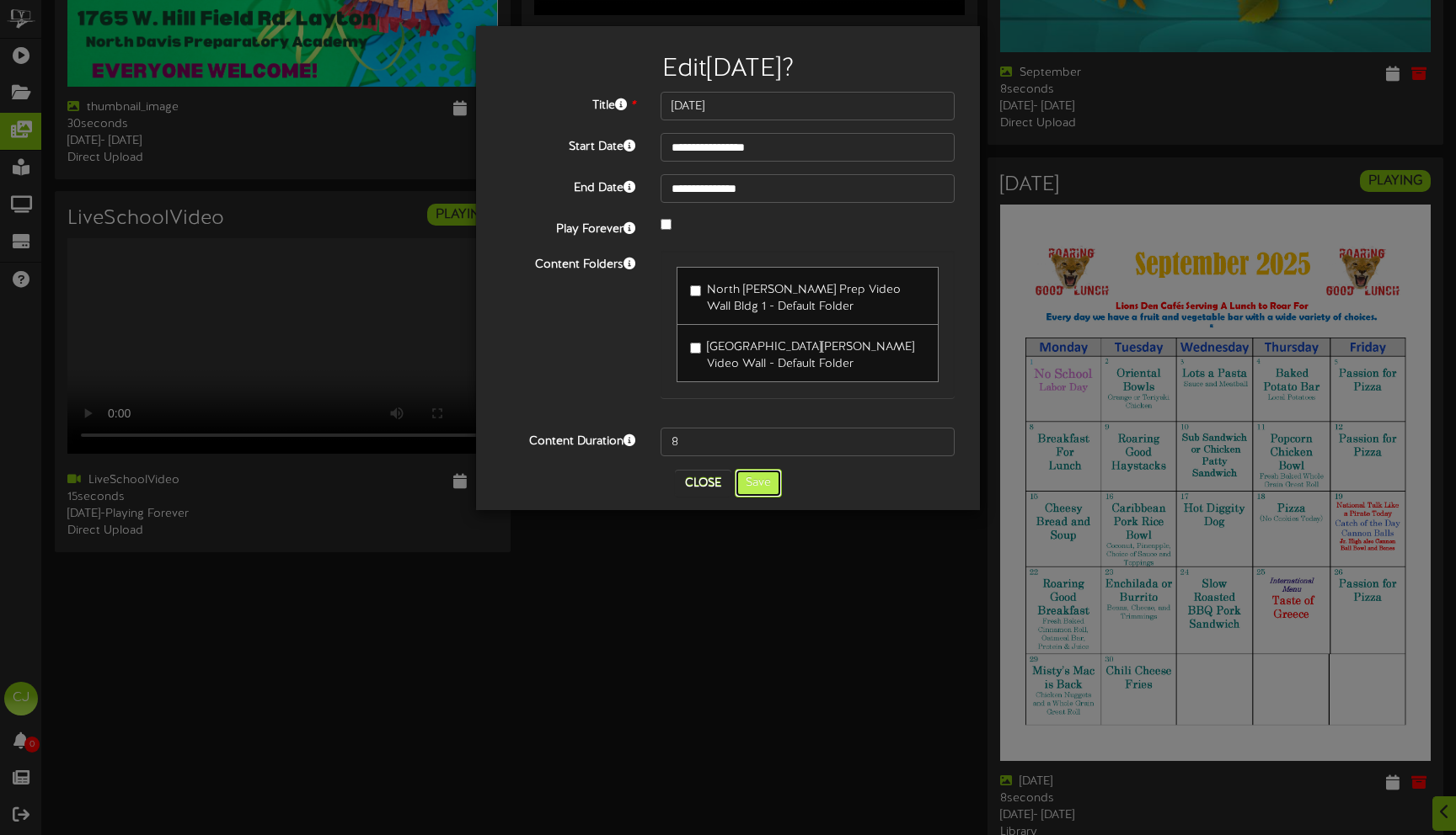
click at [754, 483] on button "Save" at bounding box center [759, 484] width 47 height 29
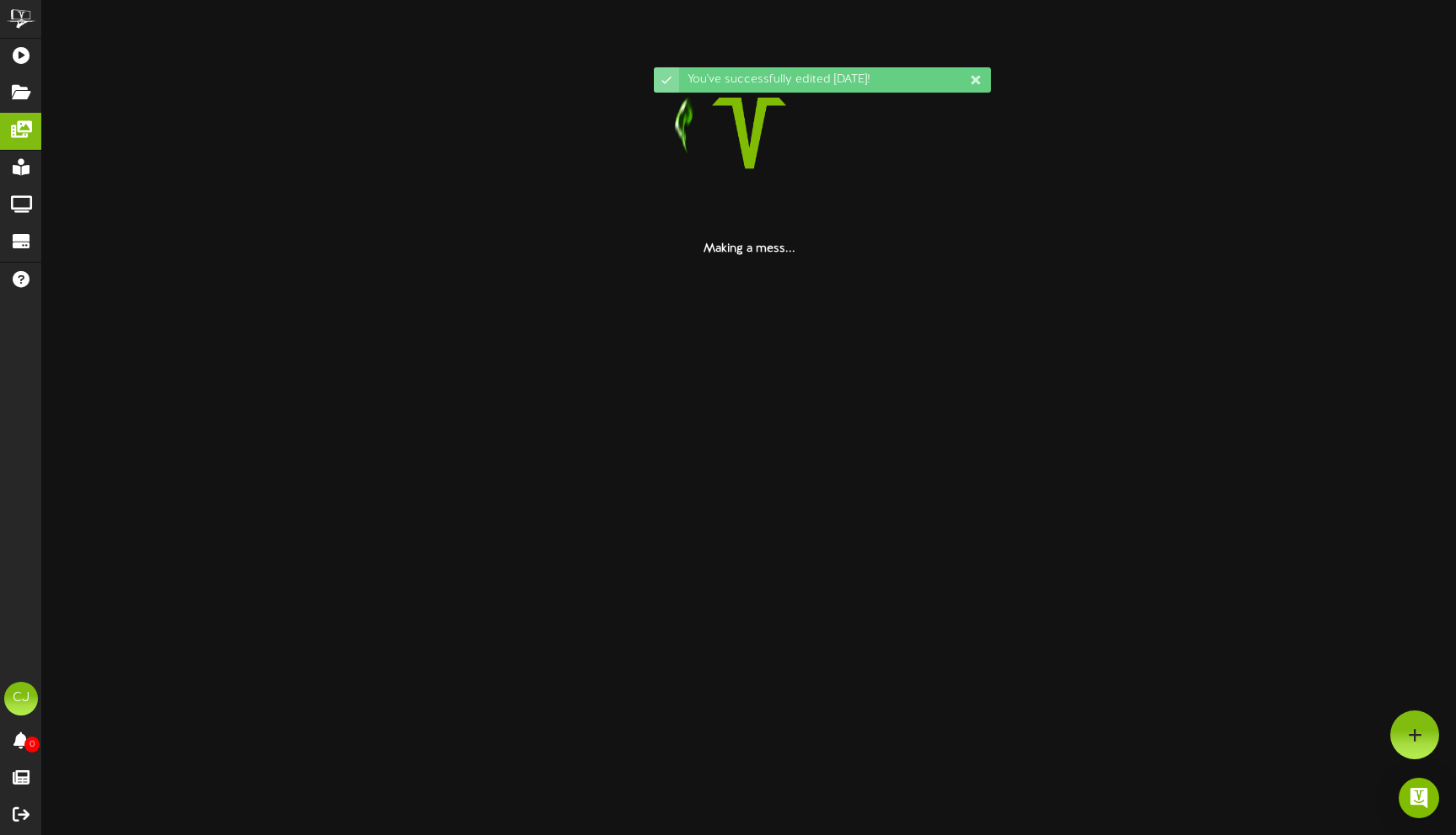
scroll to position [0, 0]
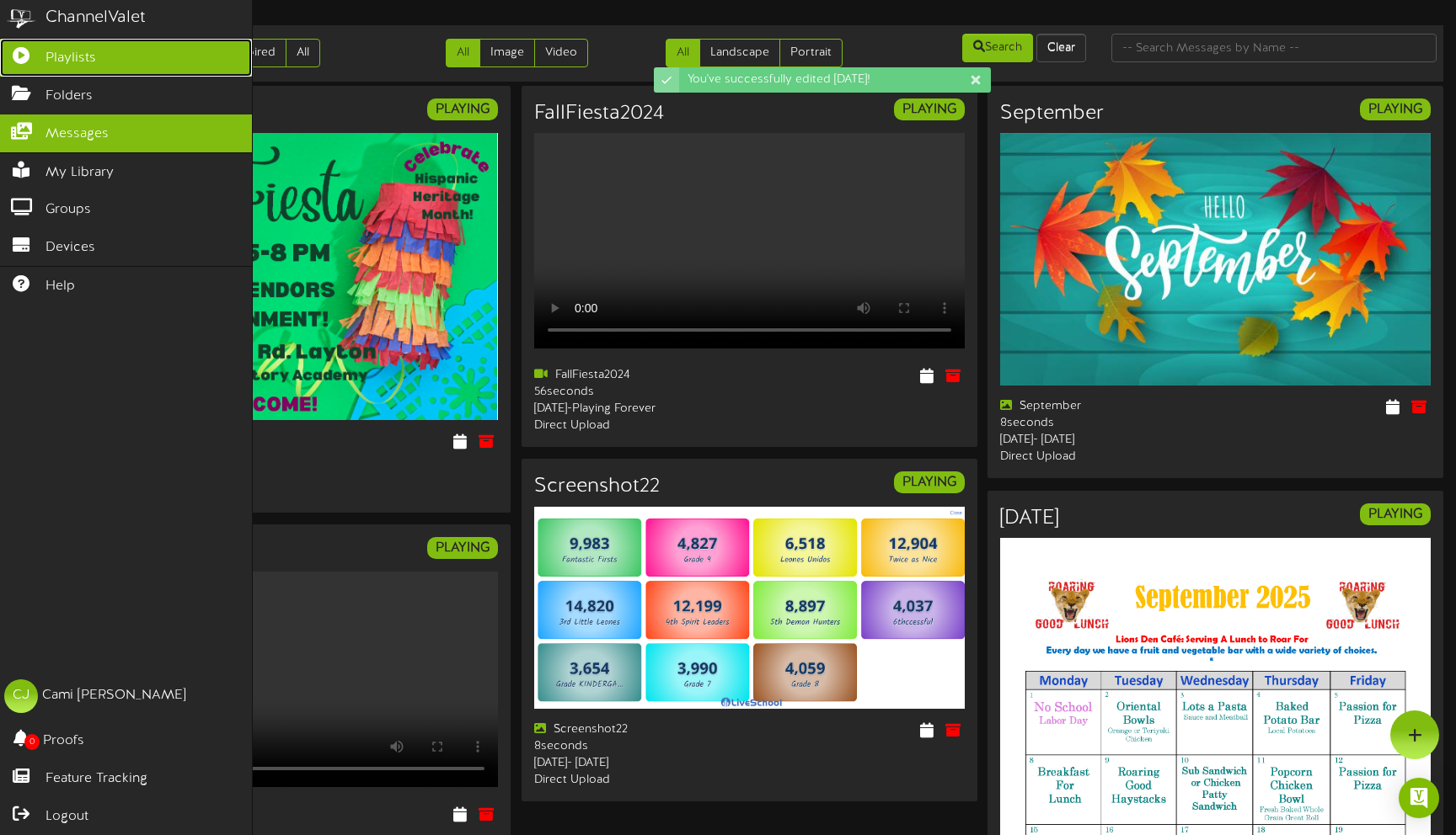
click at [36, 53] on icon at bounding box center [21, 53] width 42 height 13
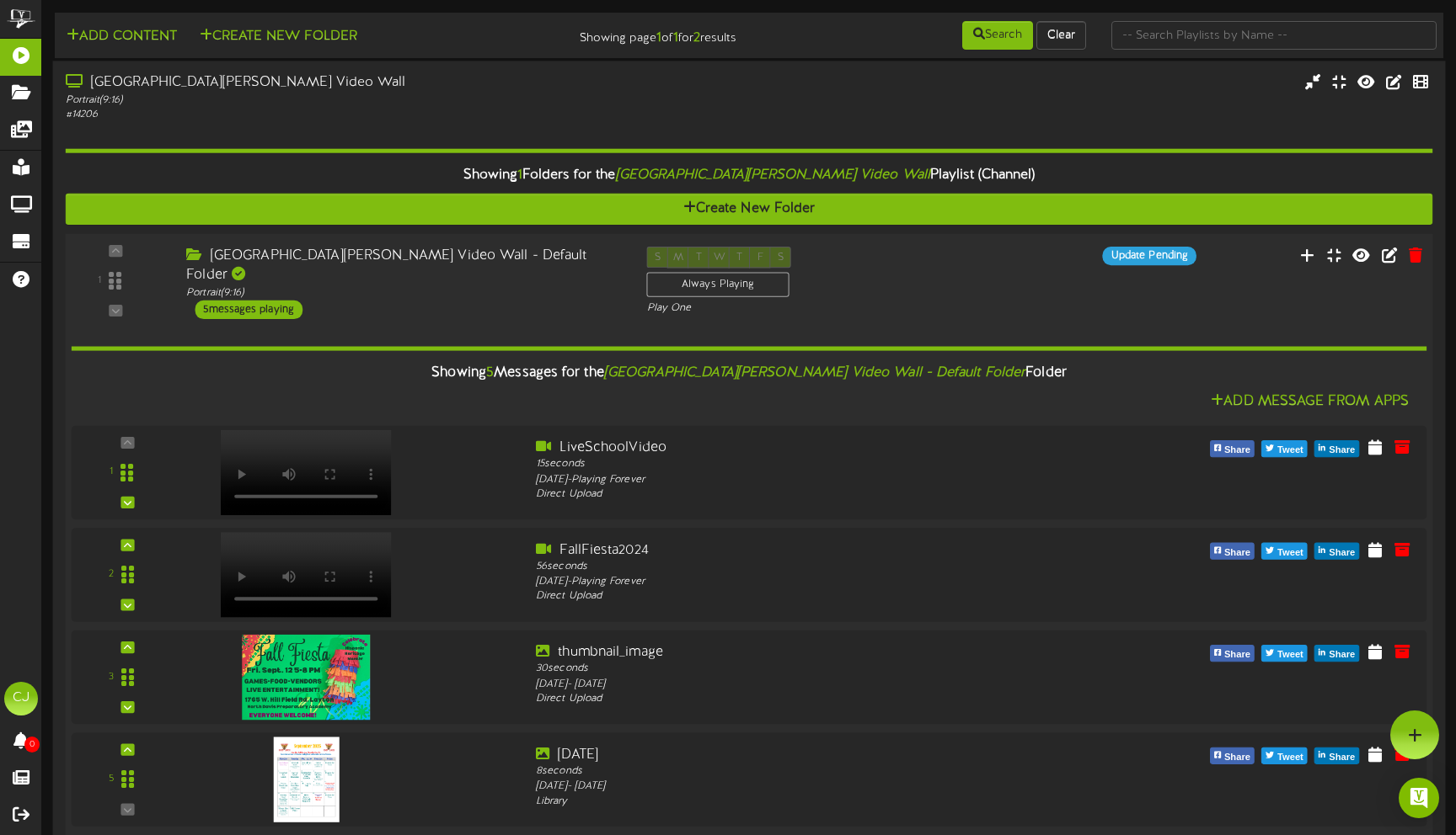
click at [243, 300] on div "5 messages playing" at bounding box center [249, 309] width 108 height 19
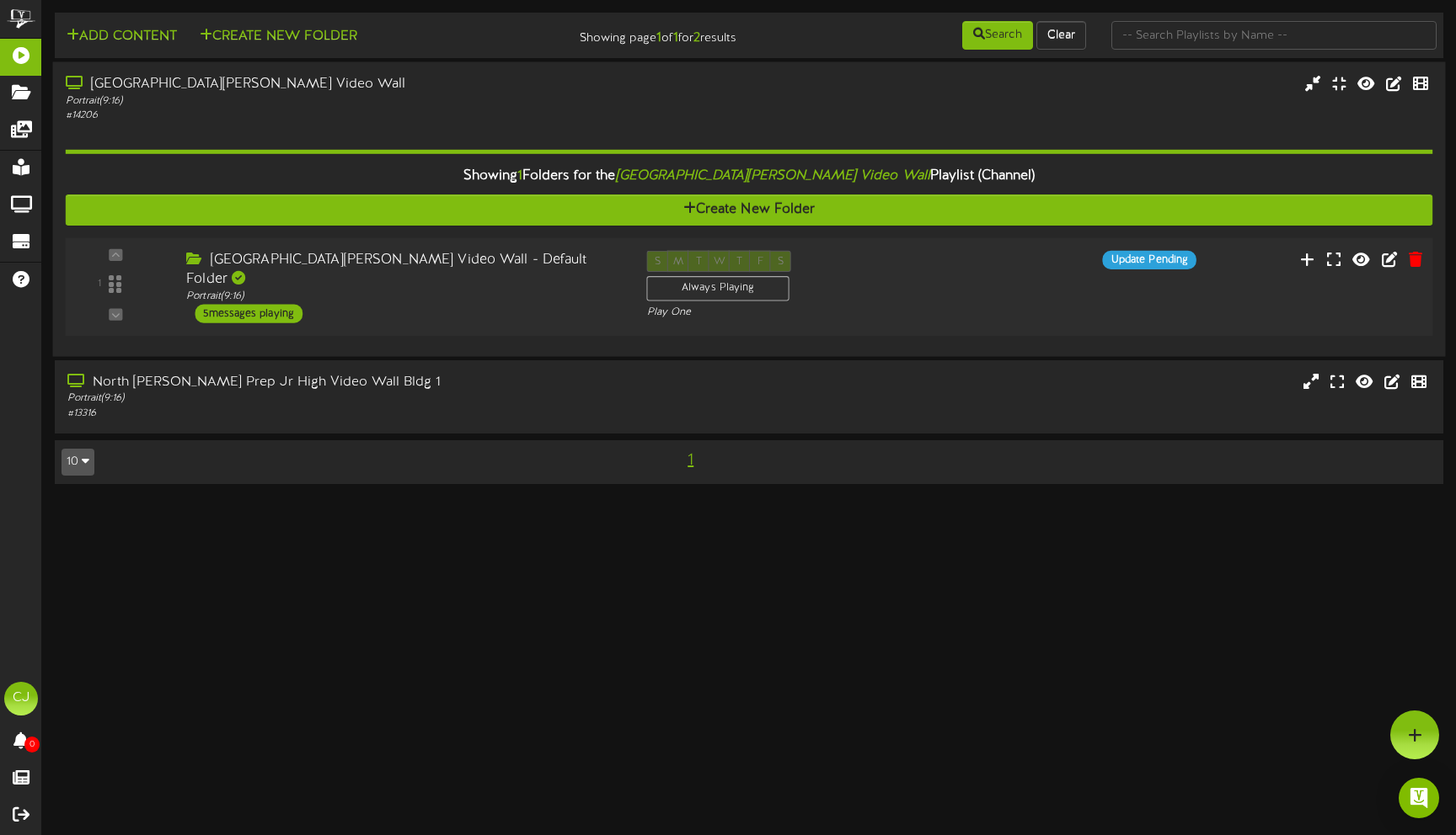
click at [242, 304] on div "5 messages playing" at bounding box center [249, 313] width 108 height 19
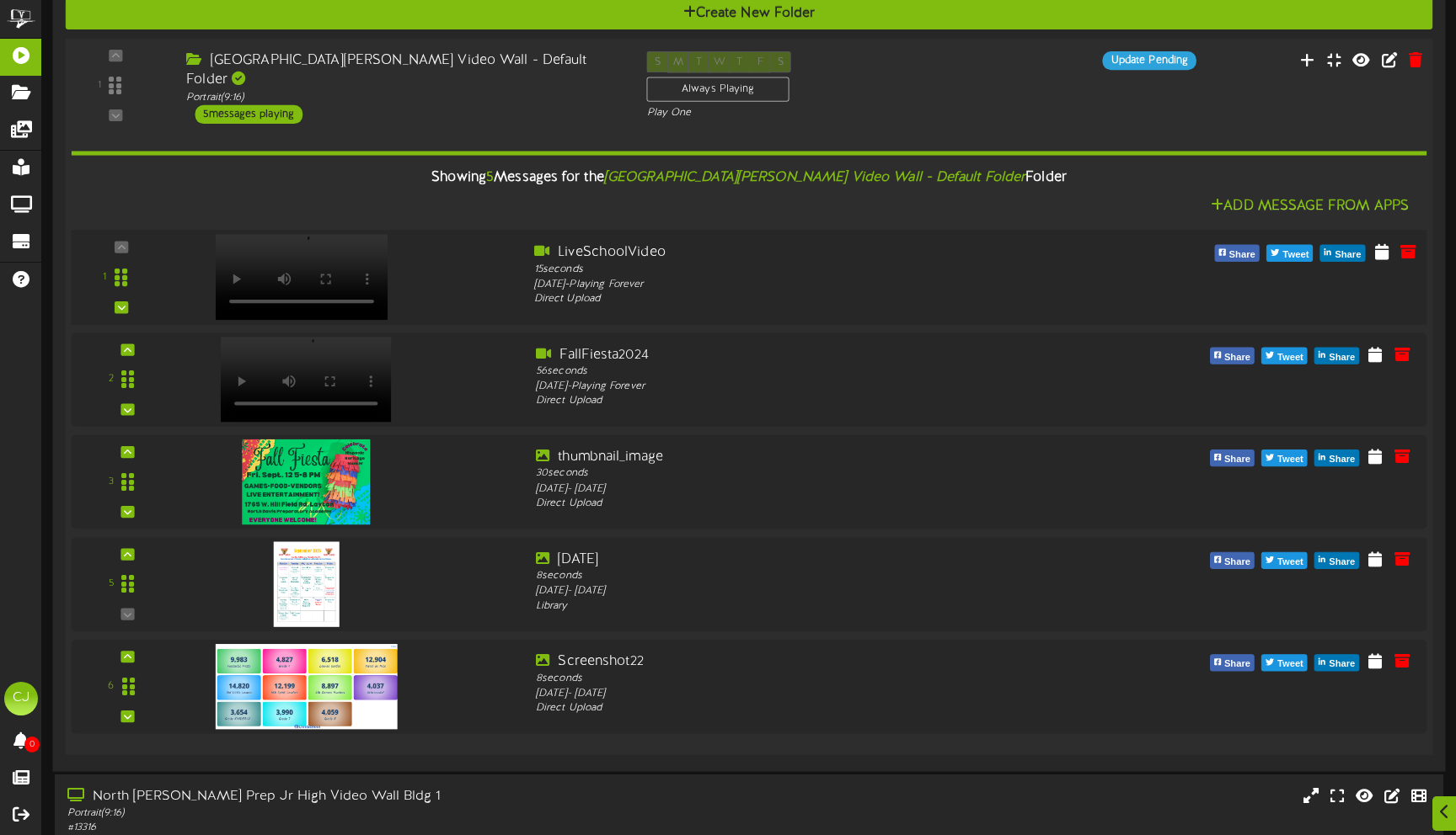
scroll to position [195, 0]
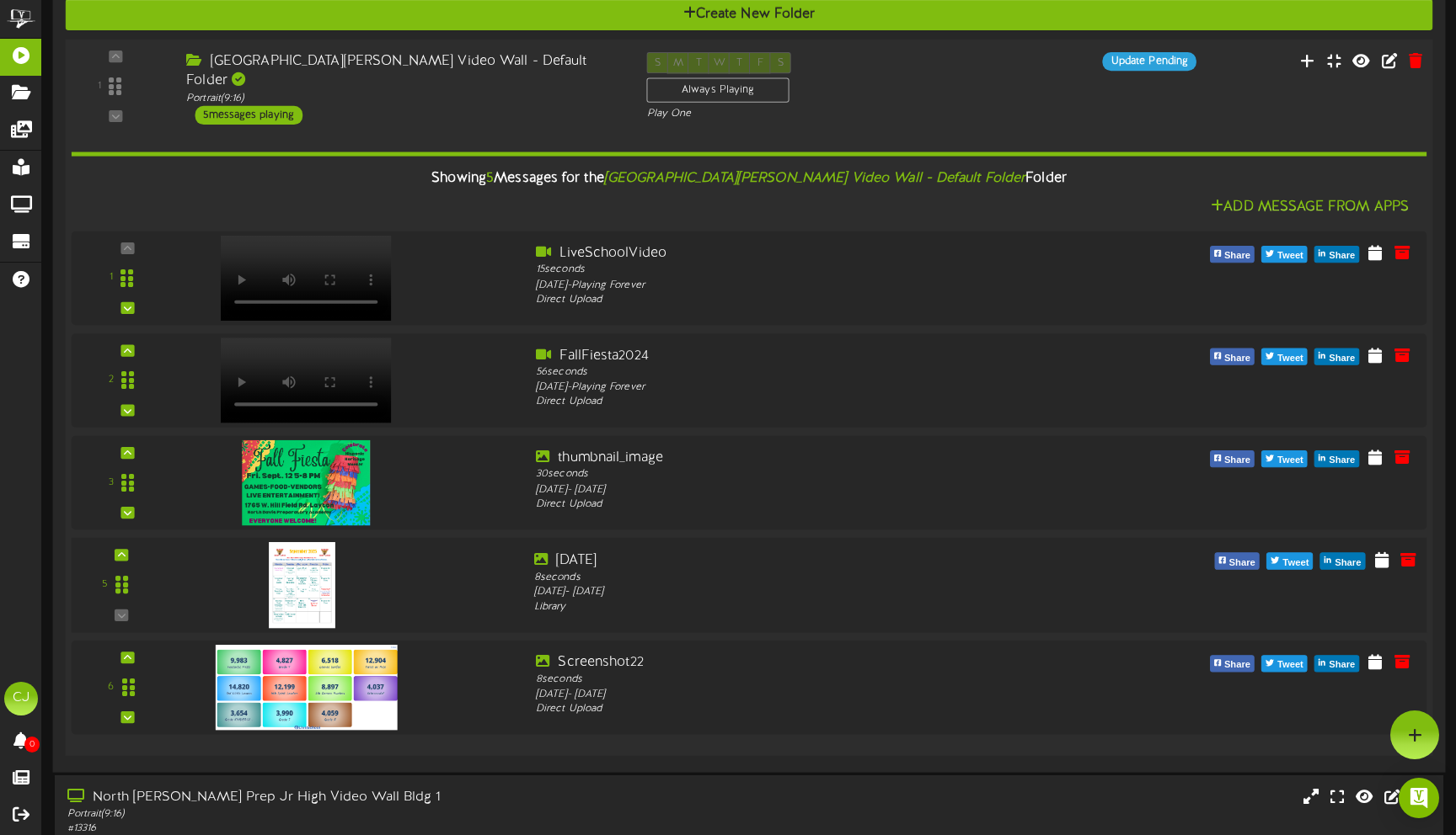
click at [300, 591] on img at bounding box center [302, 585] width 67 height 86
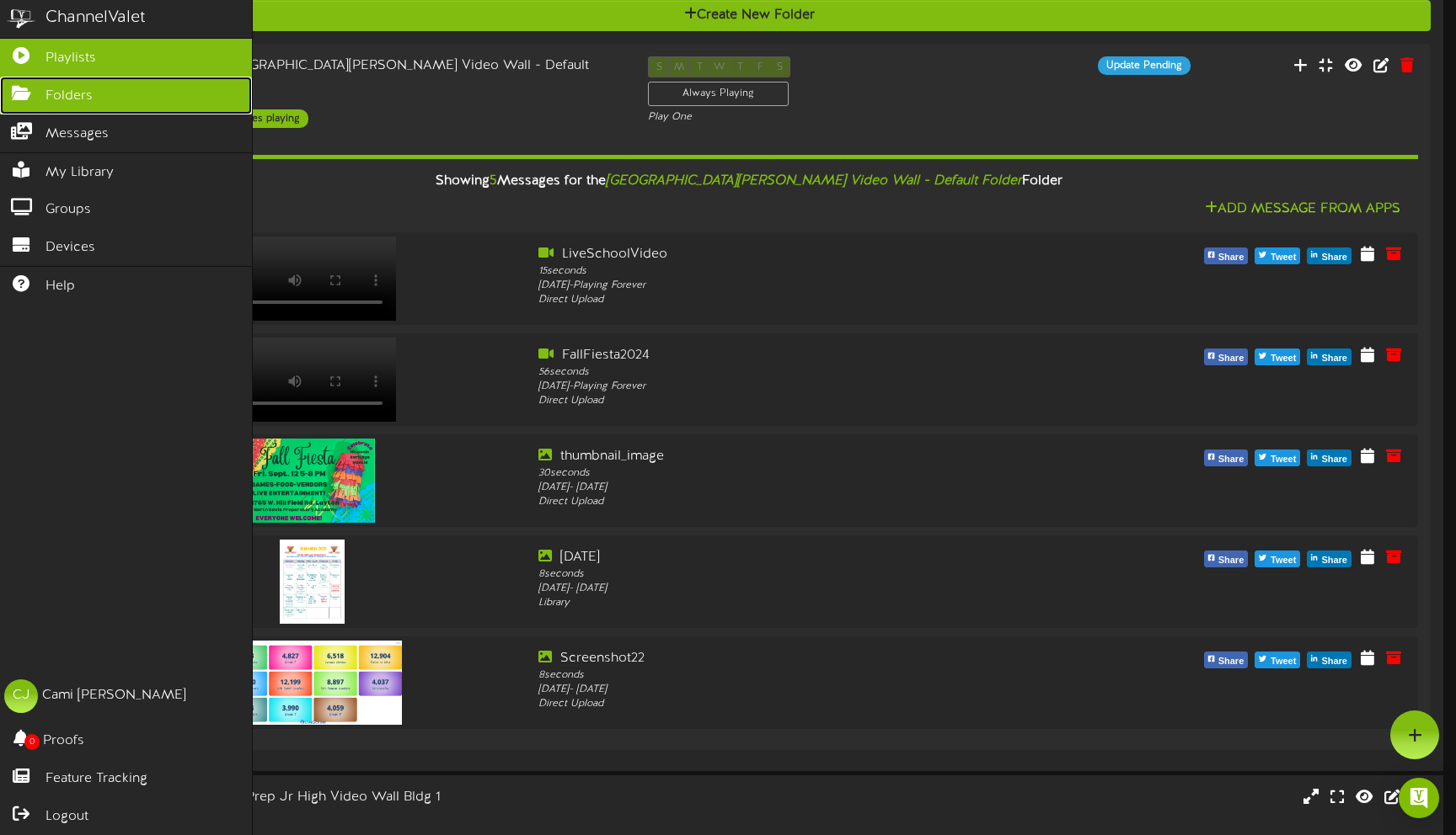
click at [20, 85] on icon at bounding box center [21, 91] width 42 height 13
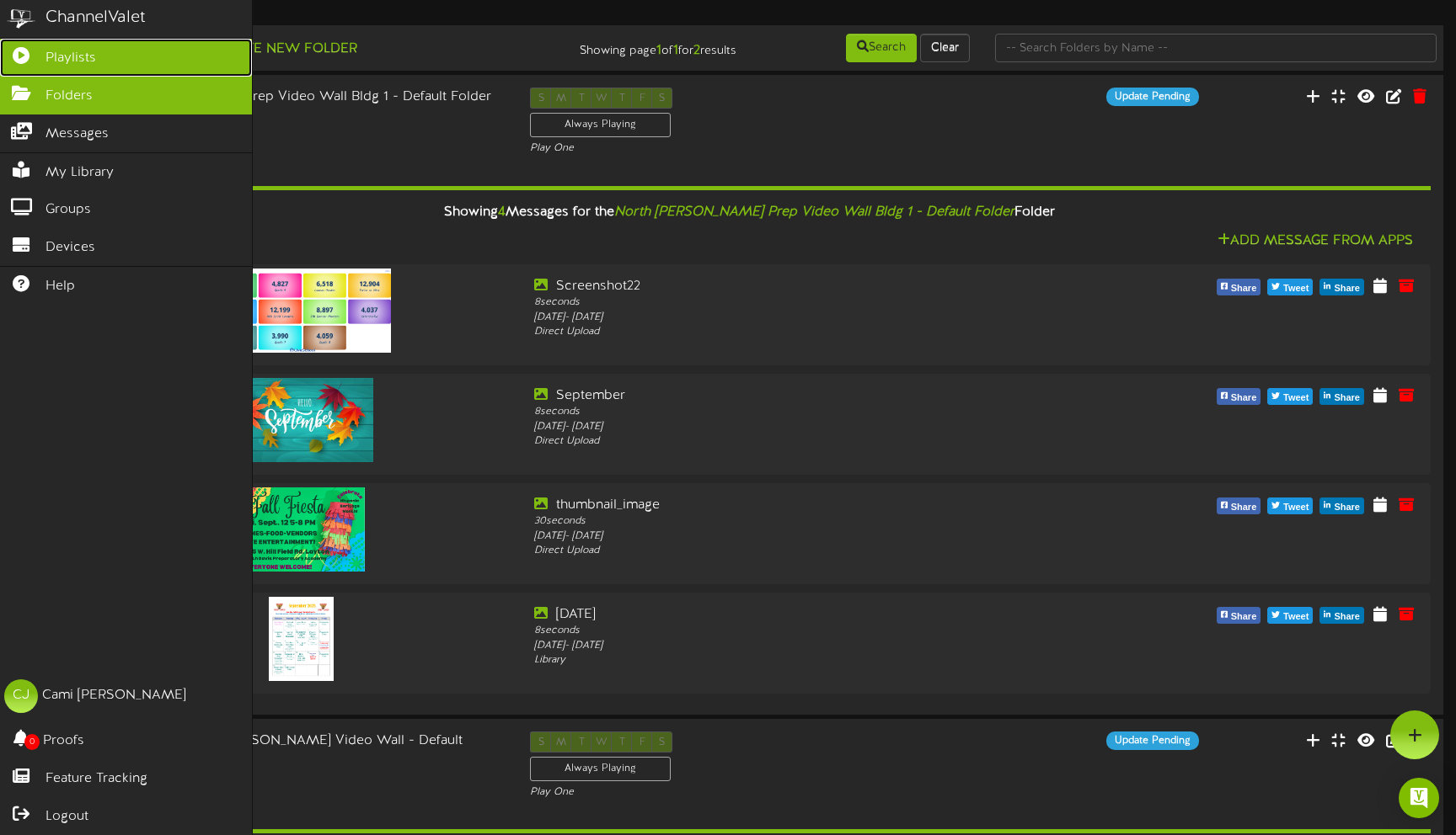
click at [72, 51] on span "Playlists" at bounding box center [71, 58] width 51 height 19
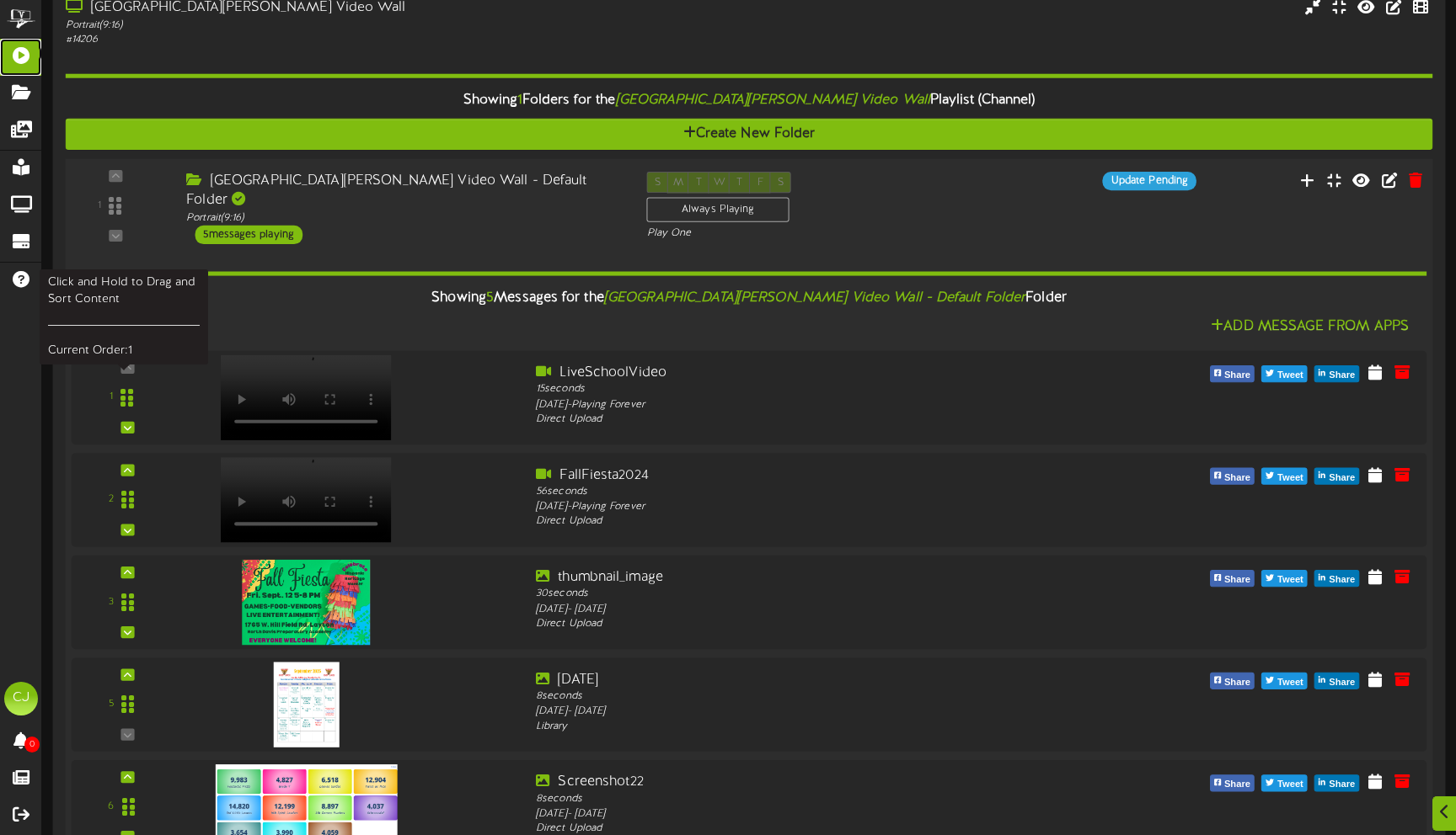
scroll to position [273, 0]
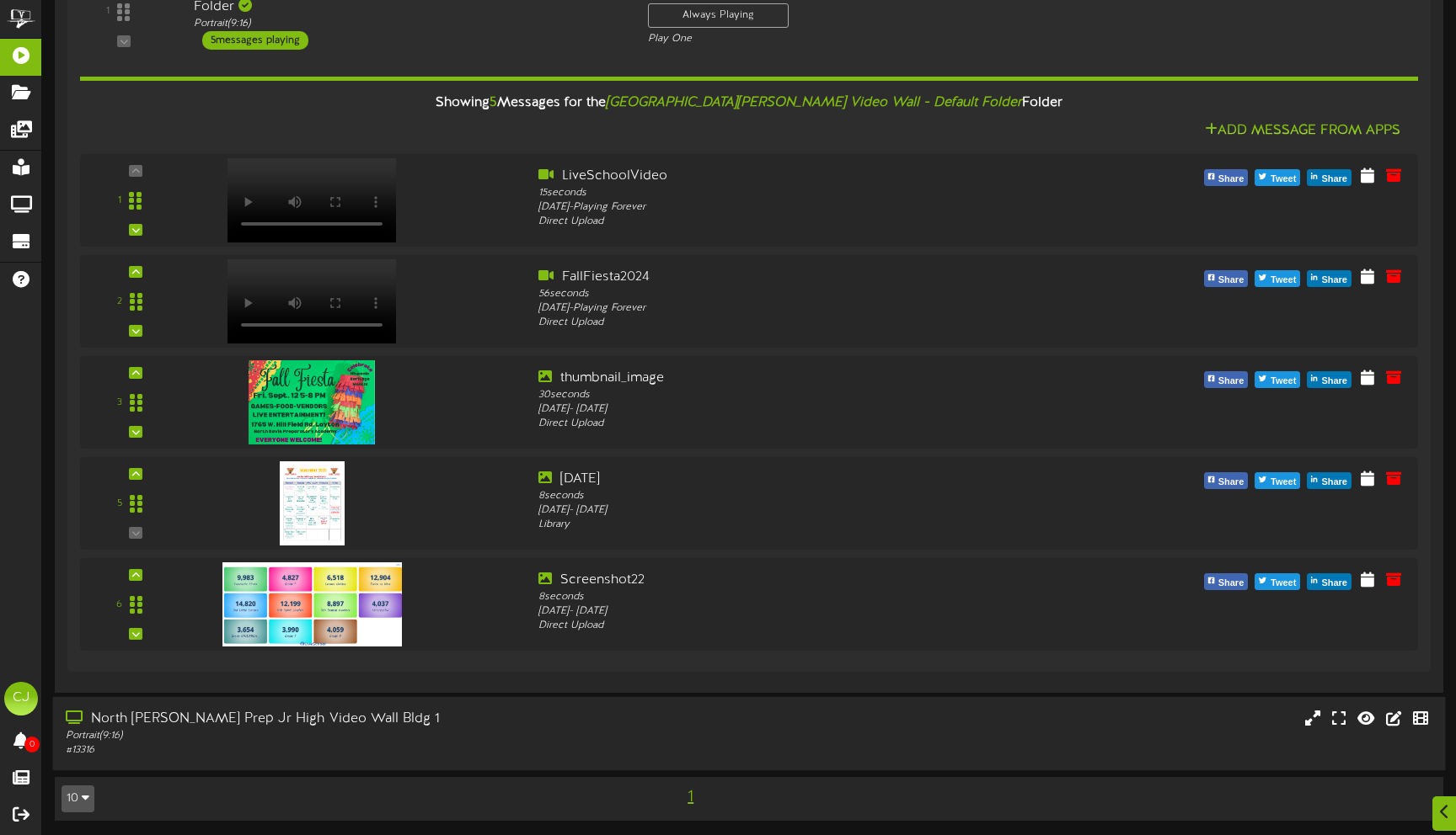
click at [114, 710] on div "North [PERSON_NAME] Prep Jr High Video Wall Bldg 1" at bounding box center [343, 720] width 556 height 19
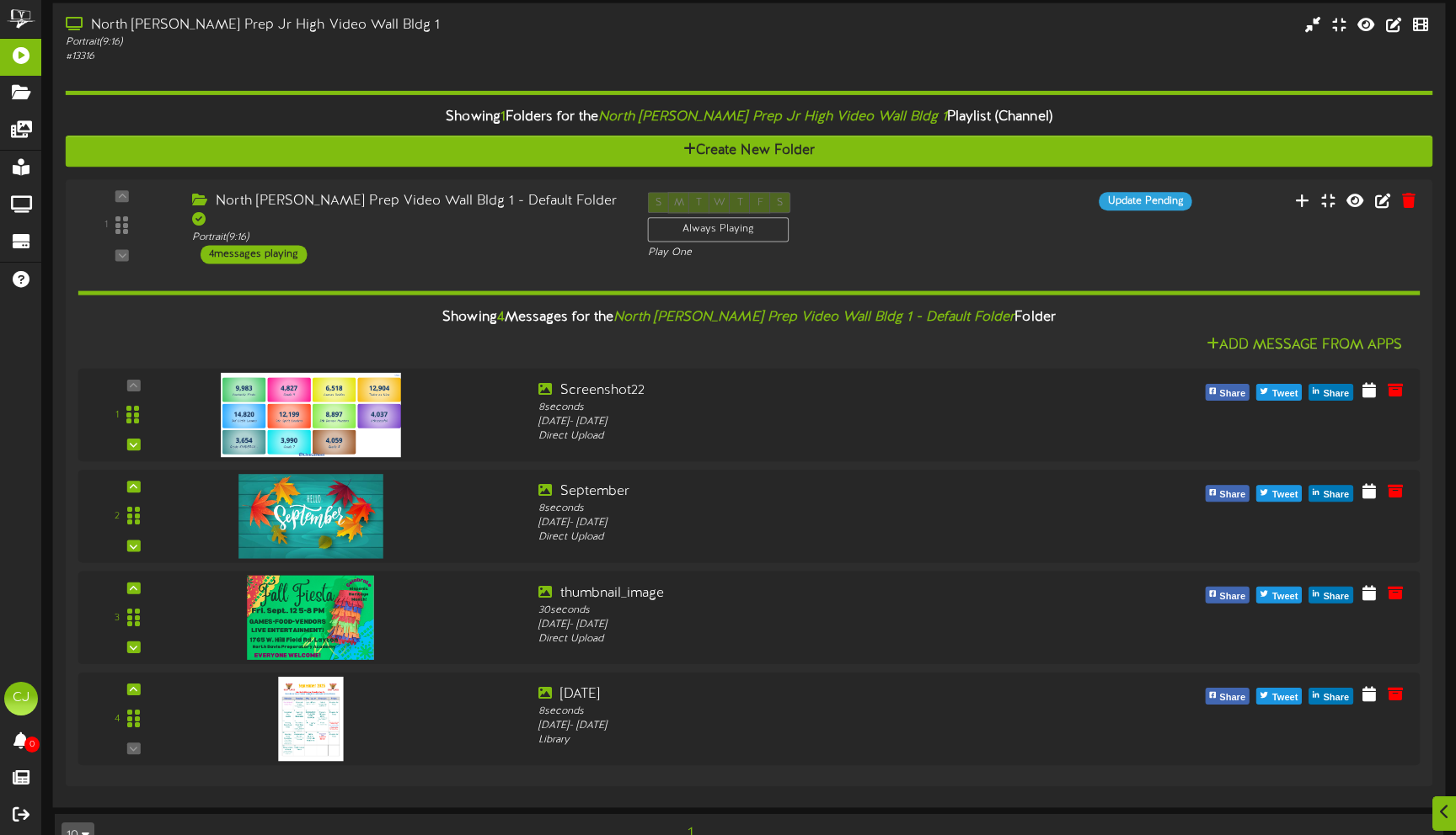
scroll to position [998, 0]
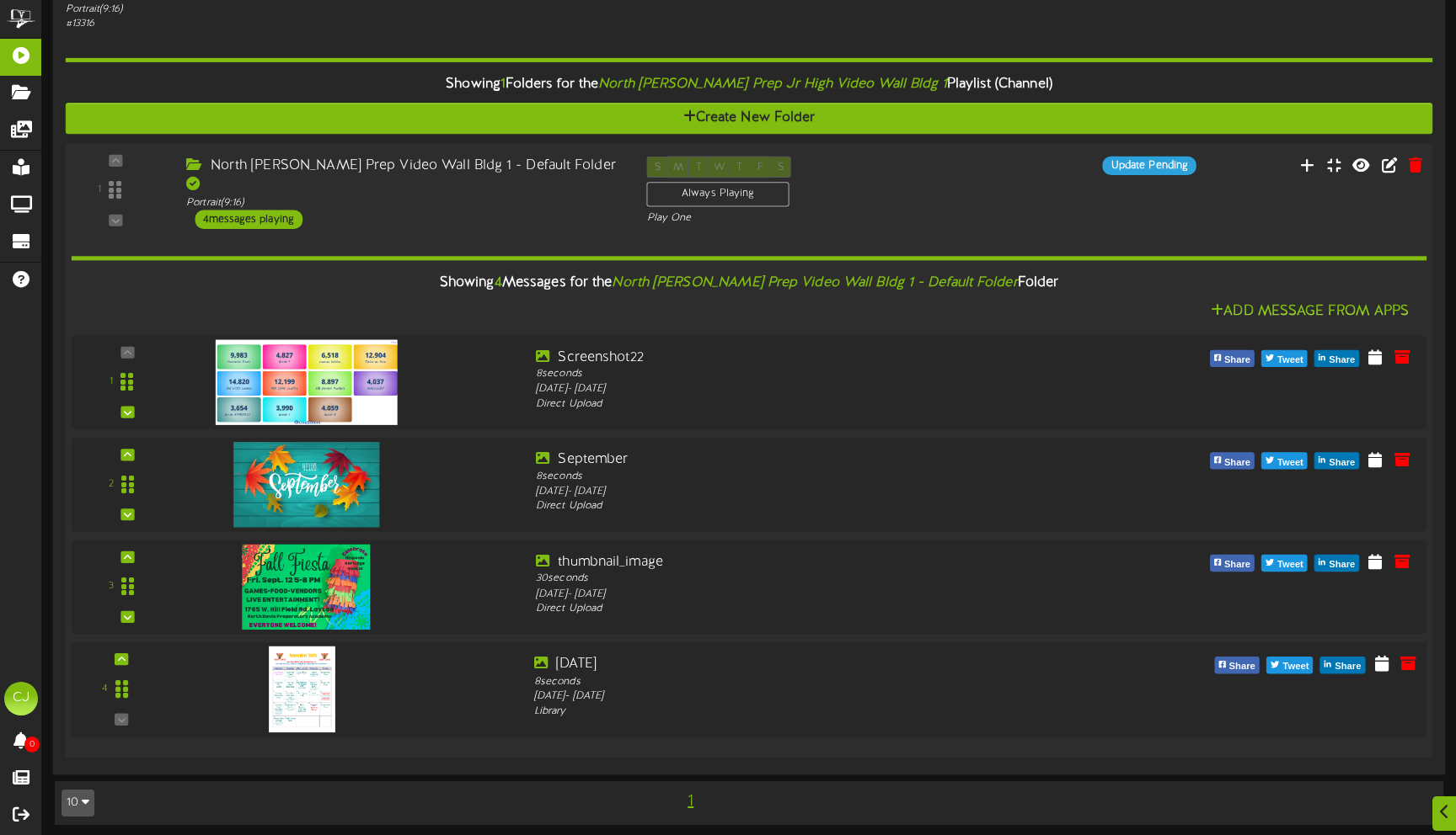
click at [292, 678] on img at bounding box center [302, 689] width 67 height 86
